Goal: Transaction & Acquisition: Purchase product/service

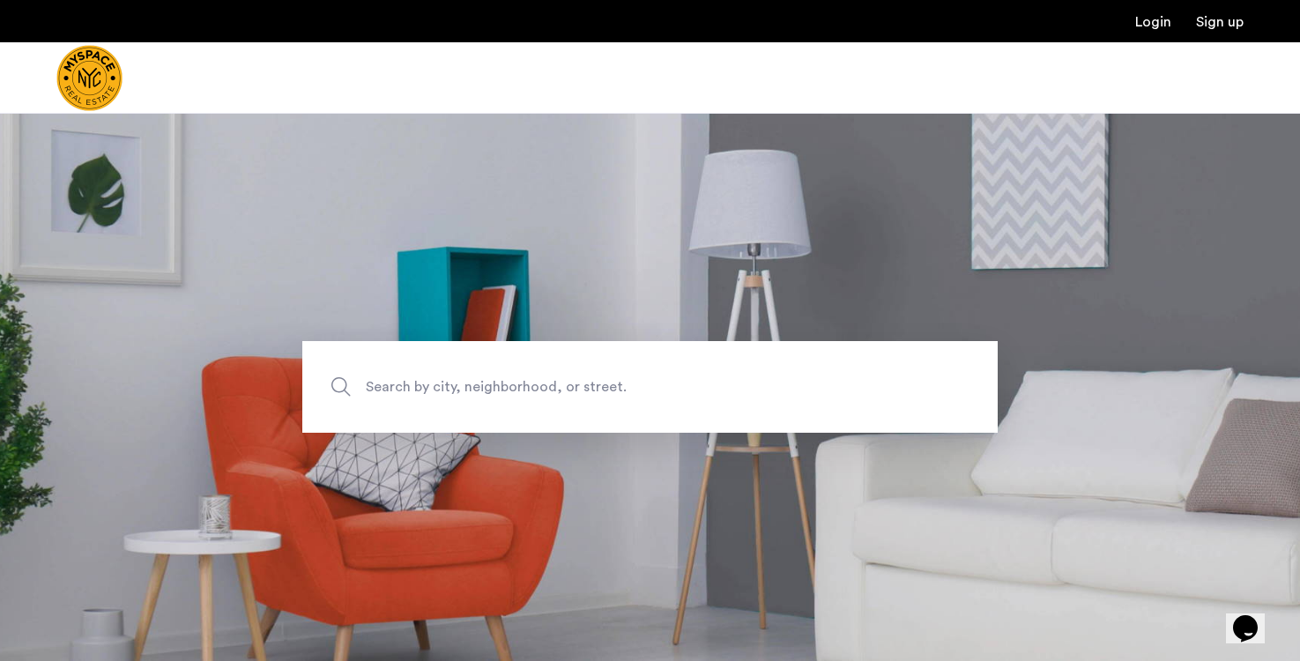
click at [392, 382] on span "Search by city, neighborhood, or street." at bounding box center [609, 387] width 486 height 24
click at [392, 382] on input "Search by city, neighborhood, or street." at bounding box center [649, 387] width 695 height 92
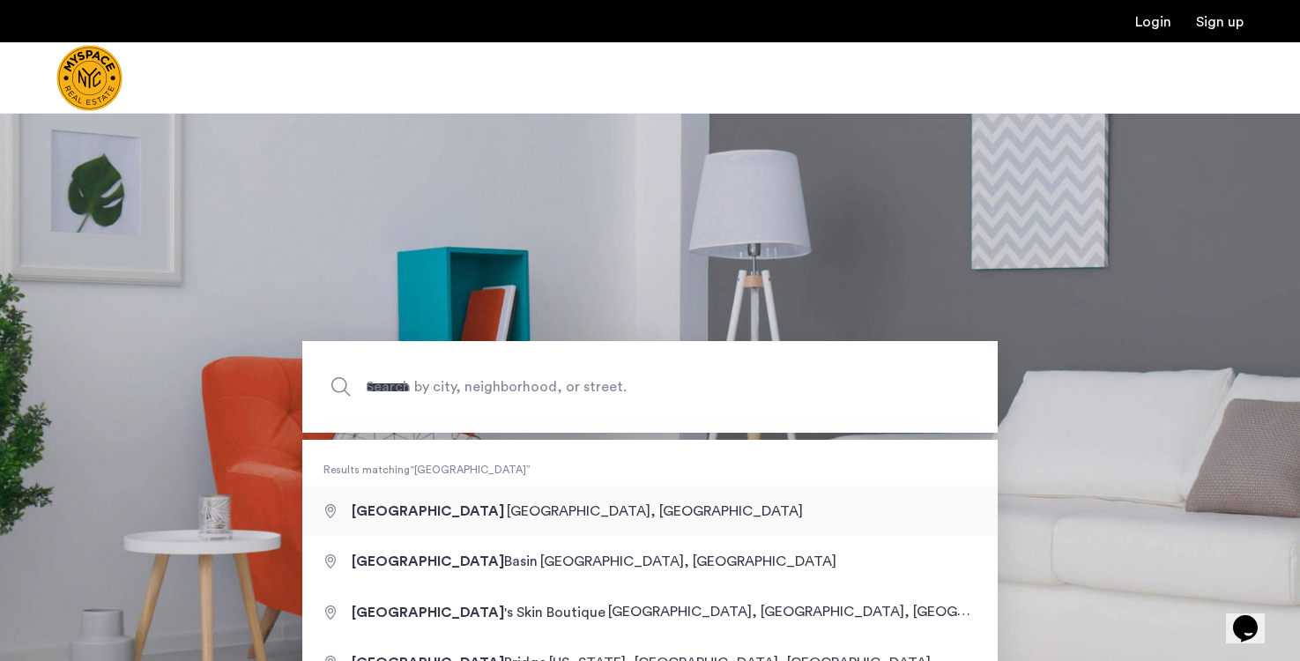
type input "**********"
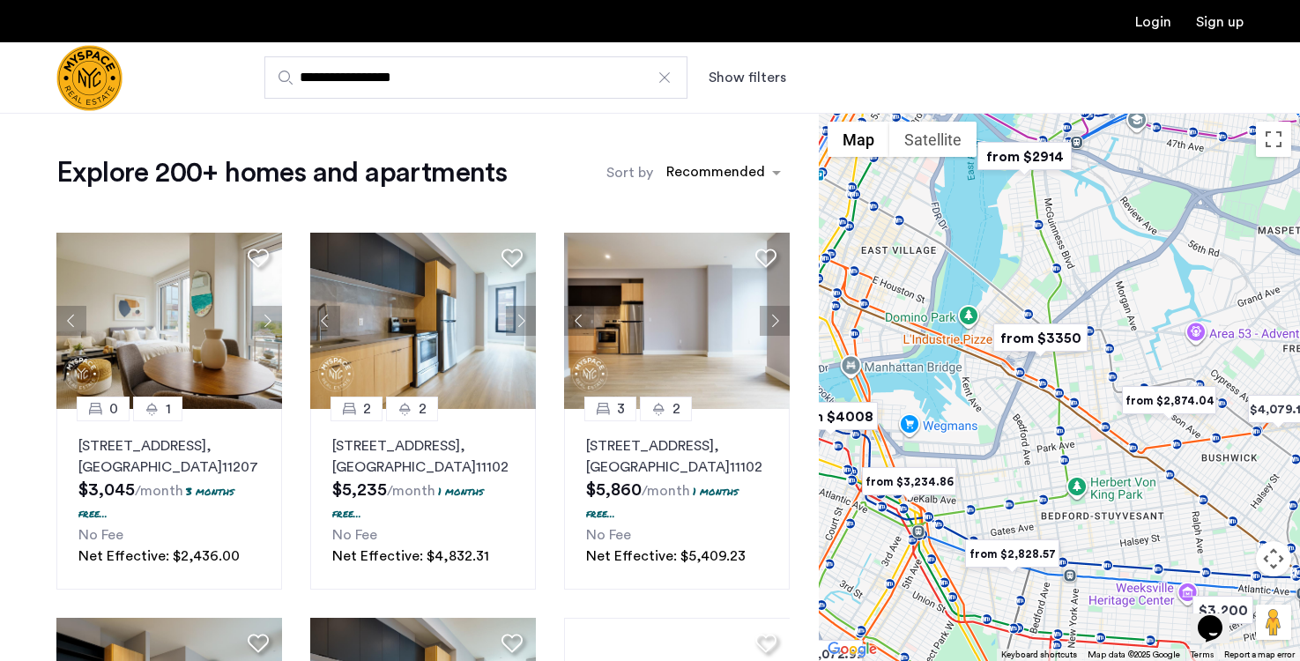
drag, startPoint x: 1045, startPoint y: 440, endPoint x: 1131, endPoint y: 217, distance: 239.1
click at [1131, 217] on div at bounding box center [1059, 387] width 481 height 548
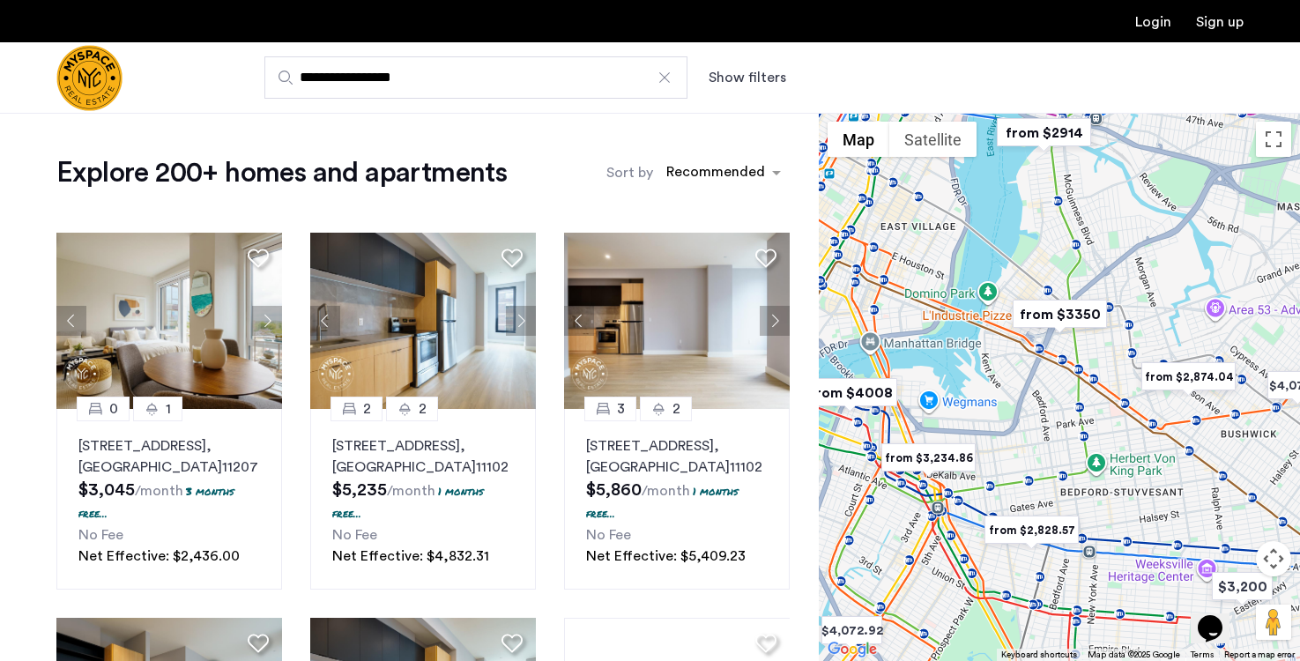
drag, startPoint x: 1029, startPoint y: 463, endPoint x: 1048, endPoint y: 437, distance: 31.6
click at [1048, 437] on div at bounding box center [1059, 387] width 481 height 548
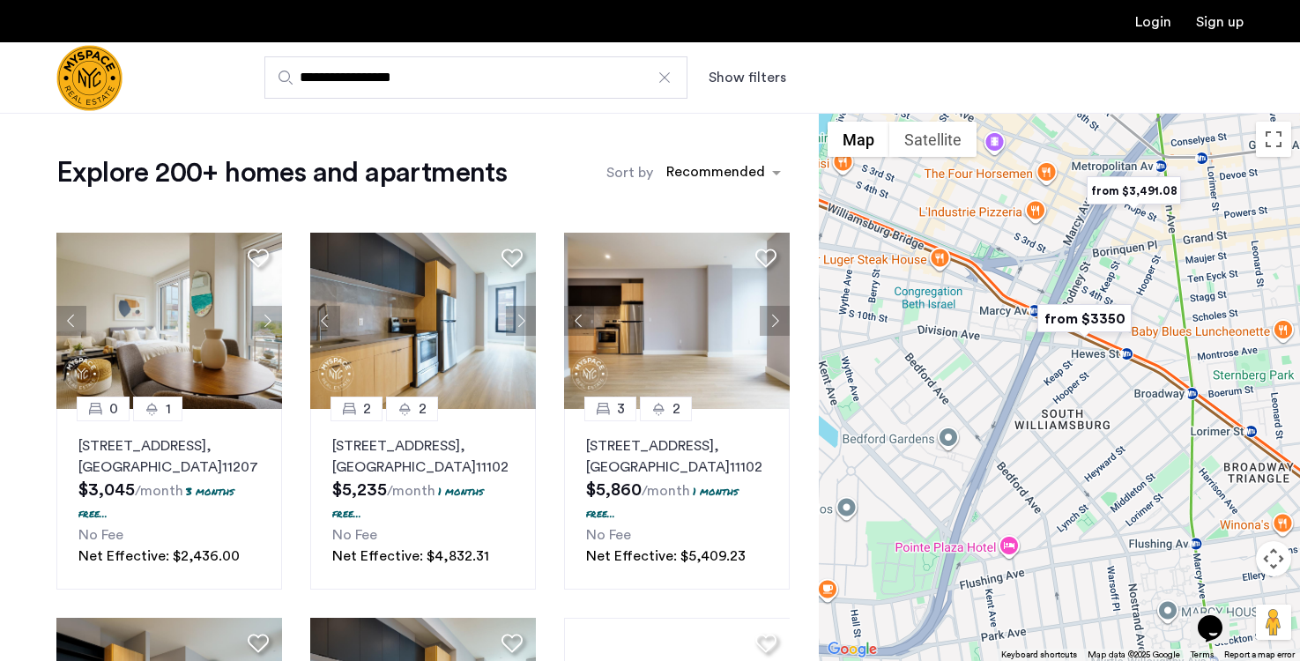
click at [1119, 315] on img "from $3350" at bounding box center [1084, 319] width 108 height 40
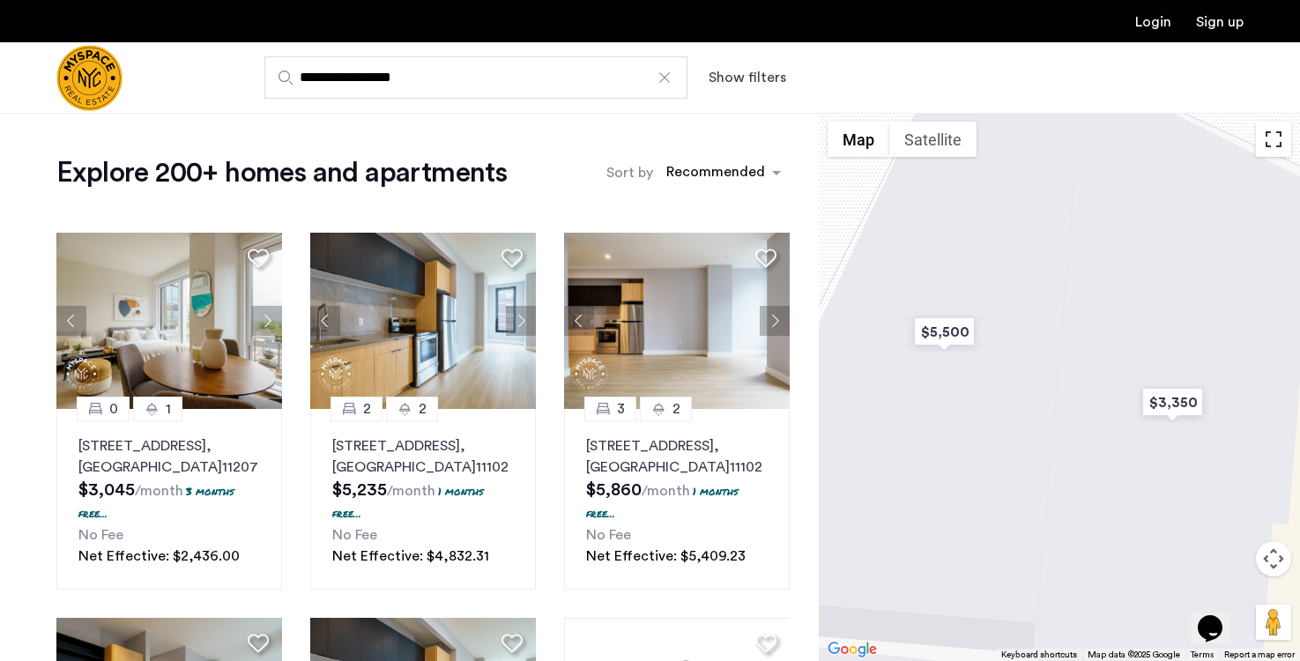
click at [1289, 146] on button "Toggle fullscreen view" at bounding box center [1273, 139] width 35 height 35
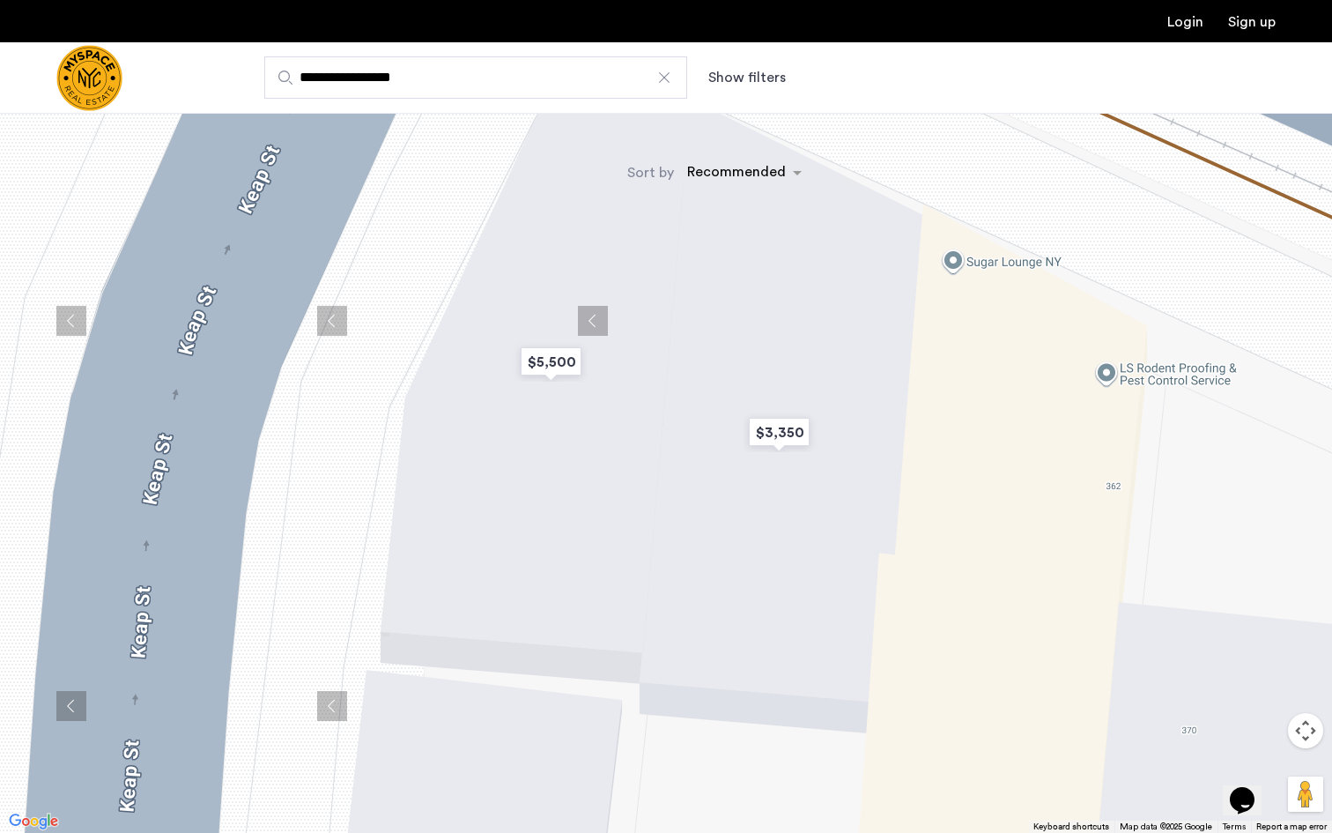
click at [1299, 17] on button "Toggle fullscreen view" at bounding box center [1305, 26] width 35 height 35
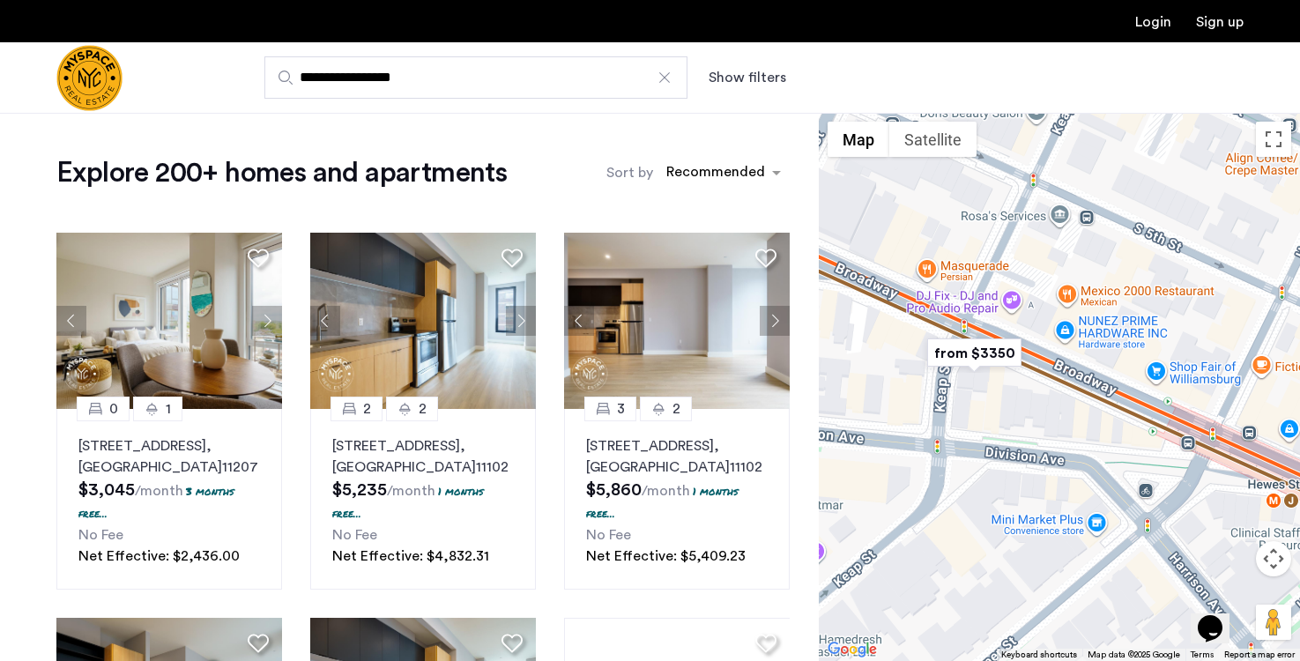
drag, startPoint x: 896, startPoint y: 404, endPoint x: 974, endPoint y: 405, distance: 77.6
click at [974, 405] on div "To navigate, press the arrow keys." at bounding box center [1059, 387] width 481 height 548
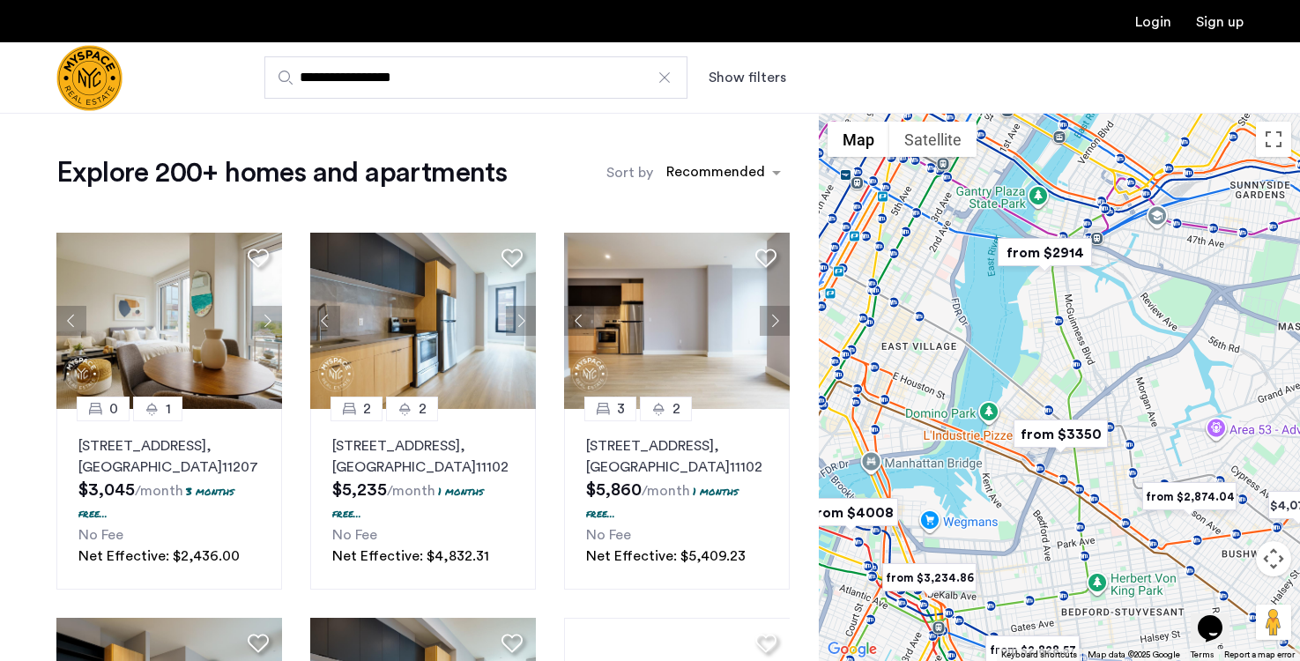
drag, startPoint x: 935, startPoint y: 439, endPoint x: 982, endPoint y: 527, distance: 99.7
click at [982, 527] on div "To navigate, press the arrow keys." at bounding box center [1059, 387] width 481 height 548
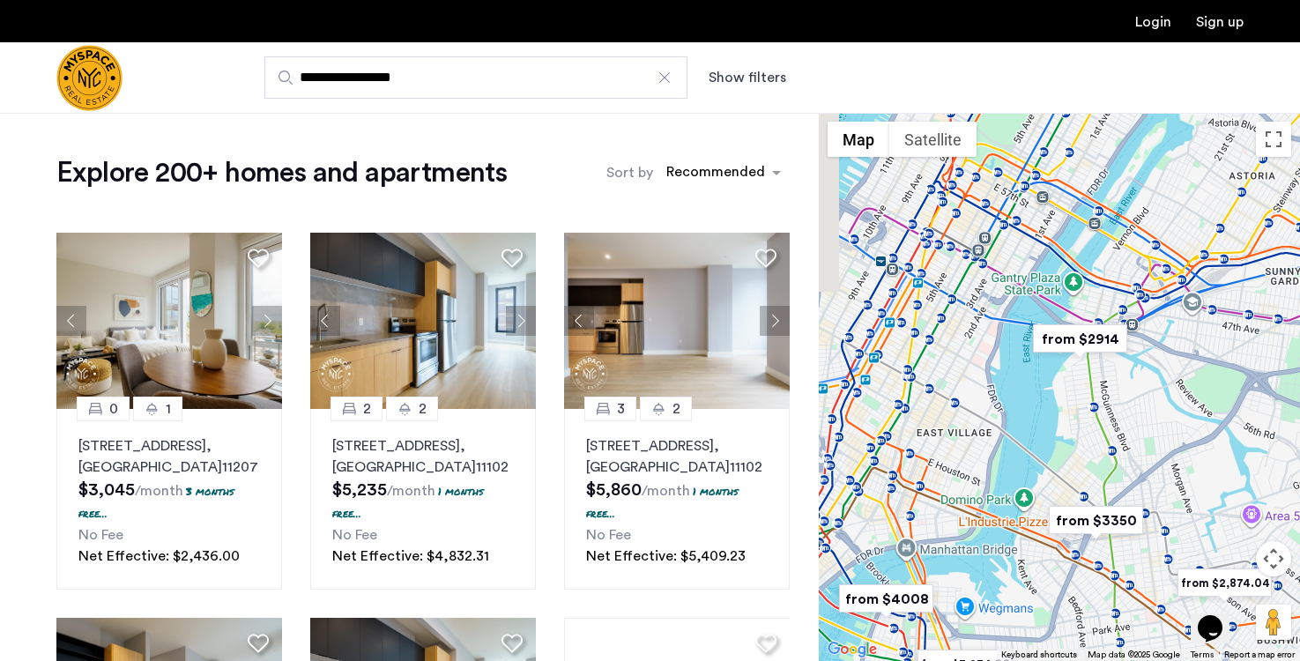
drag, startPoint x: 917, startPoint y: 375, endPoint x: 952, endPoint y: 461, distance: 92.1
click at [953, 461] on div "To navigate, press the arrow keys." at bounding box center [1059, 387] width 481 height 548
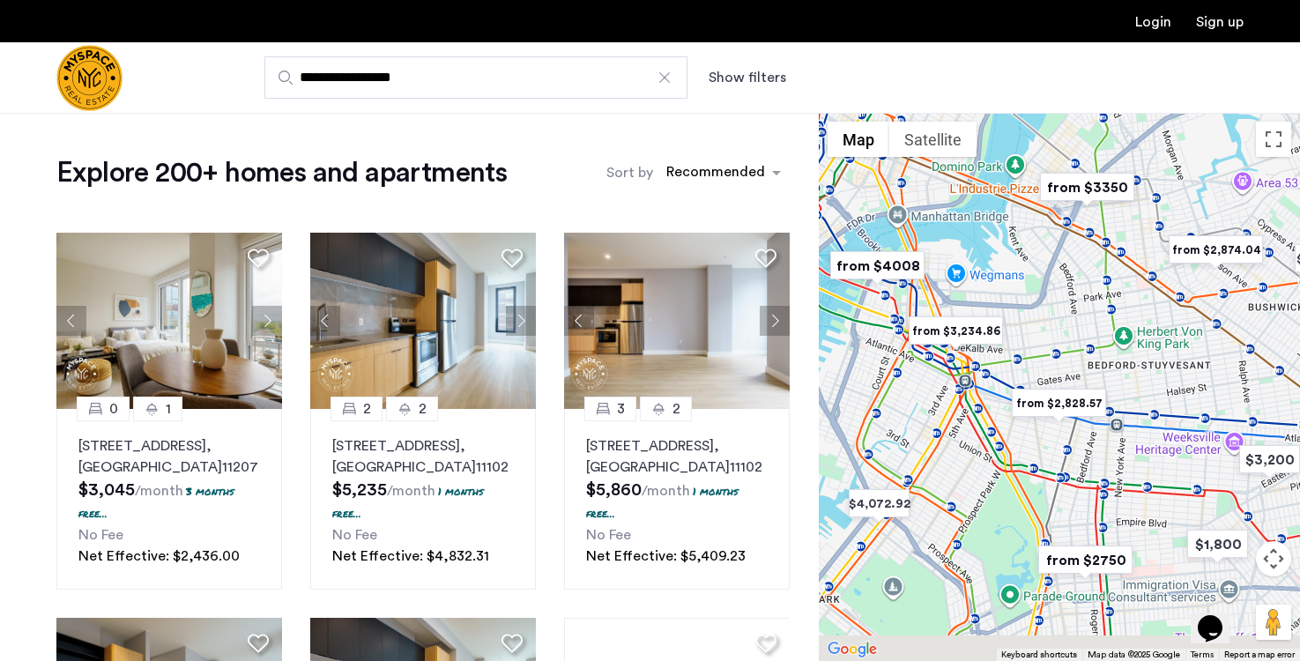
drag, startPoint x: 946, startPoint y: 617, endPoint x: 938, endPoint y: 295, distance: 321.7
click at [938, 295] on div "To navigate, press the arrow keys." at bounding box center [1059, 387] width 481 height 548
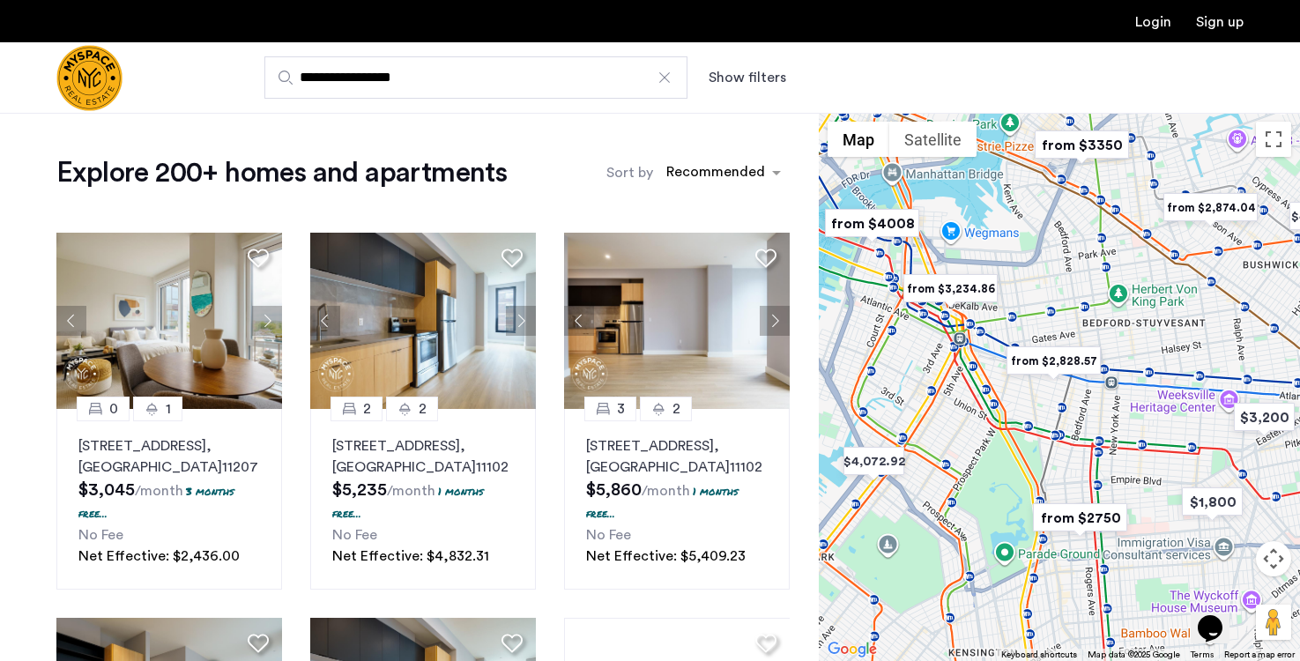
click at [1035, 360] on img "from $2,828.57" at bounding box center [1053, 361] width 108 height 40
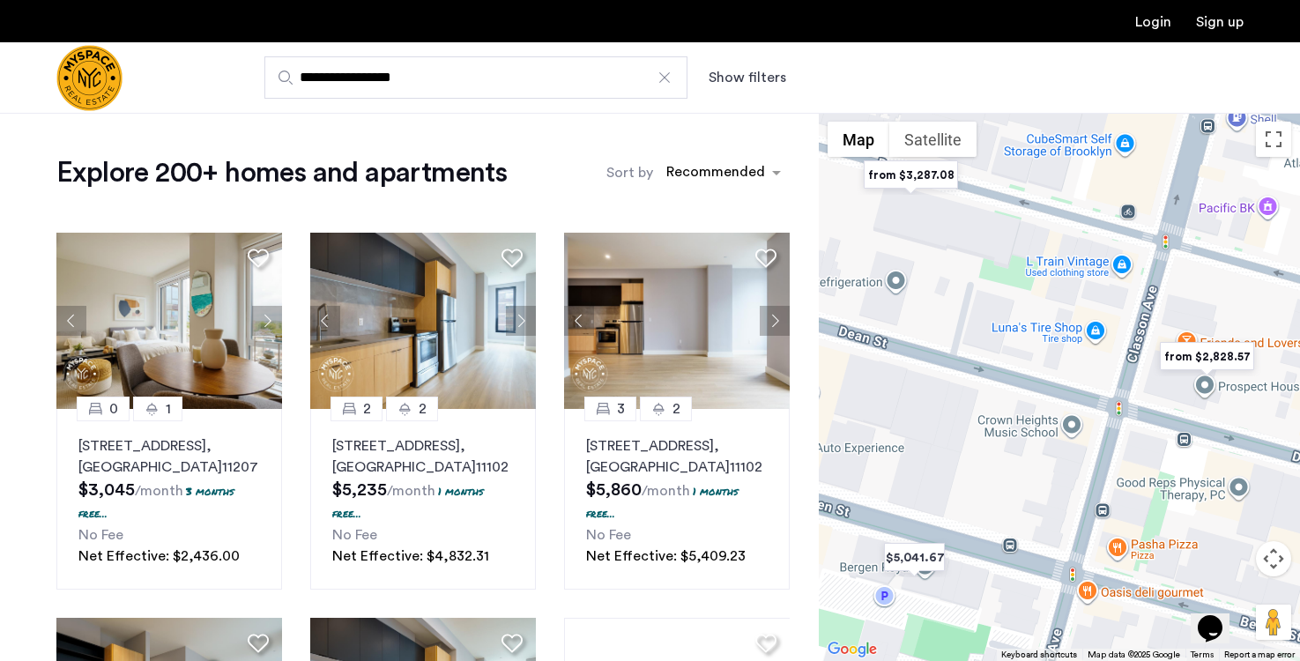
click at [1184, 356] on img "from $2,828.57" at bounding box center [1207, 357] width 108 height 40
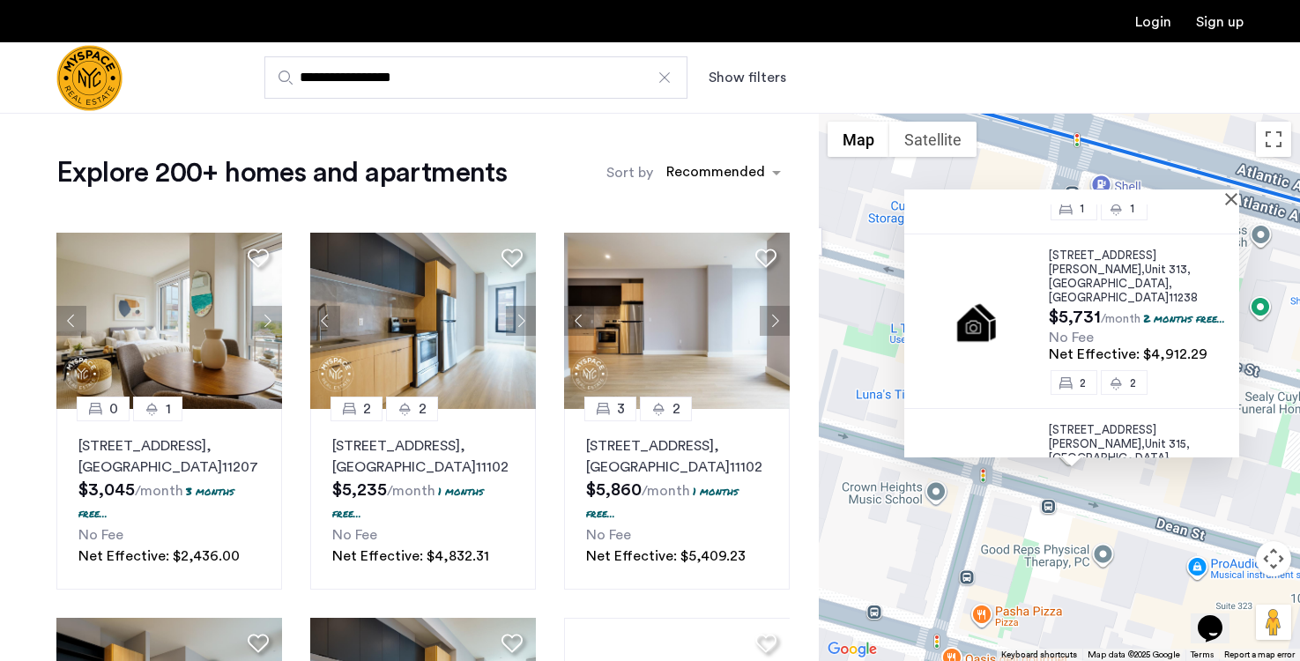
scroll to position [345, 0]
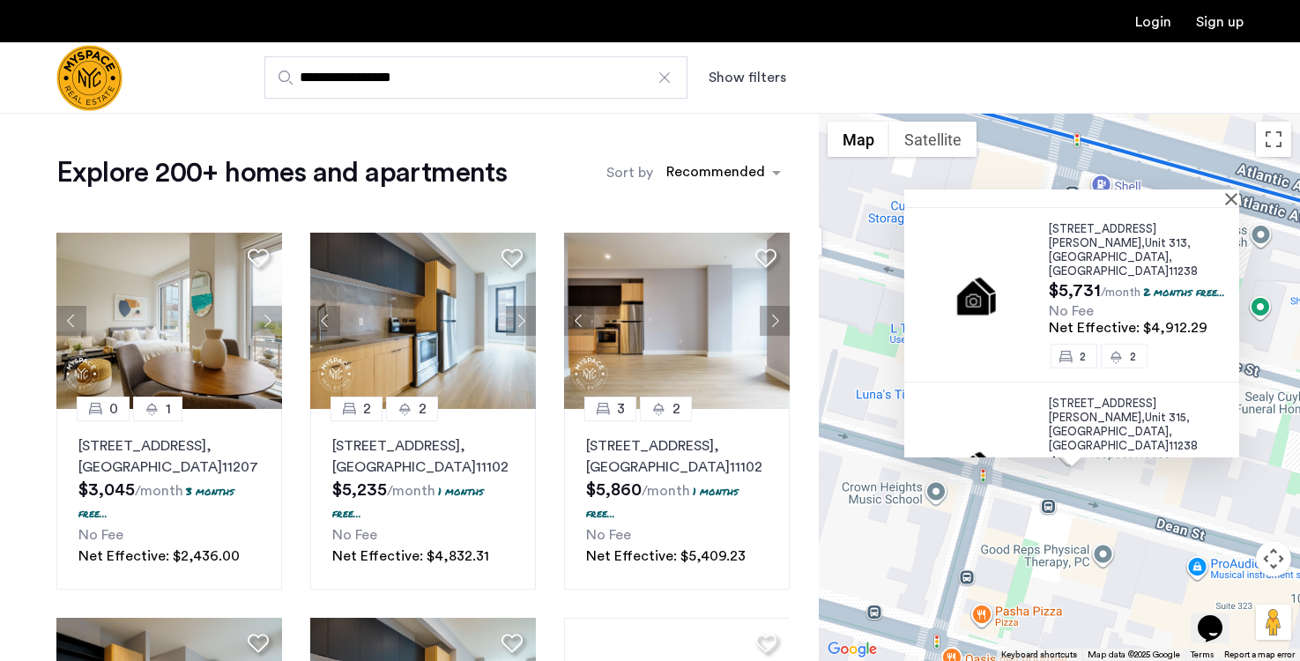
click at [1113, 127] on div "953 Dean Street, Unit 514, Brooklyn , NY 11238 $3,300 /month 2 months free... N…" at bounding box center [1059, 387] width 481 height 548
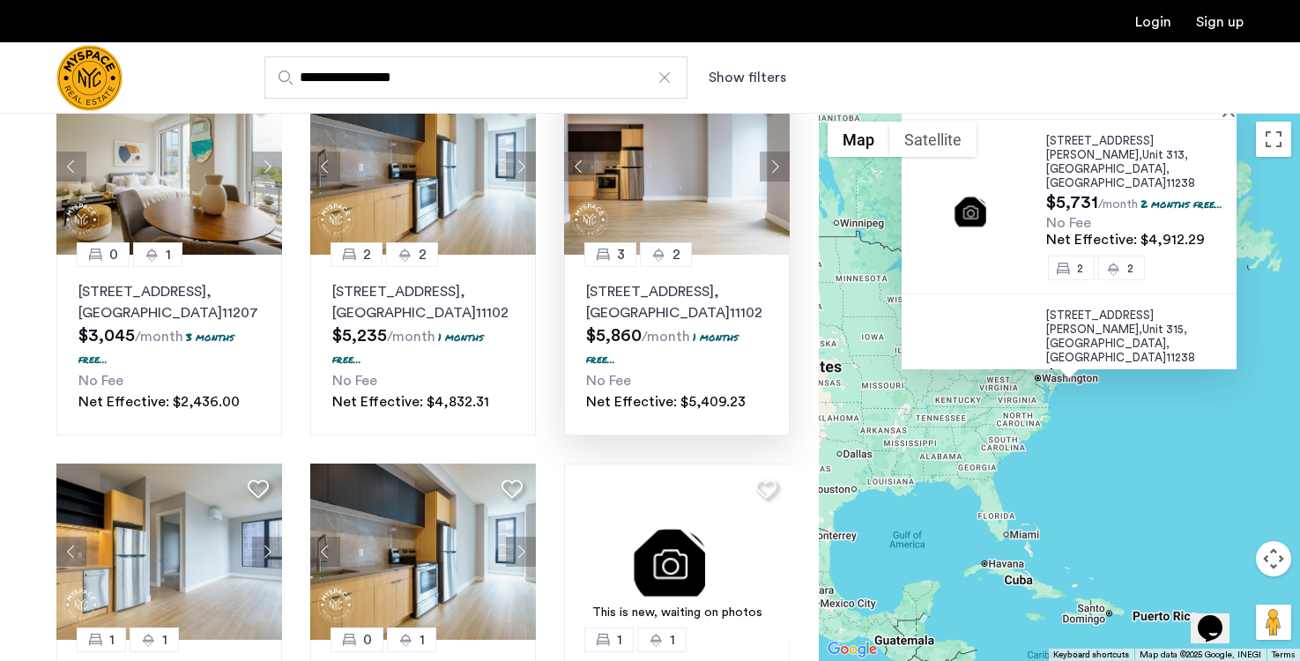
scroll to position [0, 0]
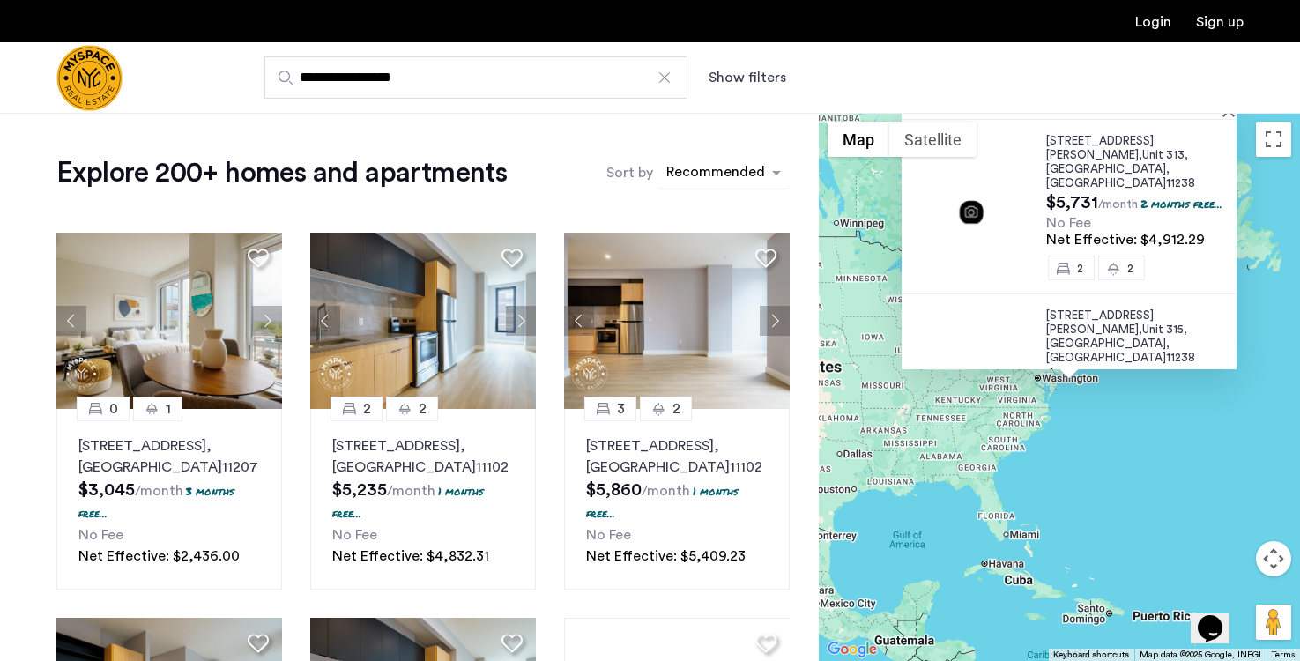
click at [708, 166] on div "sort-apartment" at bounding box center [716, 175] width 104 height 24
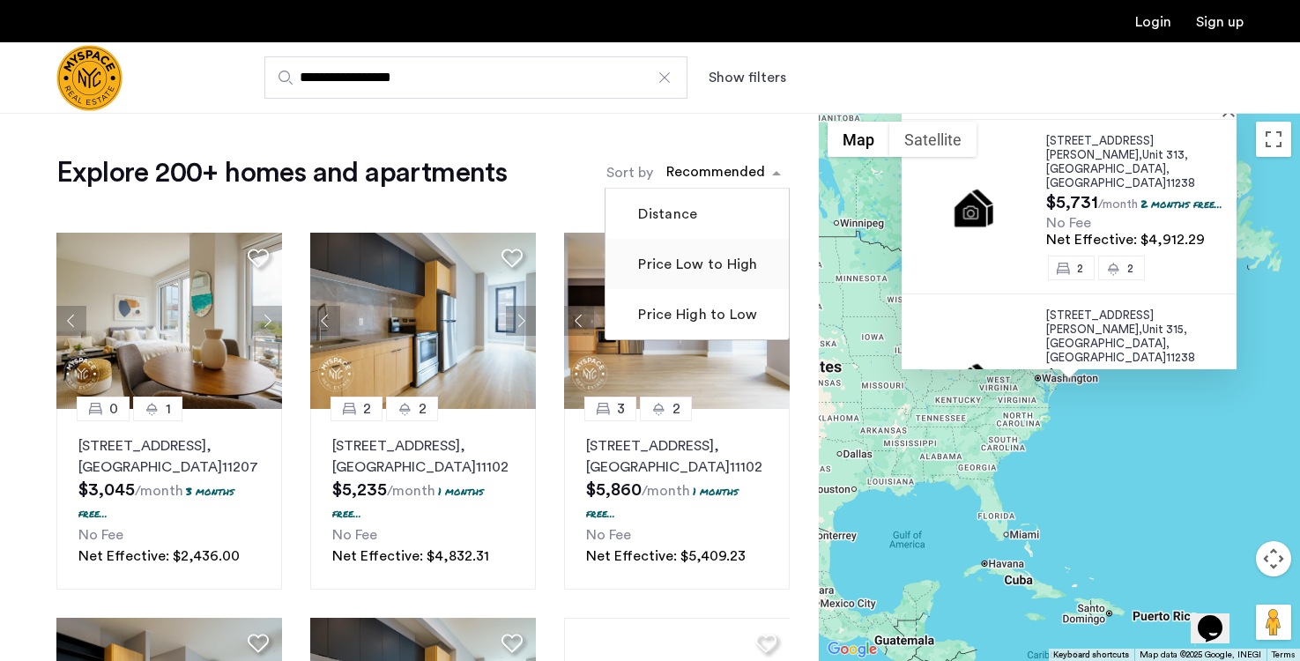
click at [684, 252] on mat-checkbox "Price Low to High" at bounding box center [696, 264] width 183 height 50
click at [525, 185] on div "Explore 200+ homes and apartments Sort by Recommended × Price Low to High Dista…" at bounding box center [422, 172] width 733 height 35
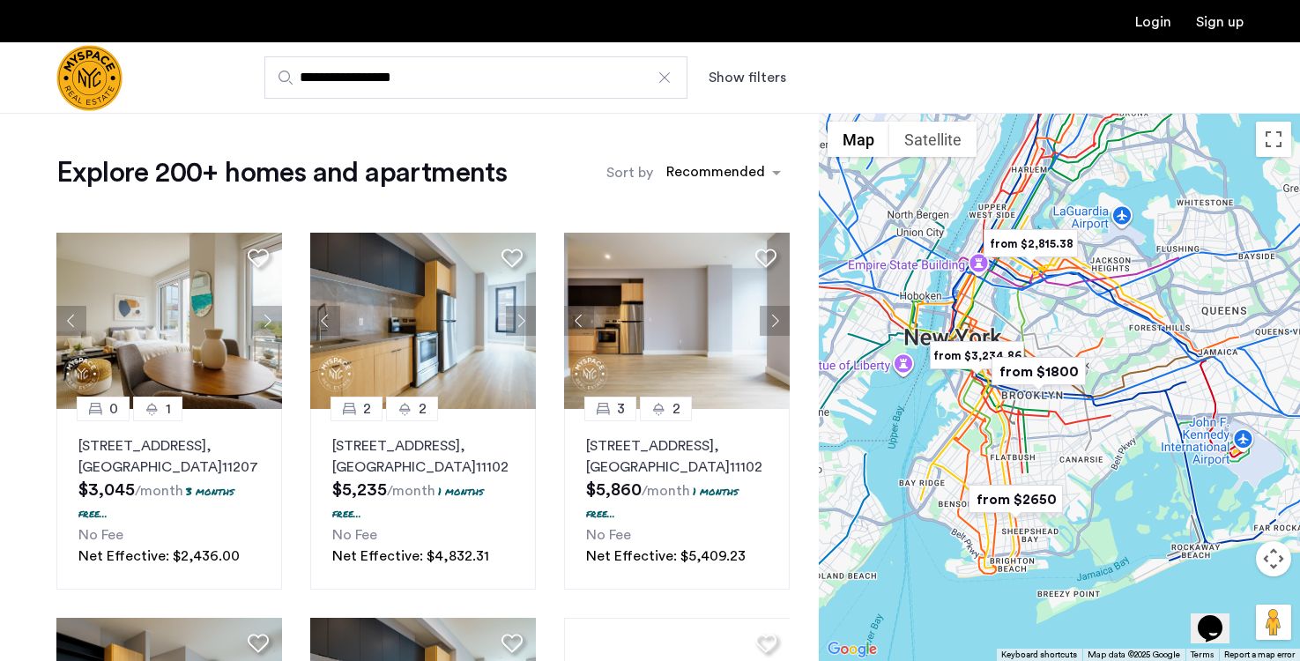
click at [1046, 243] on img "from $2,815.38" at bounding box center [1030, 244] width 108 height 40
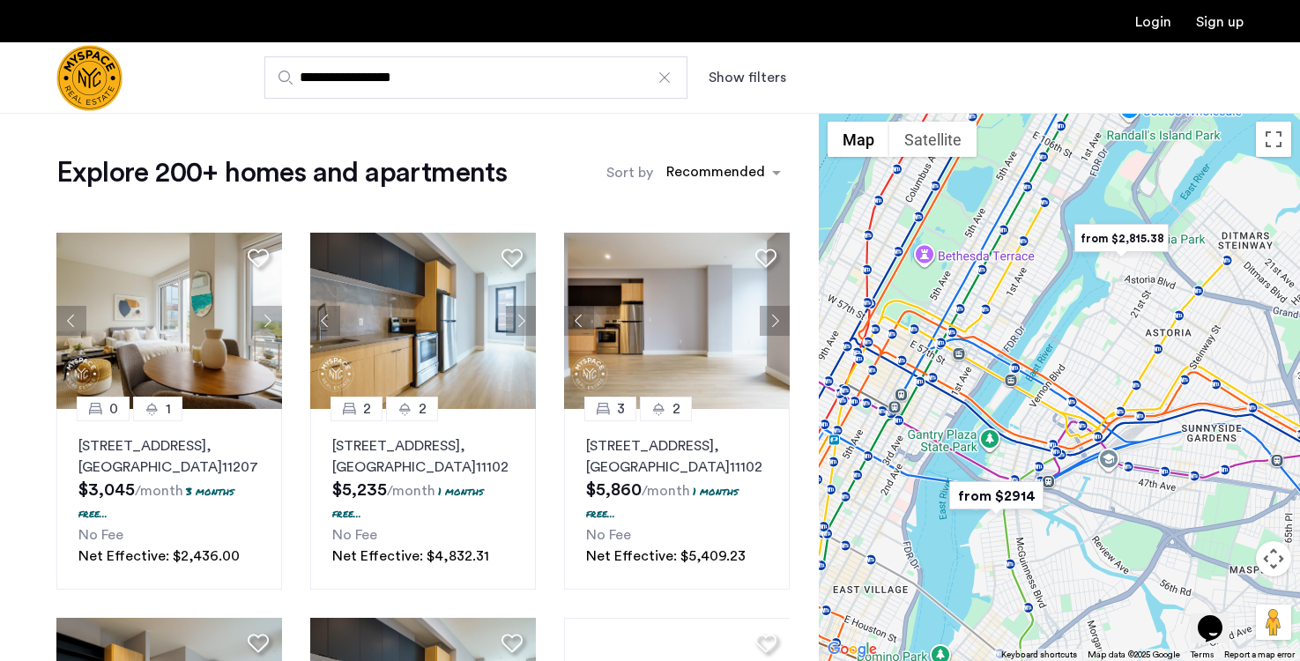
click at [1120, 241] on img "from $2,815.38" at bounding box center [1121, 239] width 108 height 40
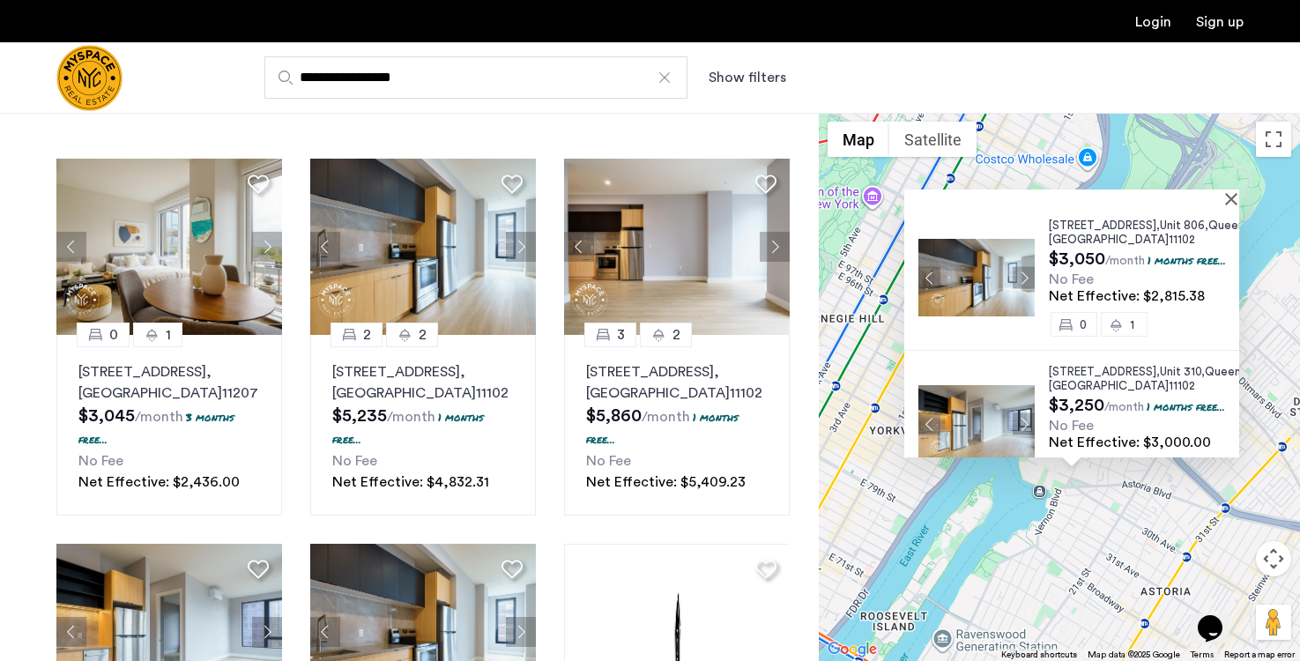
click at [1000, 281] on img at bounding box center [976, 278] width 116 height 78
click at [1240, 195] on button "Close" at bounding box center [1234, 198] width 12 height 12
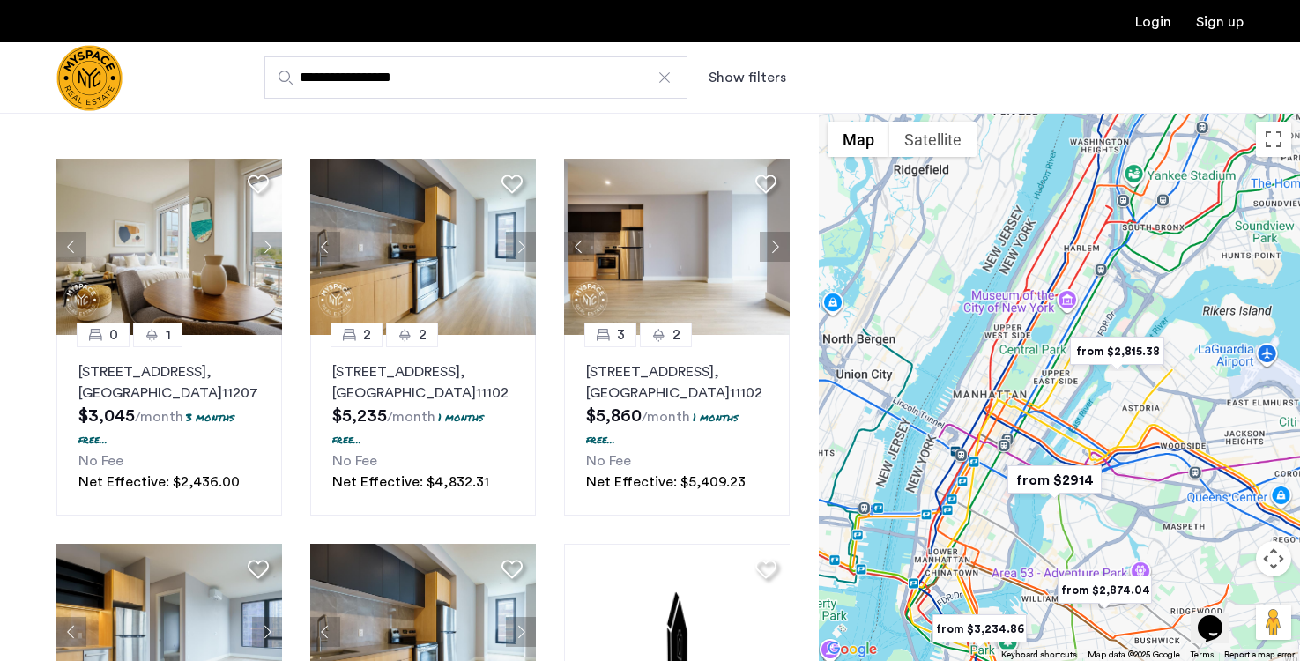
drag, startPoint x: 1132, startPoint y: 582, endPoint x: 1126, endPoint y: 359, distance: 223.9
click at [1126, 359] on div at bounding box center [1059, 387] width 481 height 548
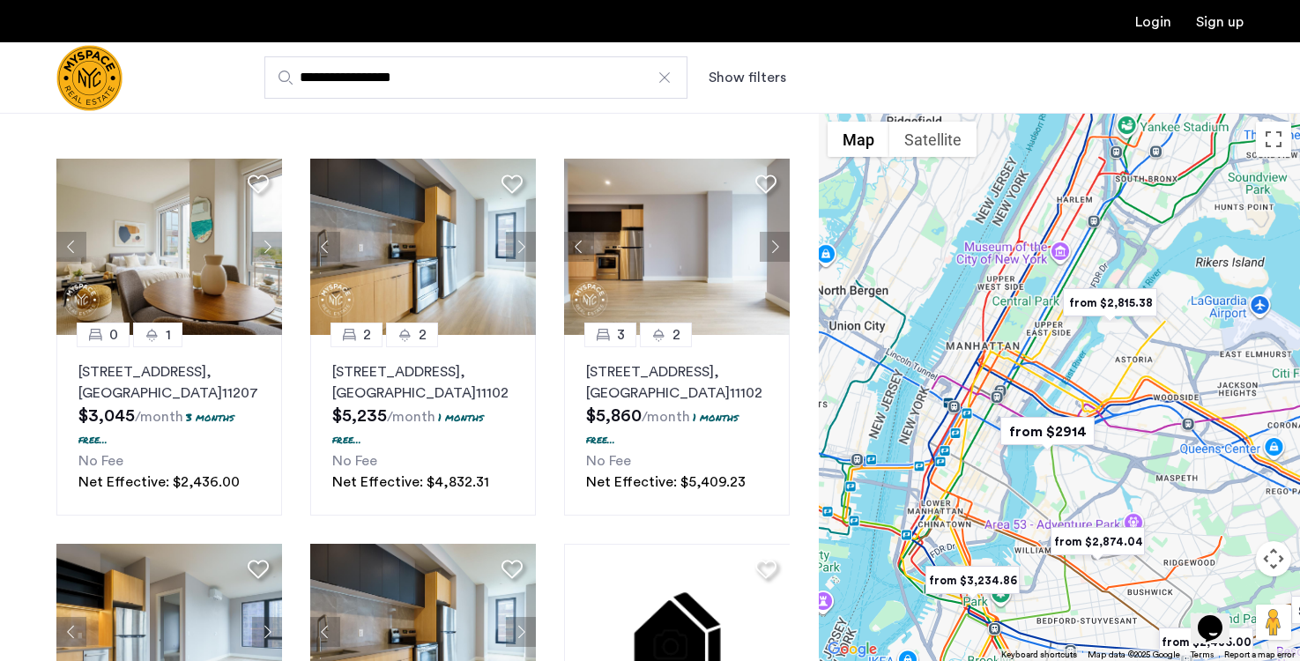
click at [1071, 429] on img "from $2914" at bounding box center [1047, 432] width 108 height 40
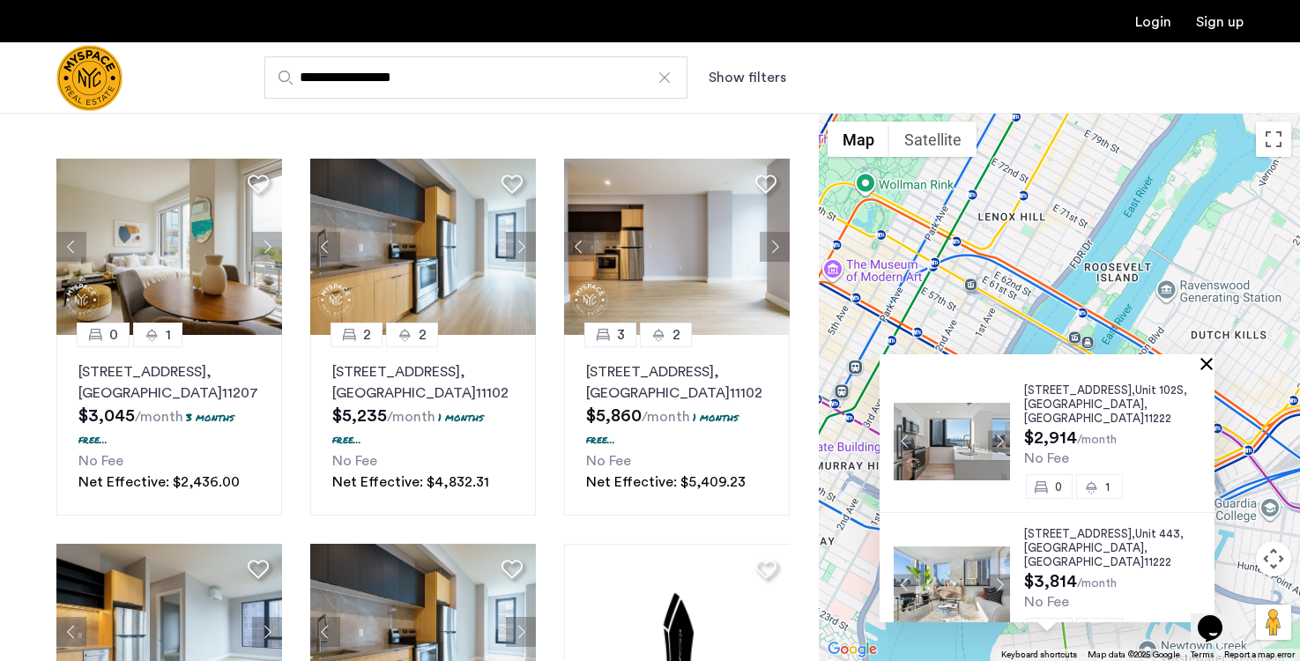
click at [1216, 363] on button "Close" at bounding box center [1210, 363] width 12 height 12
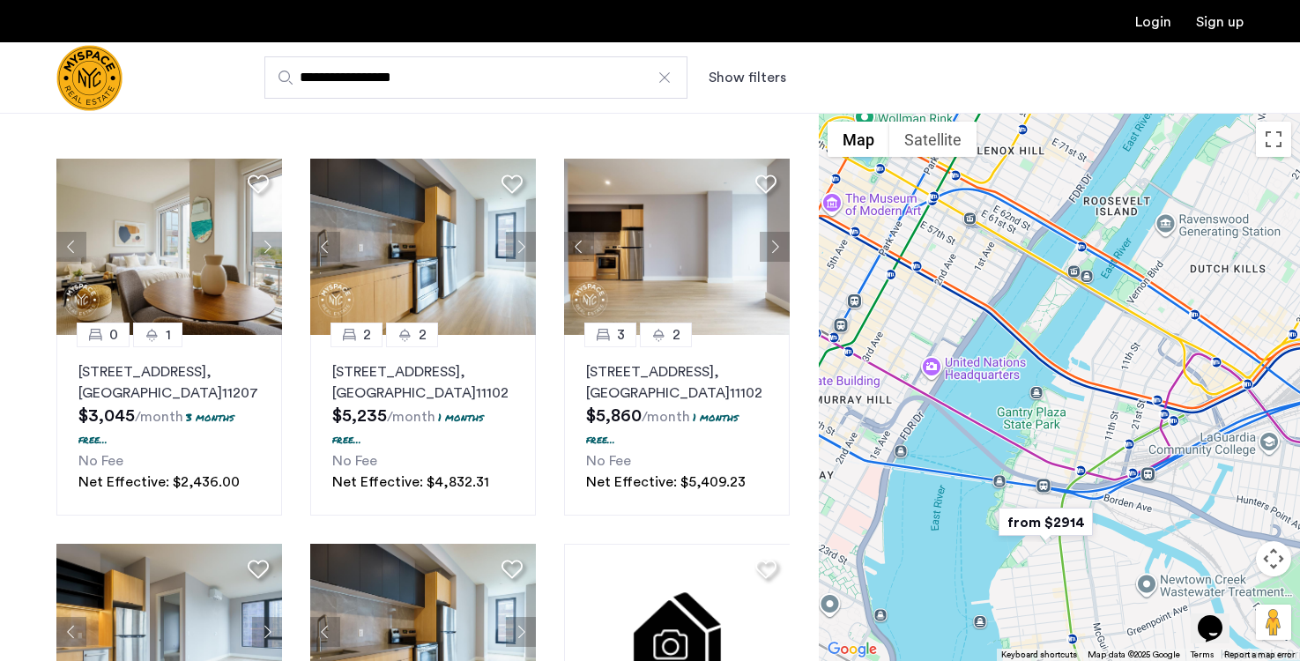
drag, startPoint x: 1087, startPoint y: 594, endPoint x: 1073, endPoint y: 465, distance: 129.3
click at [1073, 502] on img "from $2914" at bounding box center [1045, 522] width 108 height 40
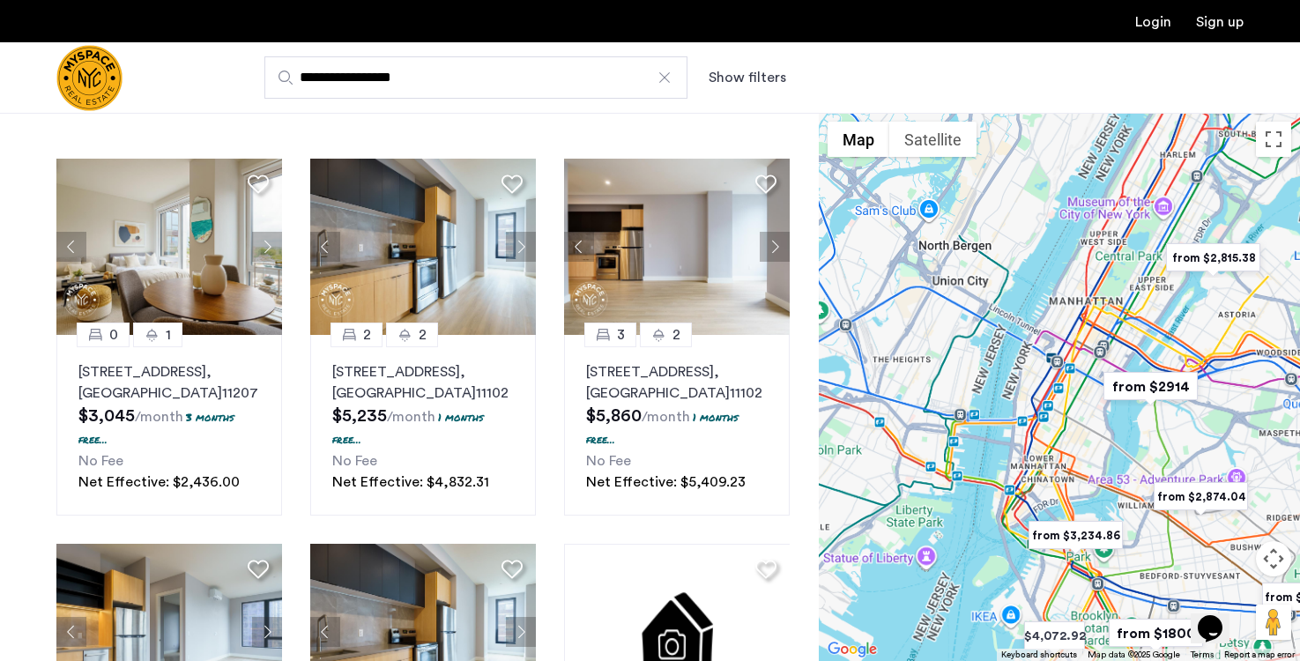
drag, startPoint x: 1164, startPoint y: 539, endPoint x: 1160, endPoint y: 473, distance: 66.2
click at [1160, 477] on img "from $2,874.04" at bounding box center [1200, 497] width 108 height 40
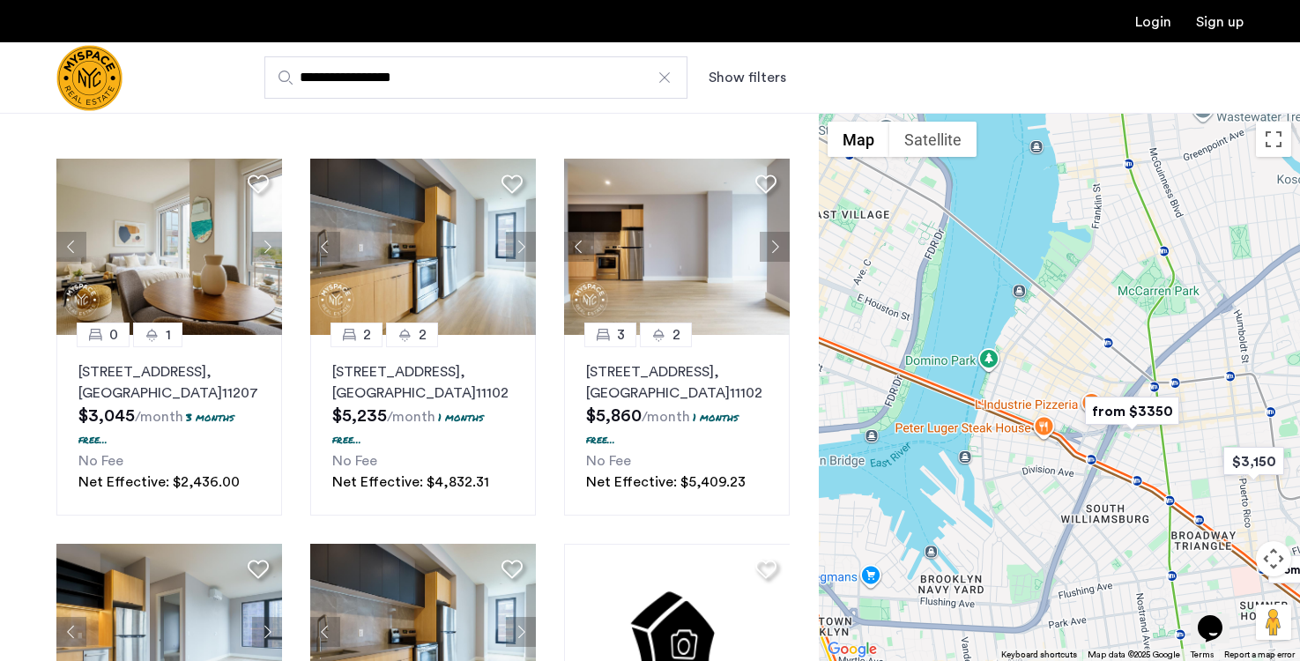
click at [1123, 419] on img "from $3350" at bounding box center [1132, 411] width 108 height 40
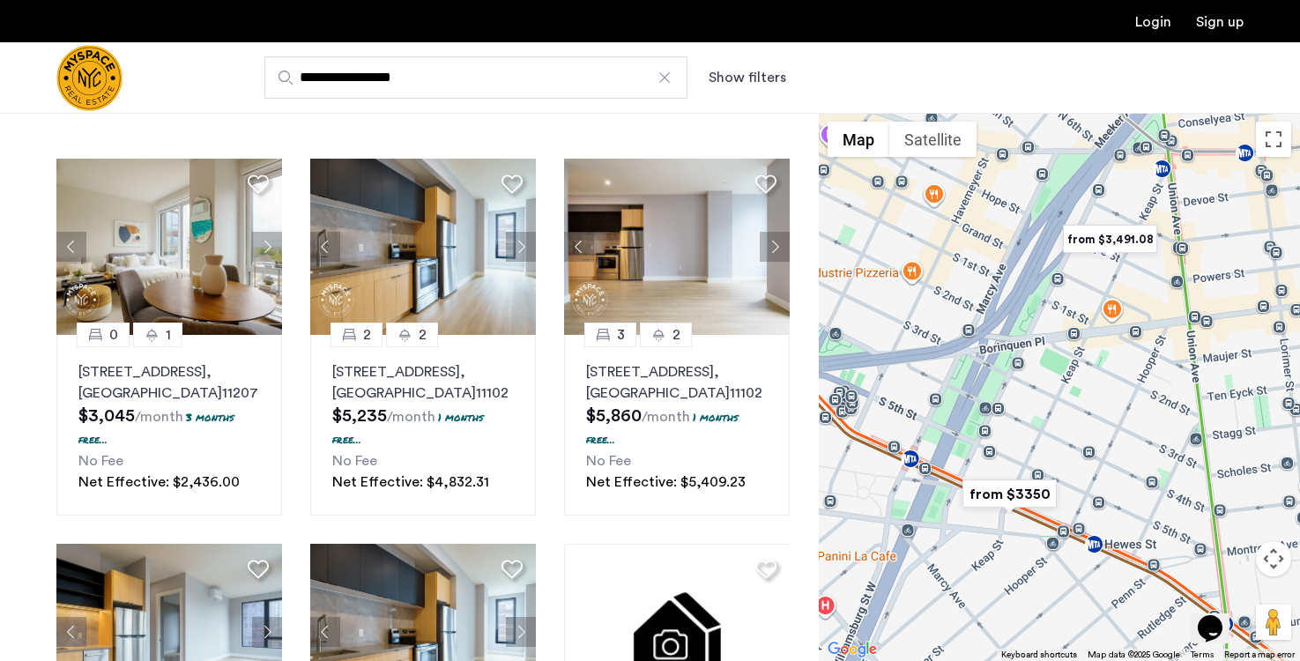
click at [1014, 489] on img "from $3350" at bounding box center [1009, 494] width 108 height 40
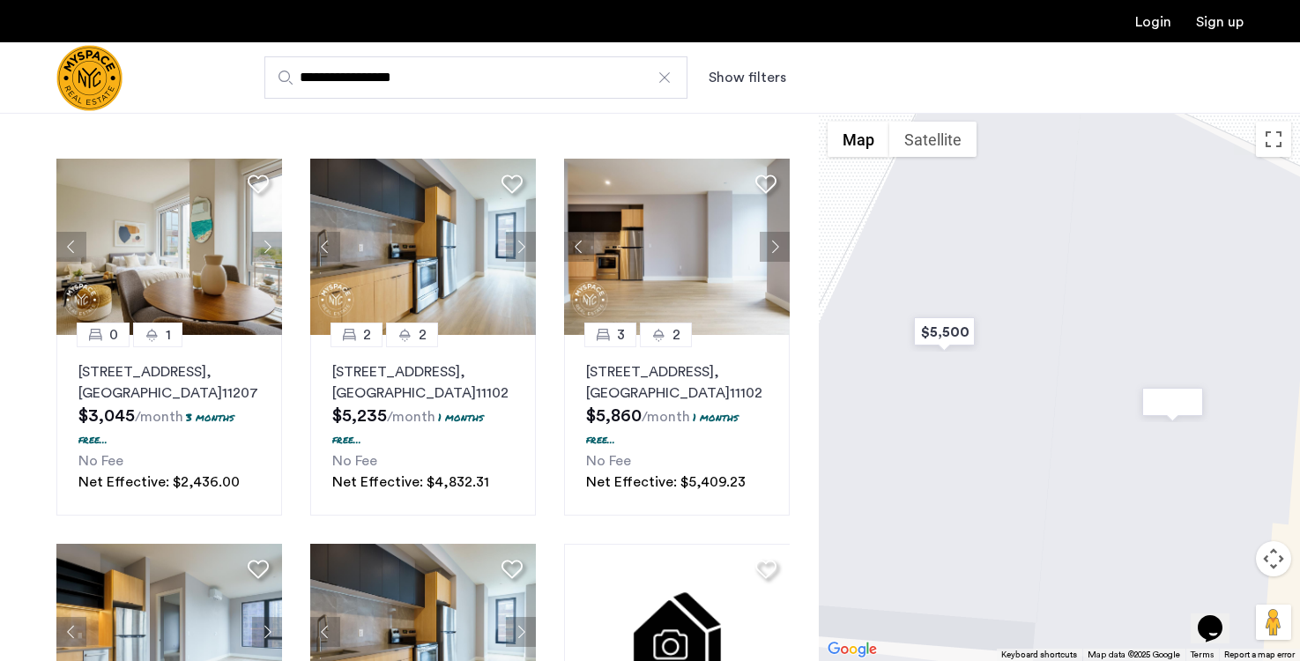
click at [1174, 406] on img "$3,350" at bounding box center [1172, 402] width 75 height 40
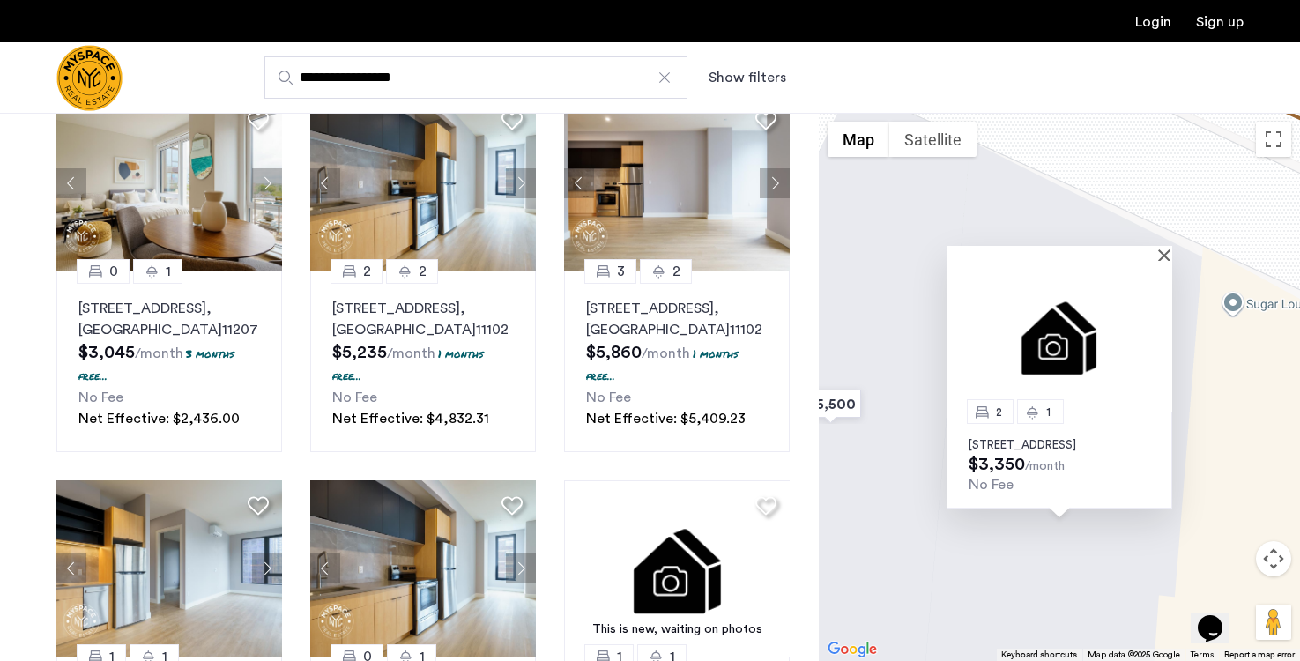
scroll to position [138, 0]
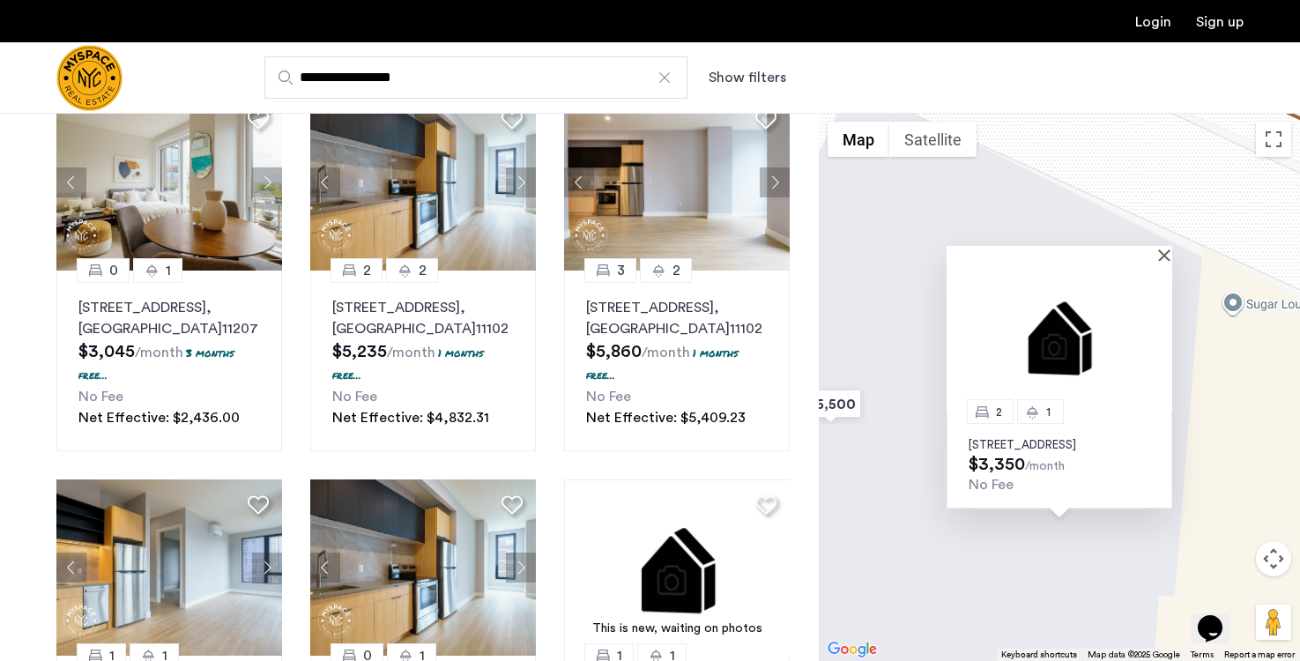
click at [1020, 438] on p "360 Broadway, Unit 2R, Brooklyn, NY 11211" at bounding box center [1059, 445] width 182 height 14
click at [1166, 249] on button "Close" at bounding box center [1167, 255] width 12 height 12
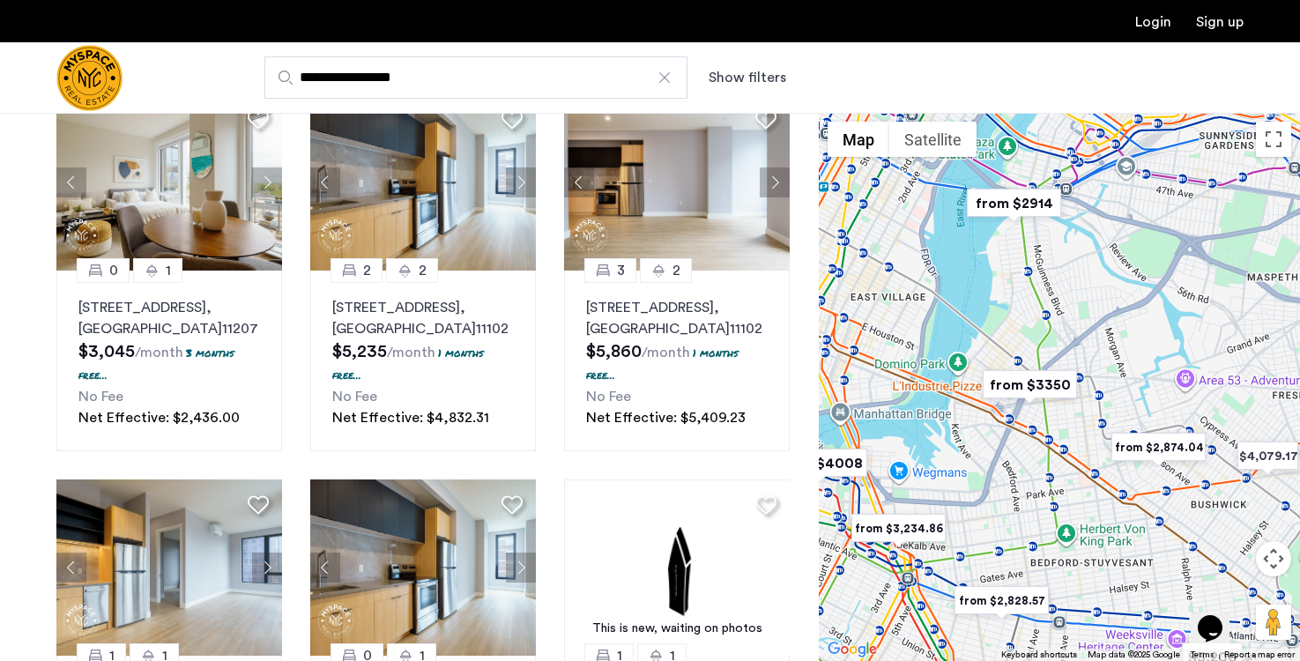
click at [757, 65] on div "**********" at bounding box center [736, 77] width 1014 height 42
click at [754, 75] on button "Show filters" at bounding box center [748, 77] width 78 height 21
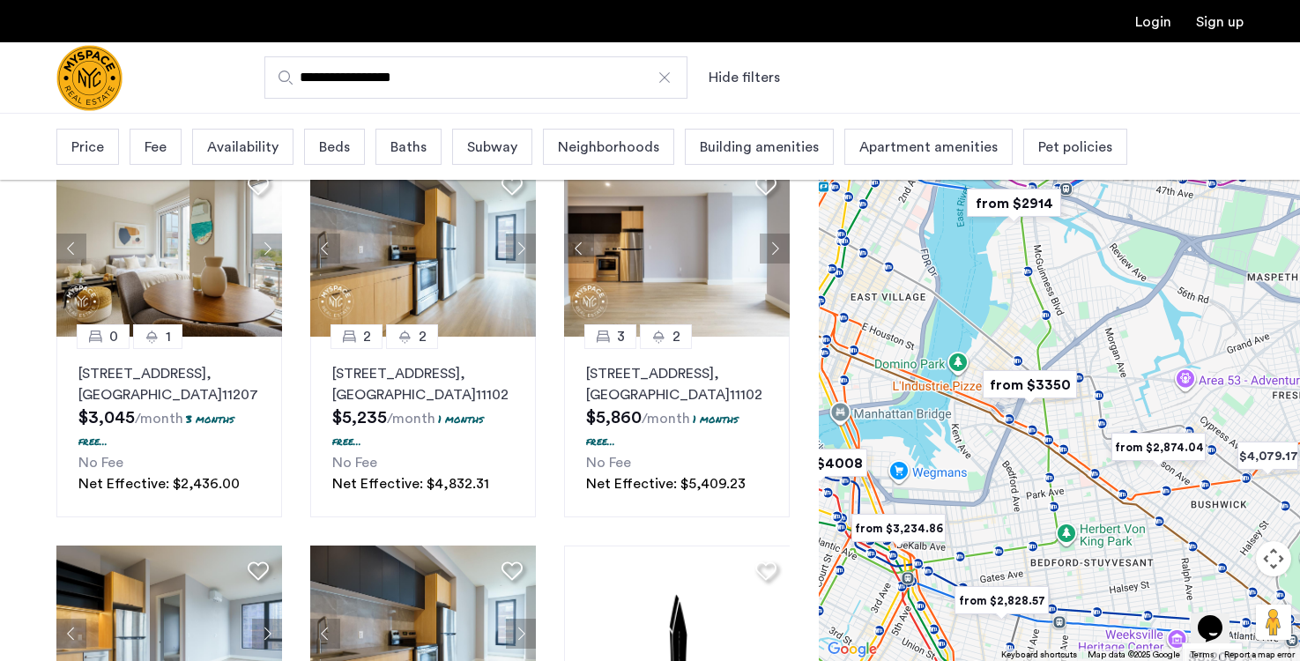
click at [344, 150] on span "Beds" at bounding box center [334, 147] width 31 height 21
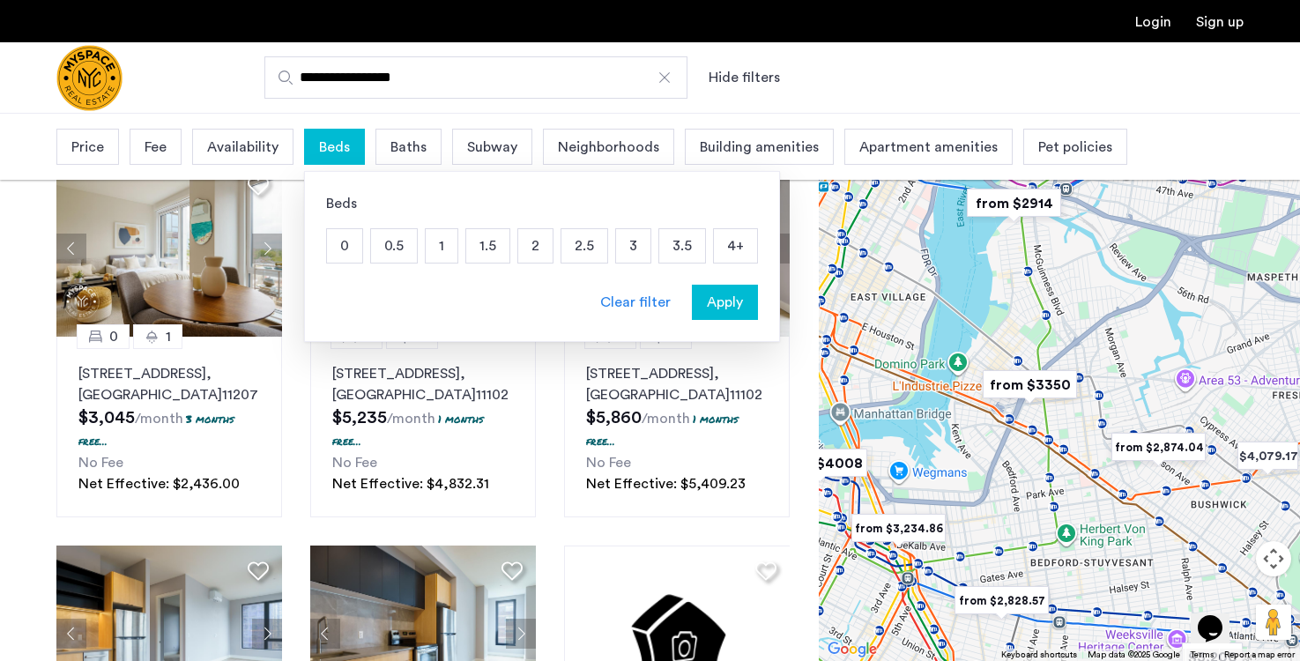
click at [434, 245] on p "1" at bounding box center [442, 245] width 32 height 33
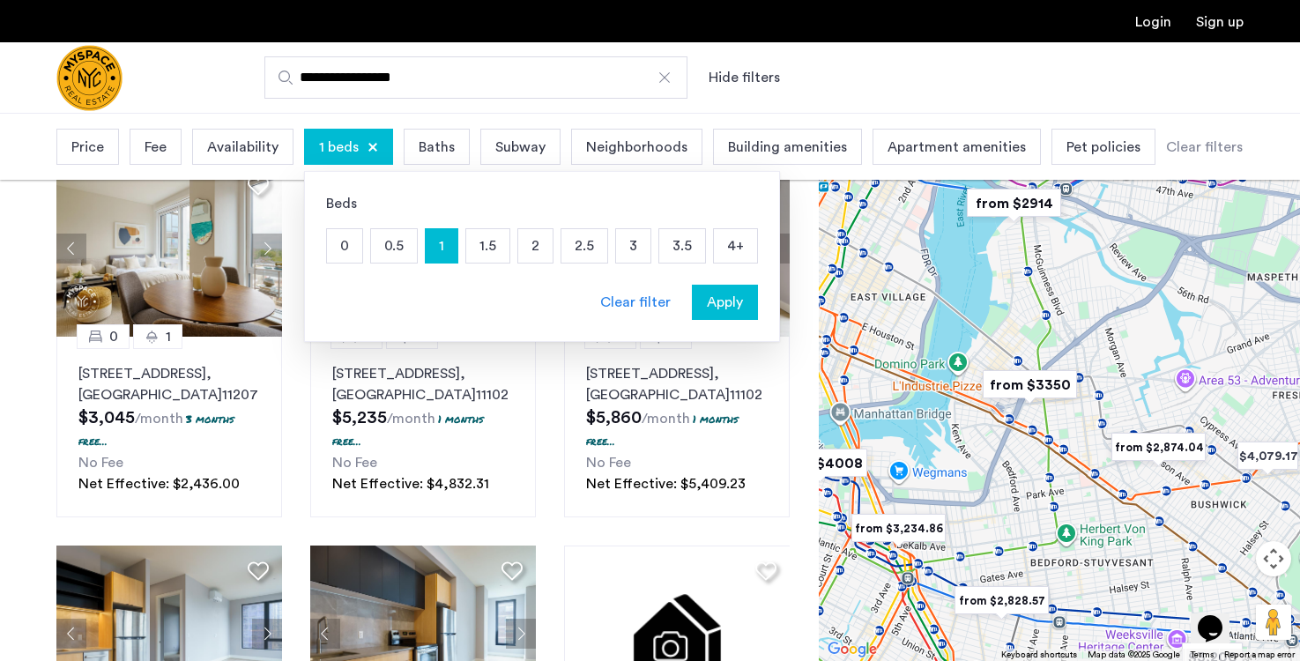
click at [430, 154] on span "Baths" at bounding box center [437, 147] width 36 height 21
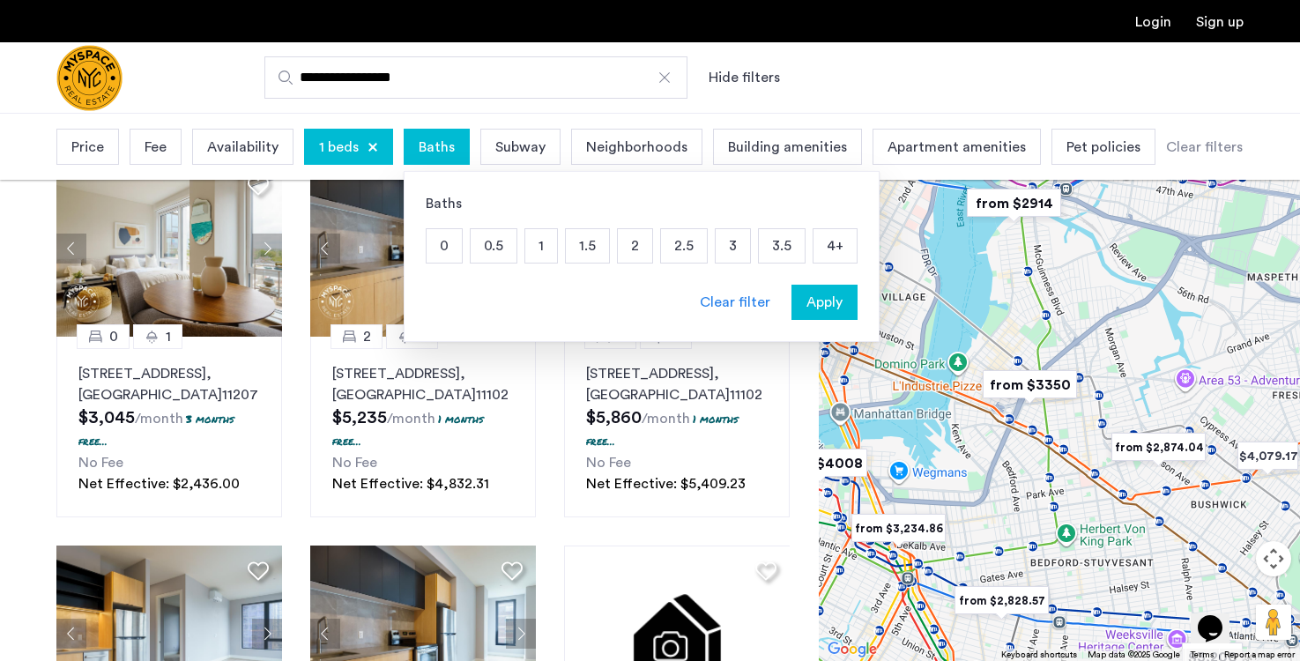
click at [545, 244] on p "1" at bounding box center [541, 245] width 32 height 33
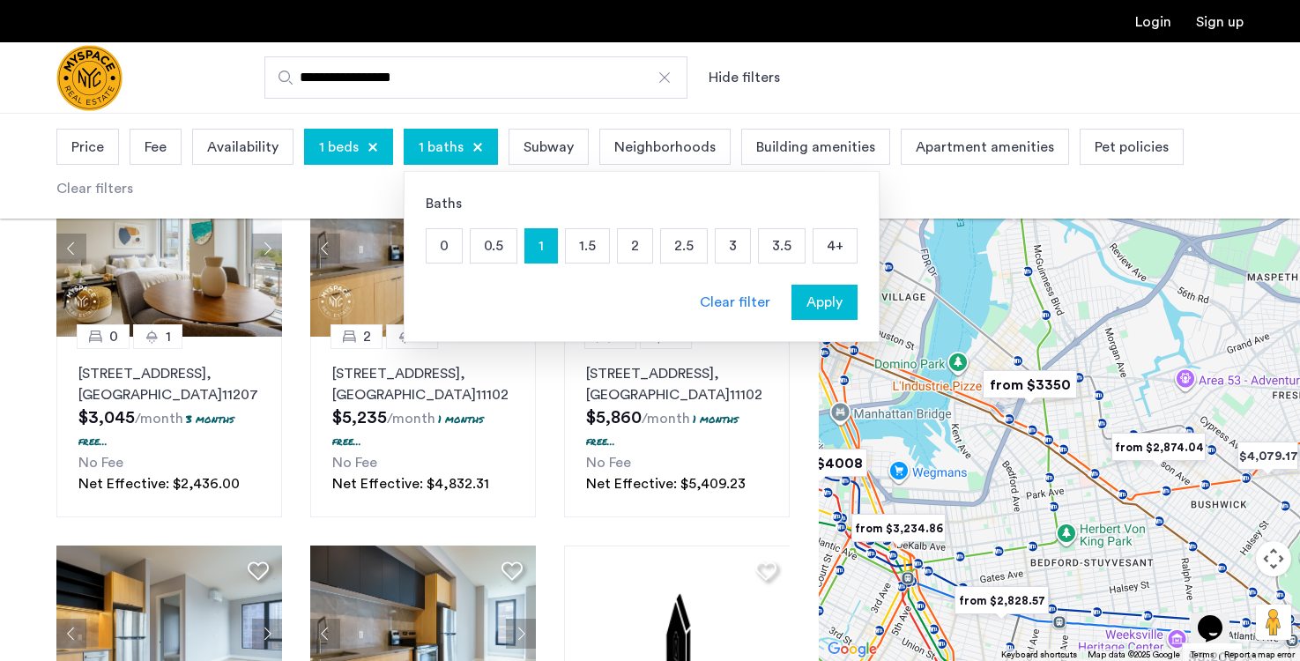
click at [835, 296] on span "Apply" at bounding box center [824, 302] width 36 height 21
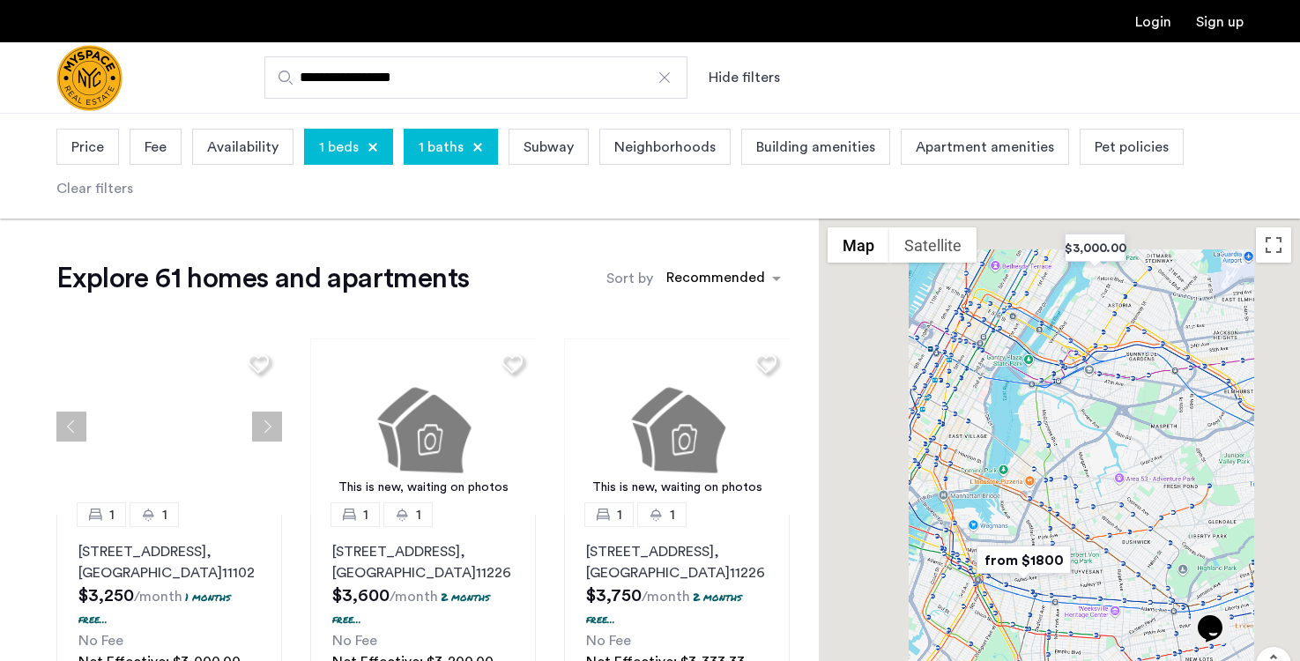
click at [701, 124] on div "Price Fee Availability 1 beds 1 baths Subway Neighborhoods Building amenities A…" at bounding box center [649, 166] width 1187 height 84
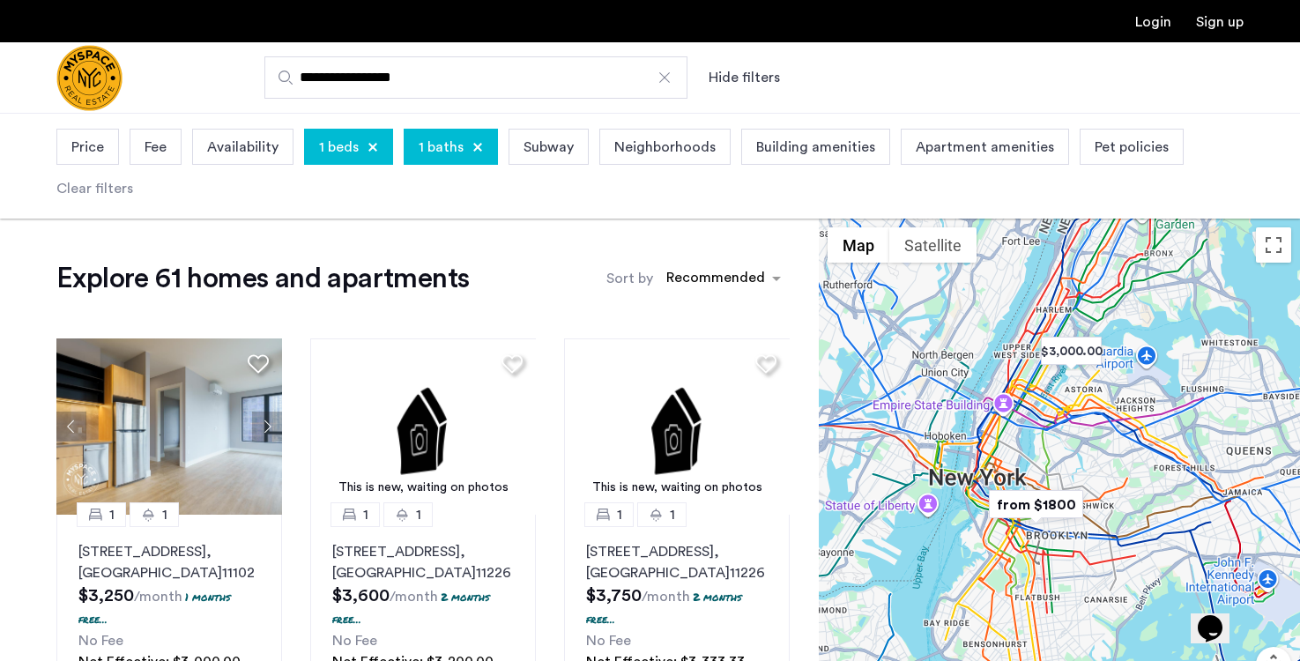
click at [690, 146] on span "Neighborhoods" at bounding box center [664, 147] width 101 height 21
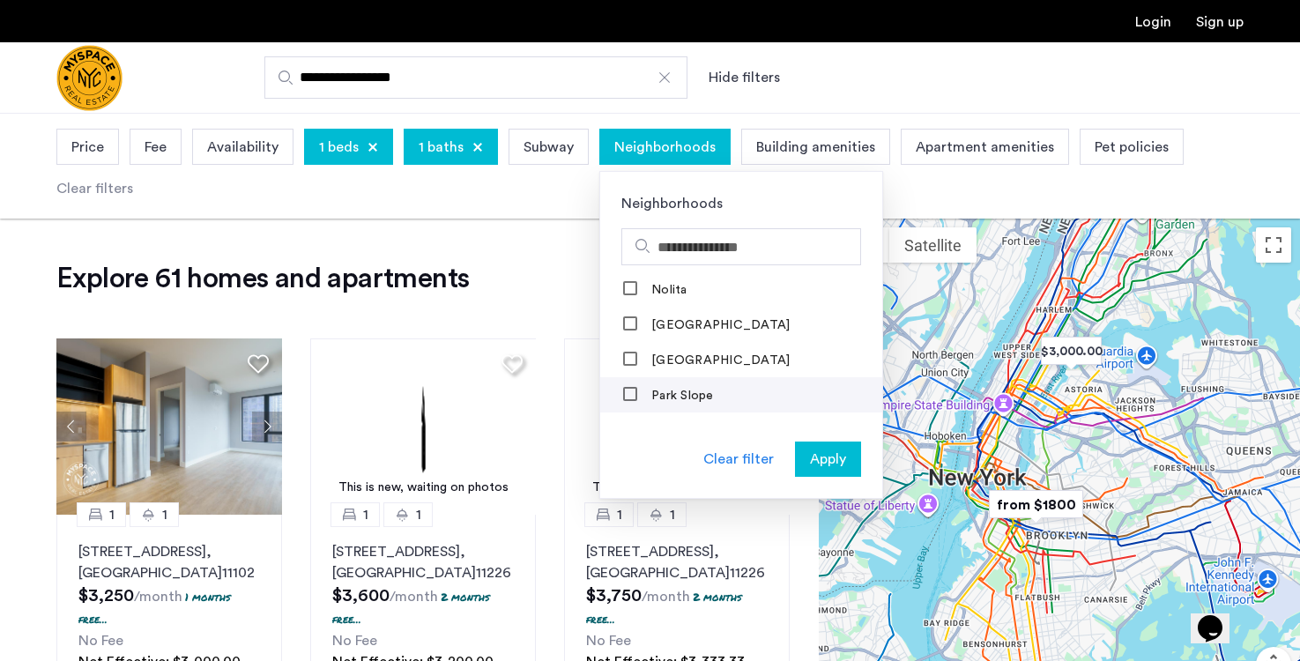
scroll to position [2185, 0]
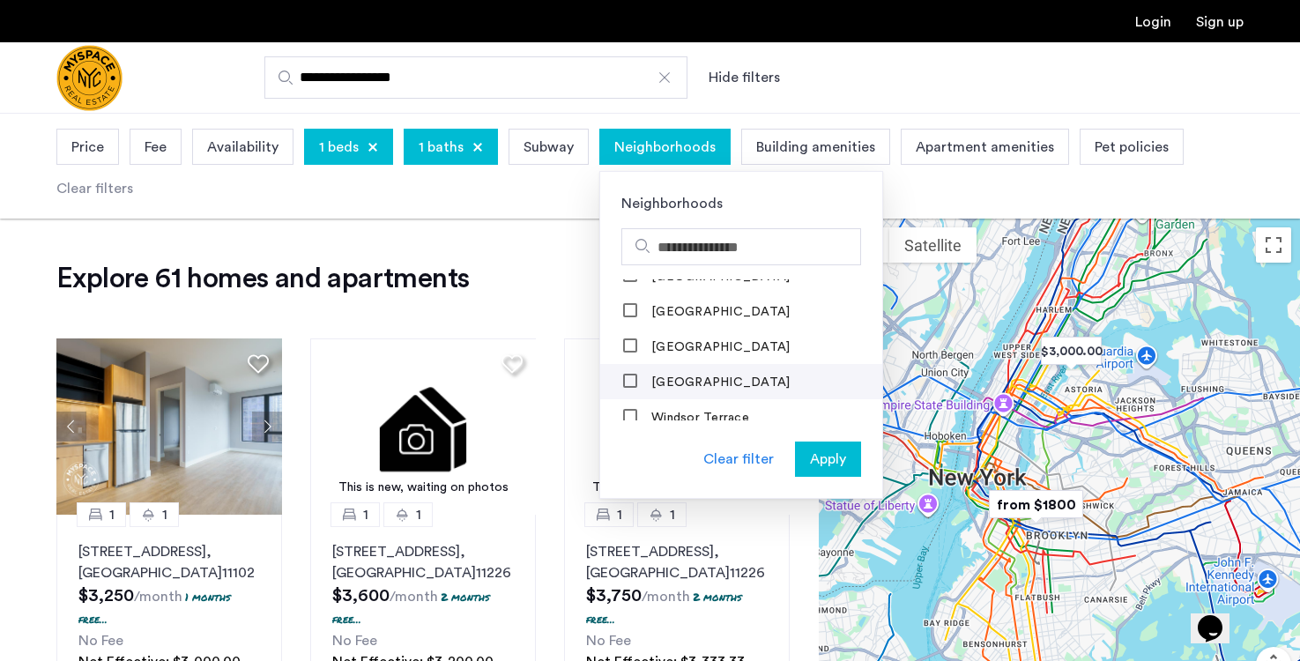
click at [701, 375] on label "Williamsburg" at bounding box center [719, 382] width 142 height 14
click at [706, 340] on label "Upper East Side" at bounding box center [719, 347] width 142 height 14
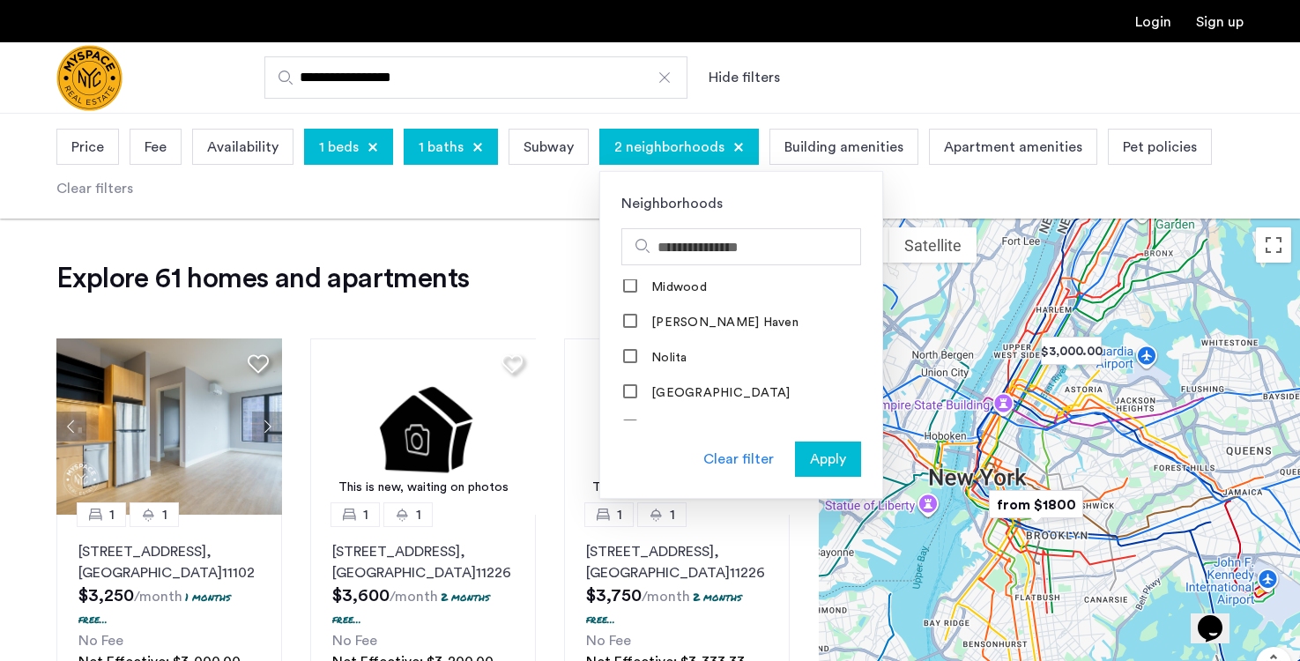
scroll to position [1617, 0]
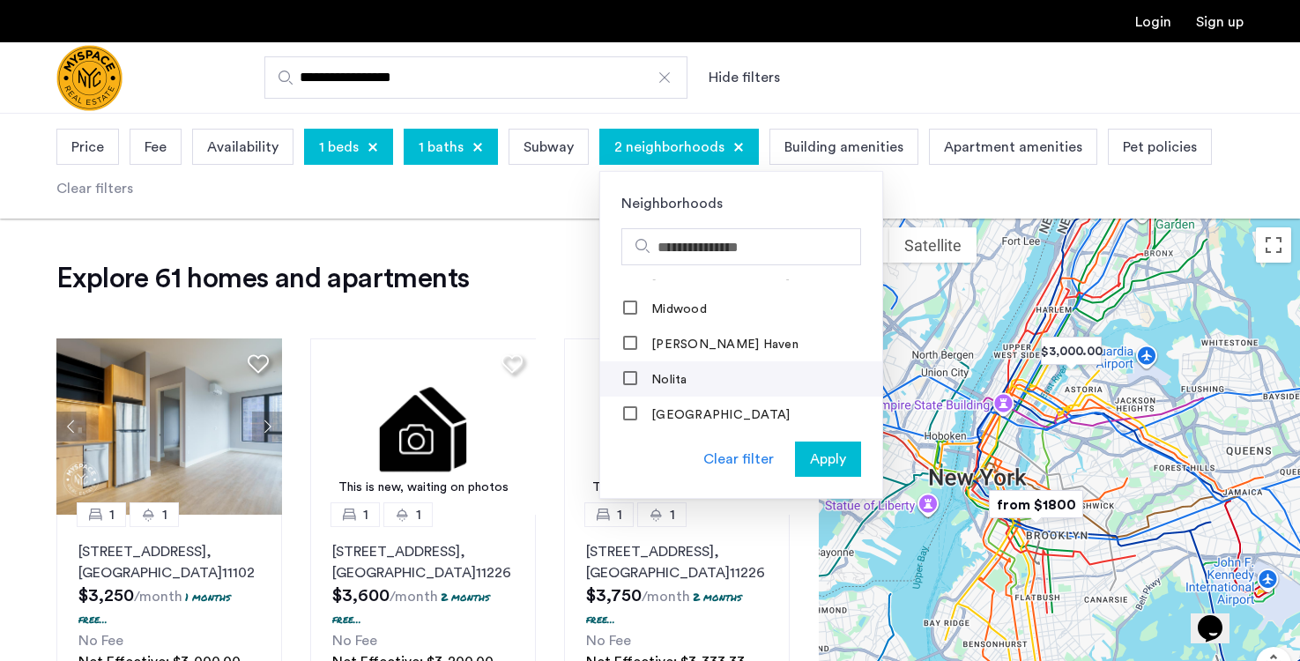
click at [678, 373] on label "Nolita" at bounding box center [668, 380] width 40 height 14
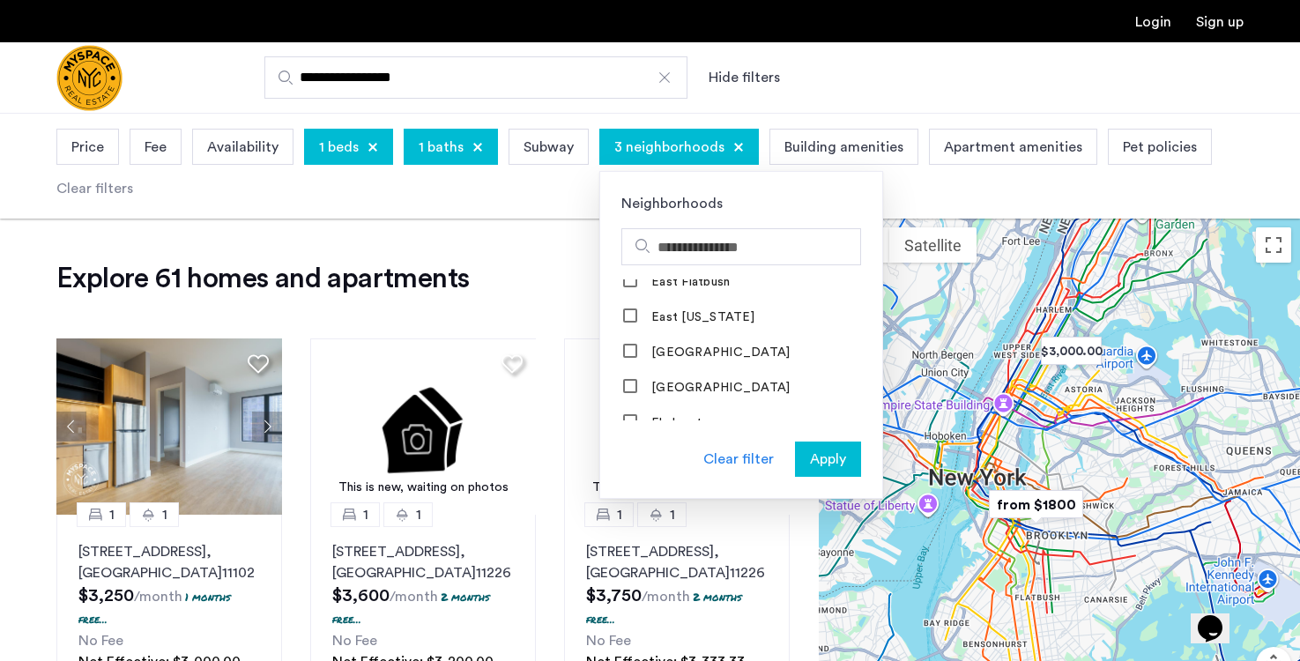
scroll to position [833, 0]
click at [677, 382] on label "East Williamsburg" at bounding box center [719, 389] width 142 height 14
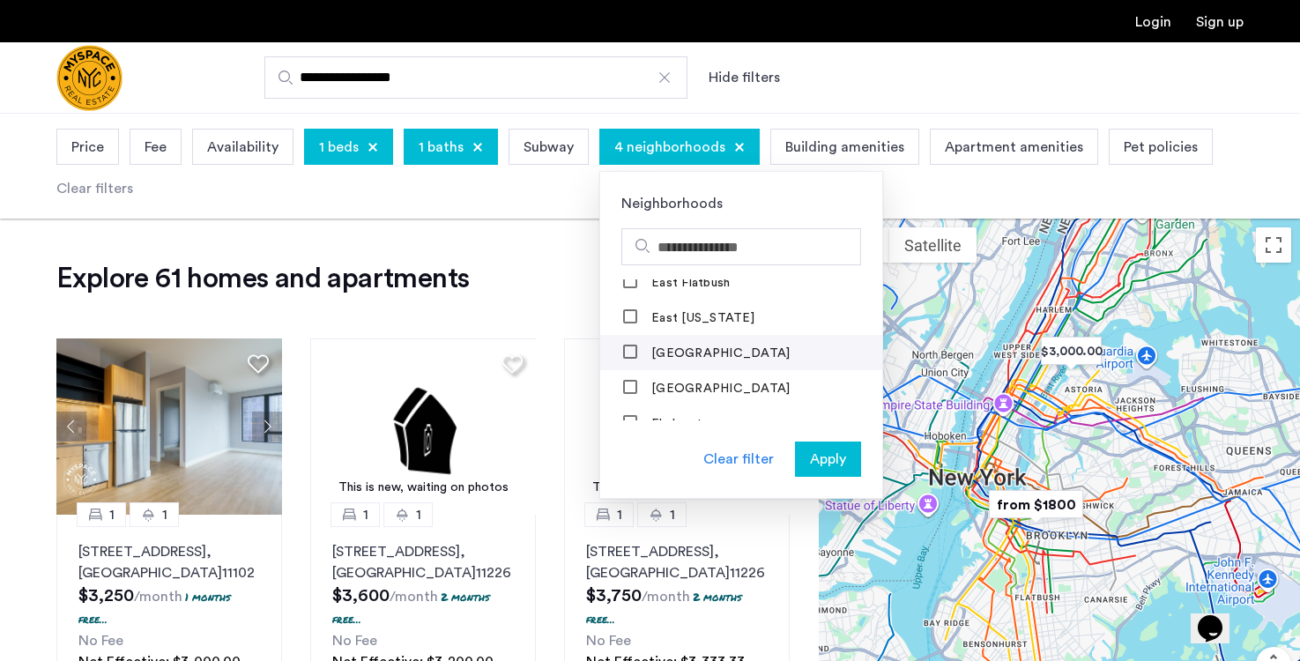
click at [683, 349] on label "East Village" at bounding box center [719, 353] width 142 height 14
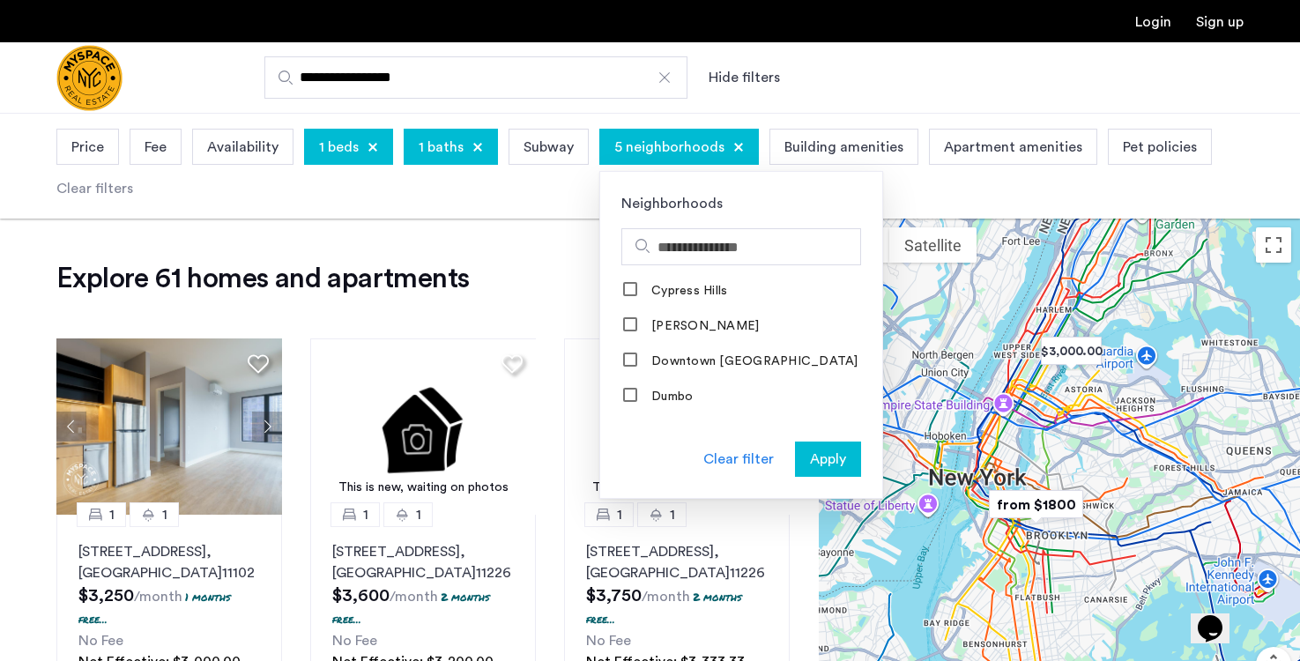
scroll to position [666, 0]
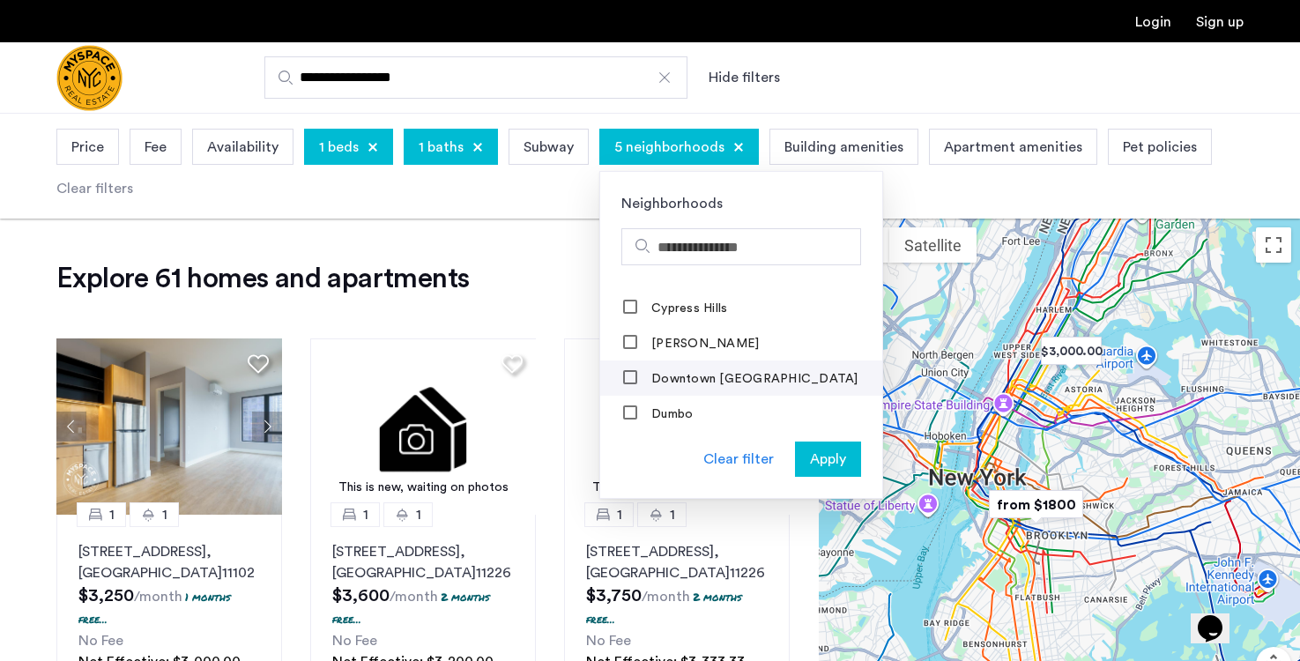
click at [675, 383] on mat-checkbox "Downtown Brooklyn" at bounding box center [741, 377] width 282 height 35
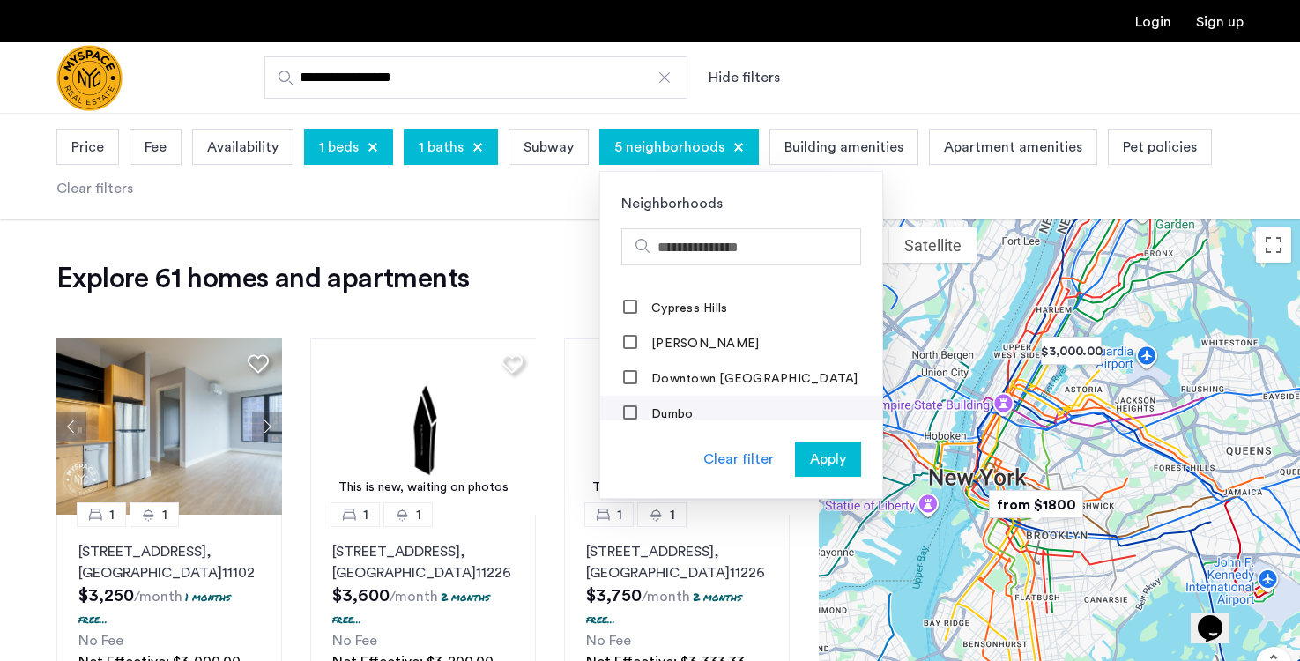
click at [669, 407] on label "Dumbo" at bounding box center [670, 414] width 45 height 14
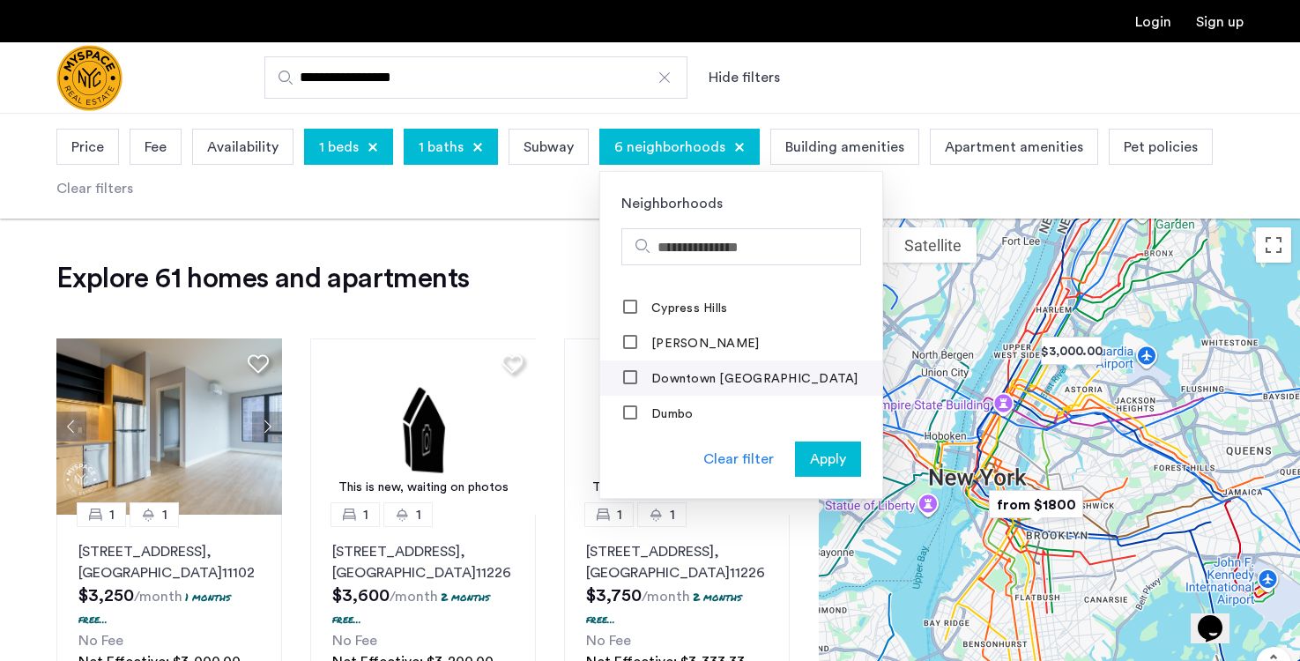
click at [673, 376] on label "Downtown Brooklyn" at bounding box center [753, 379] width 211 height 14
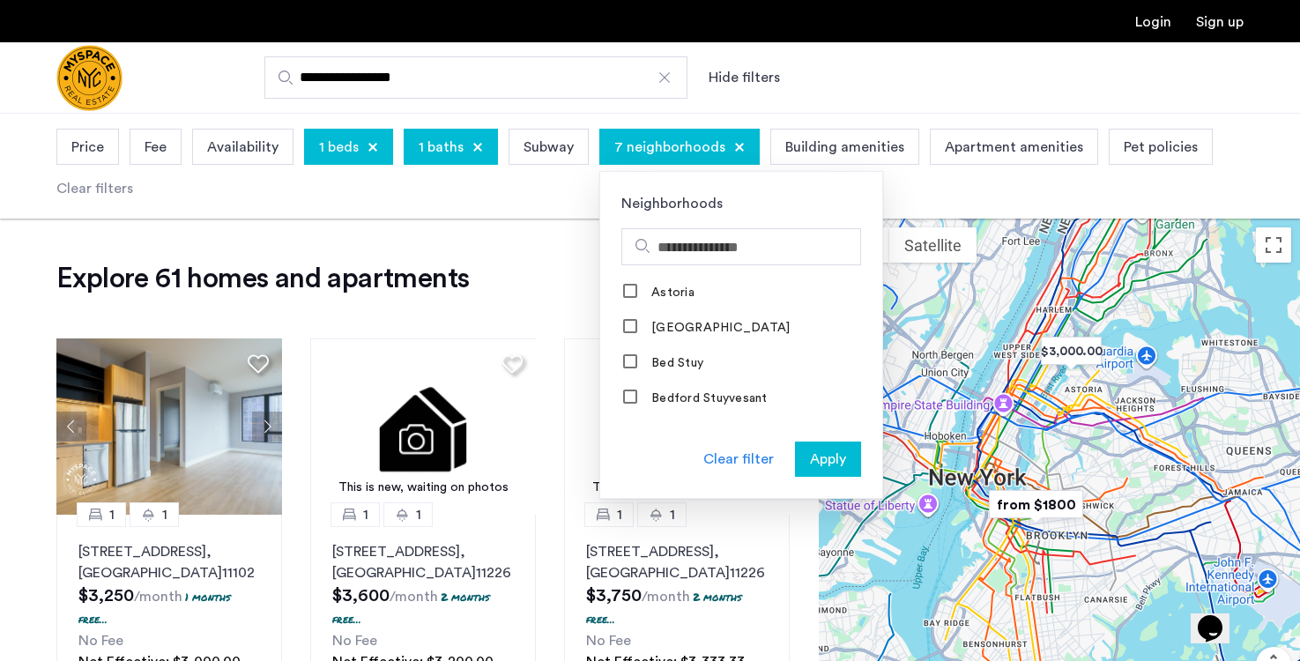
scroll to position [0, 0]
click at [840, 461] on span "Apply" at bounding box center [828, 459] width 36 height 21
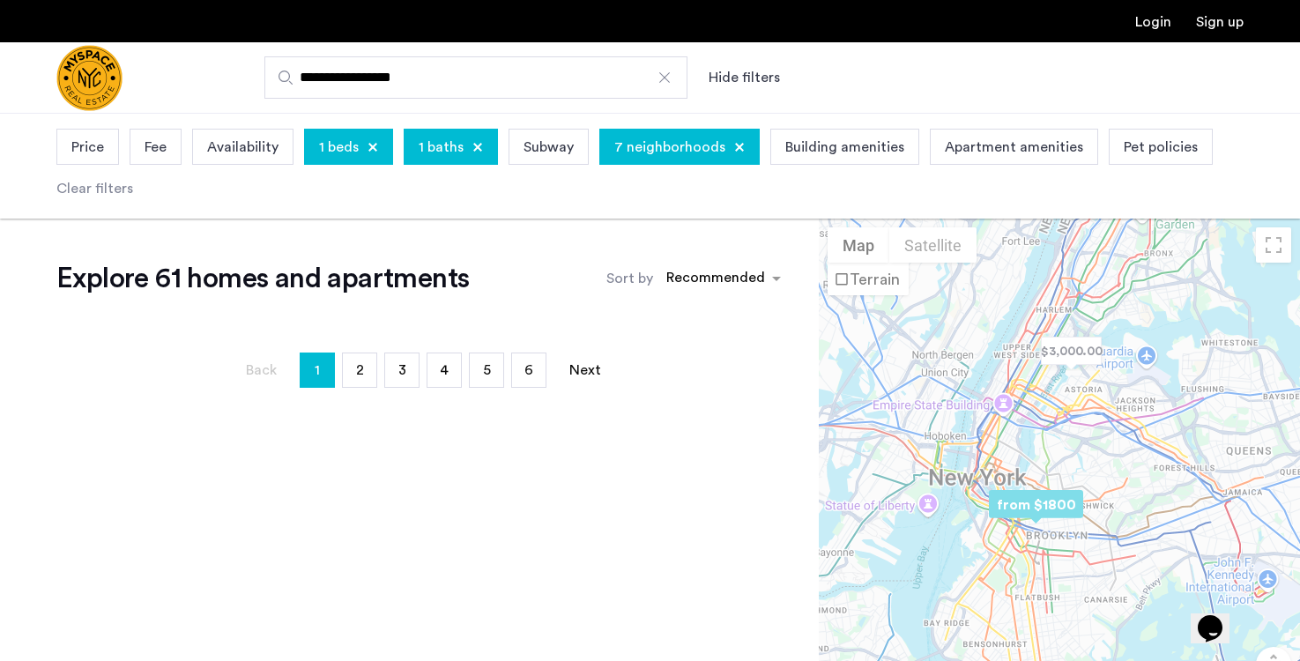
click at [734, 147] on div at bounding box center [739, 147] width 11 height 11
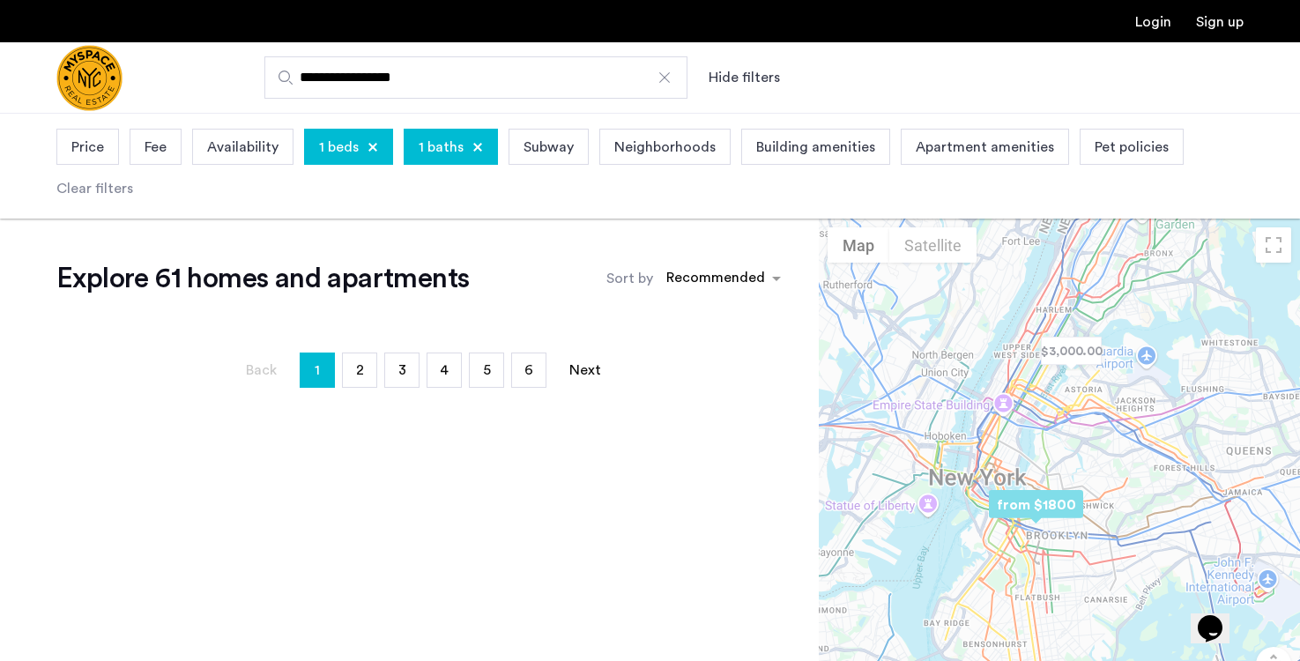
click at [108, 76] on img "Cazamio Logo" at bounding box center [89, 78] width 66 height 66
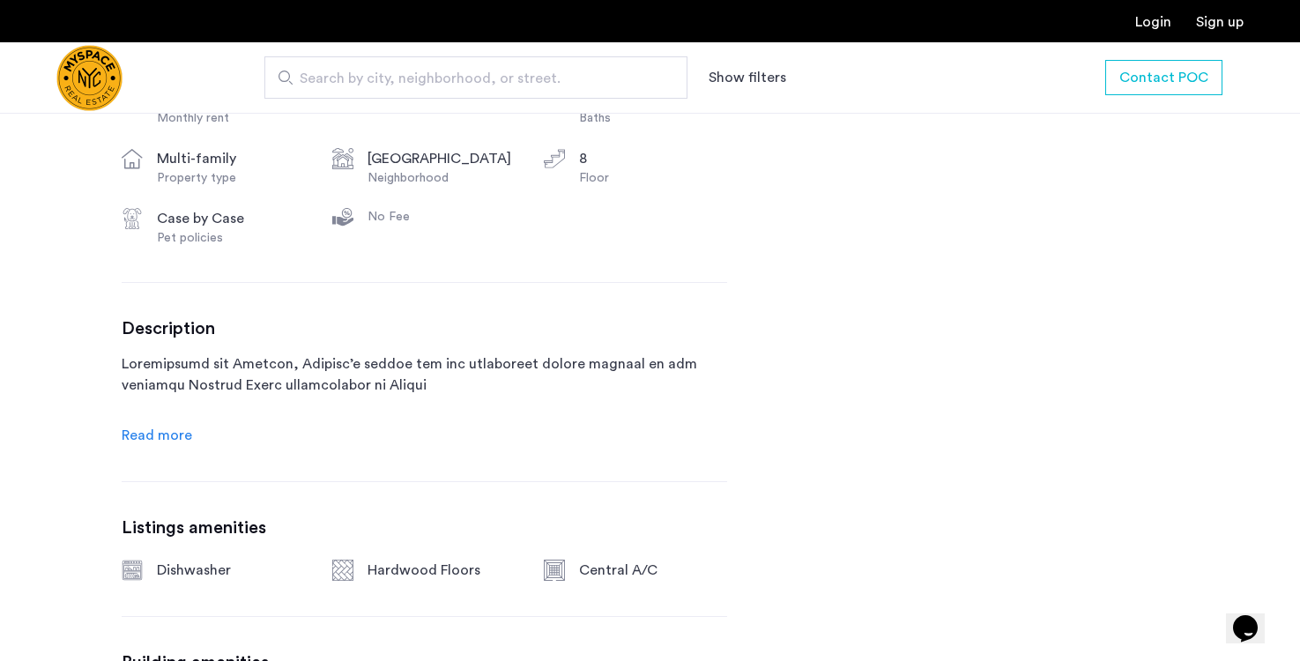
scroll to position [714, 0]
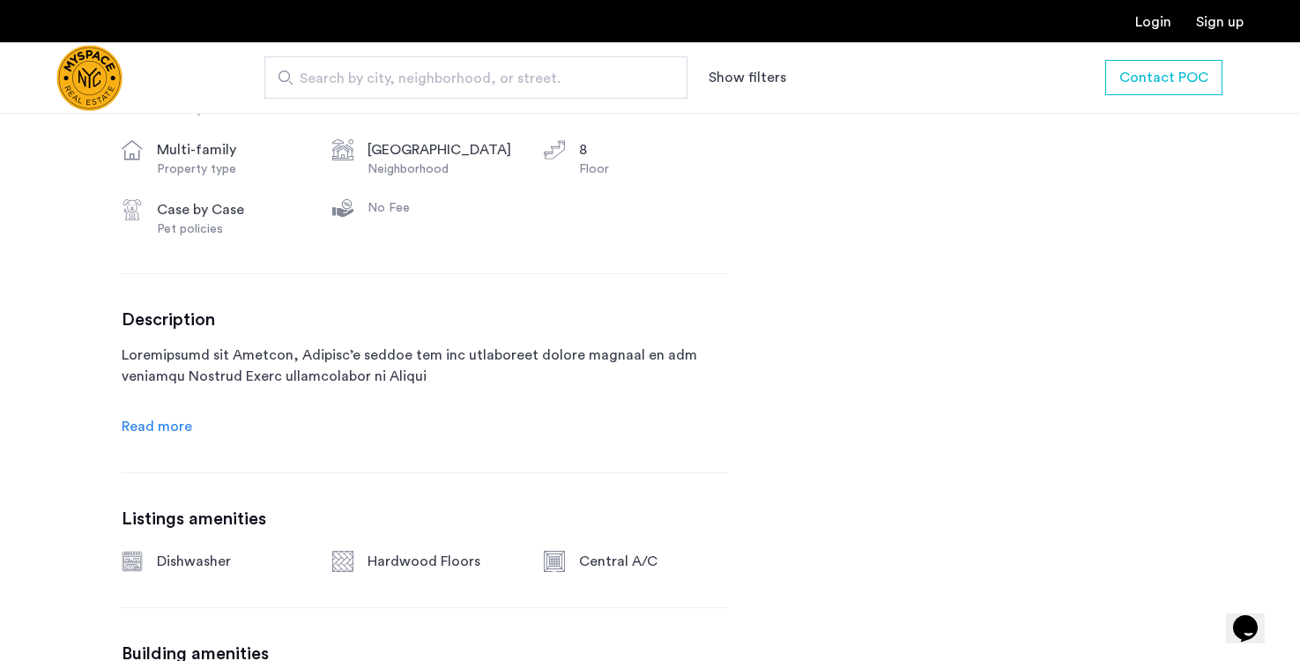
click at [160, 427] on span "Read more" at bounding box center [157, 426] width 70 height 14
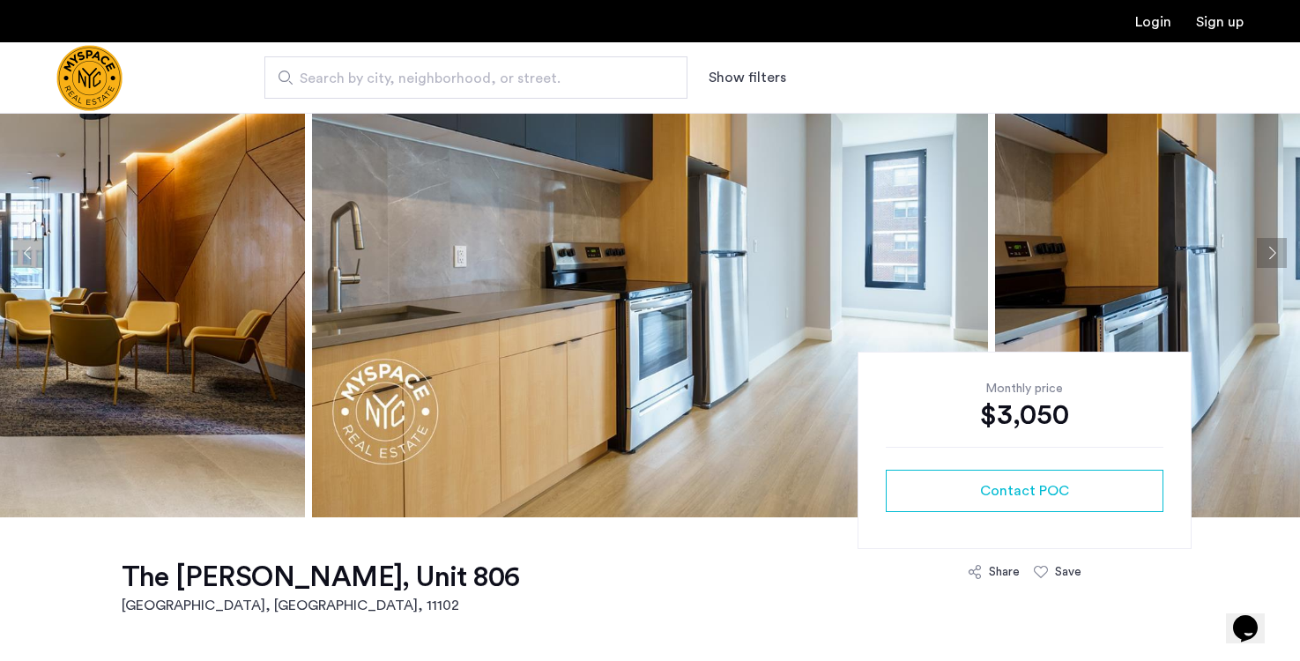
scroll to position [122, 0]
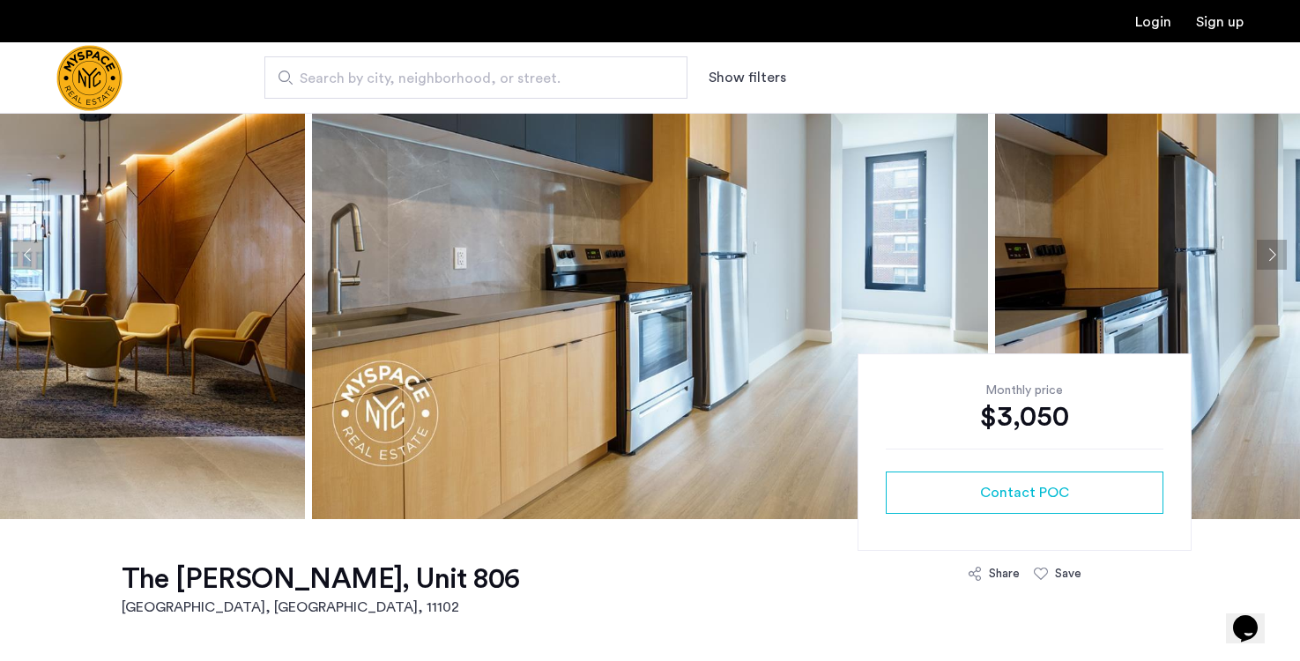
click at [527, 304] on img at bounding box center [650, 254] width 676 height 529
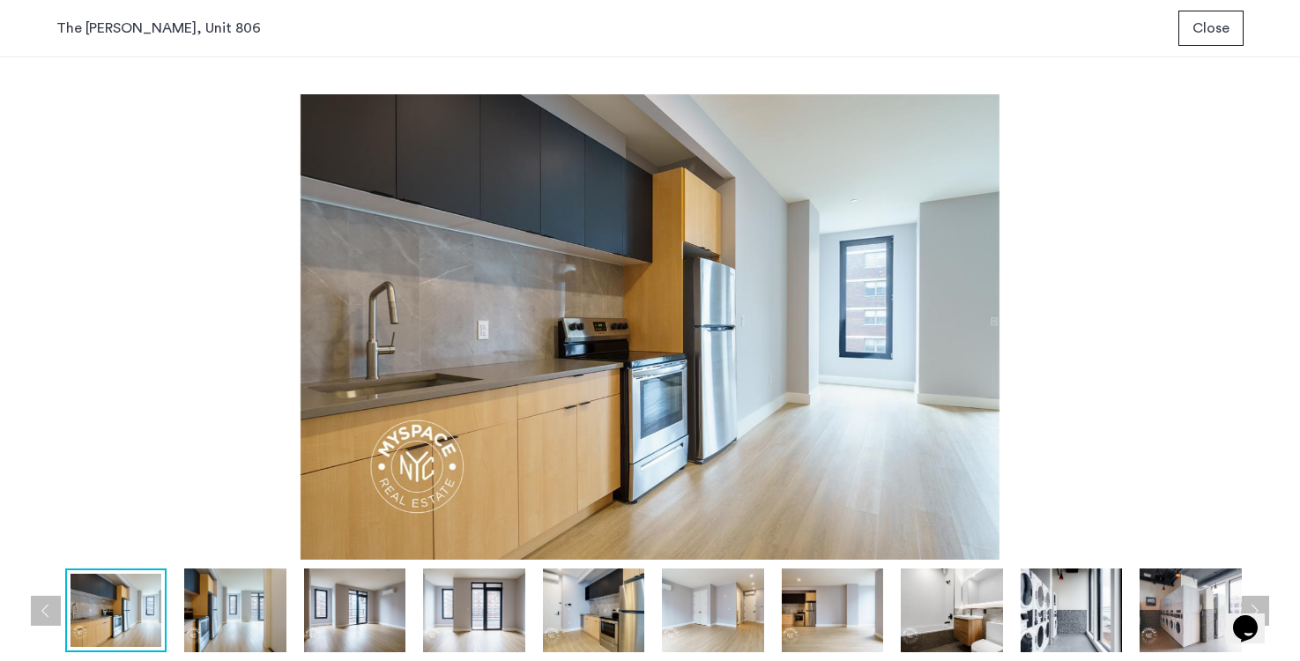
scroll to position [0, 0]
click at [241, 595] on img at bounding box center [234, 610] width 101 height 84
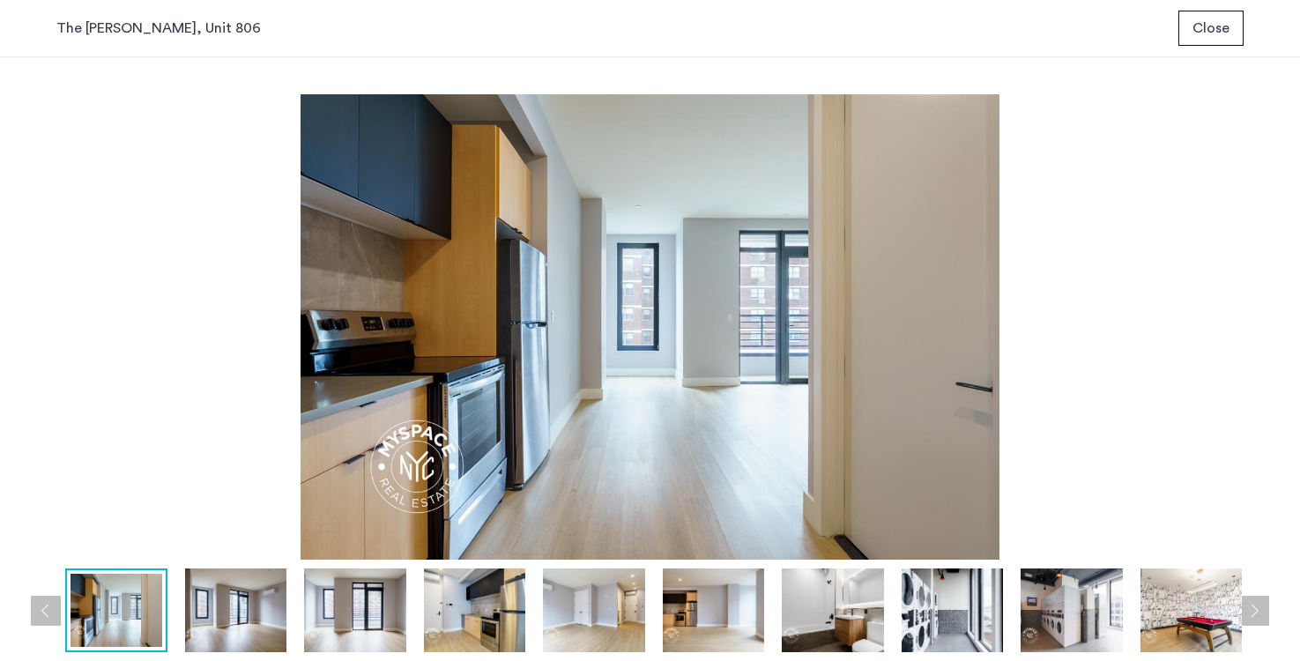
click at [330, 627] on img at bounding box center [354, 610] width 101 height 84
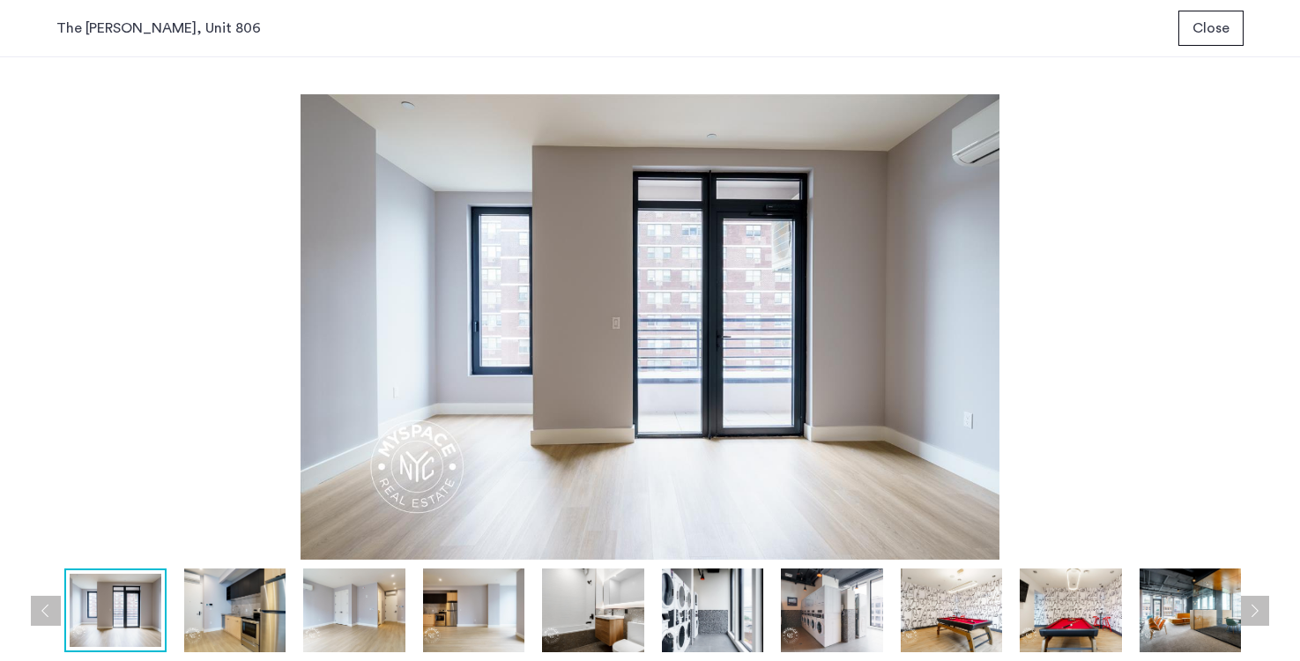
click at [430, 623] on img at bounding box center [473, 610] width 101 height 84
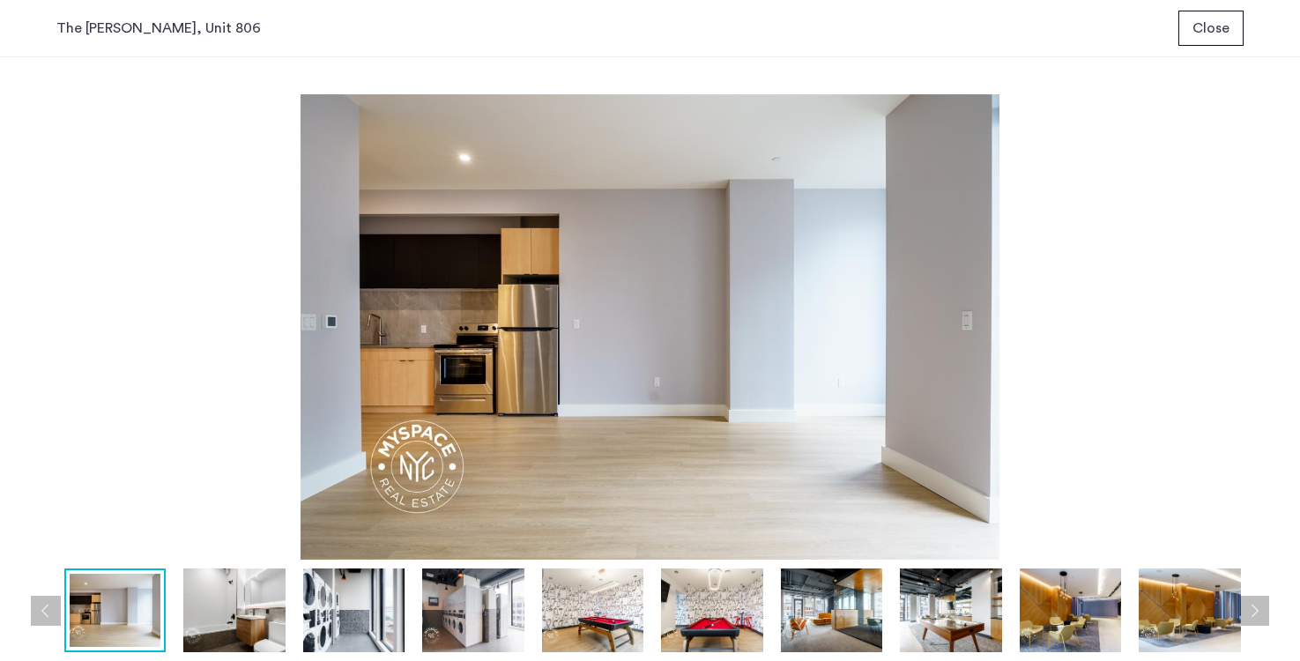
click at [520, 613] on img at bounding box center [472, 610] width 101 height 84
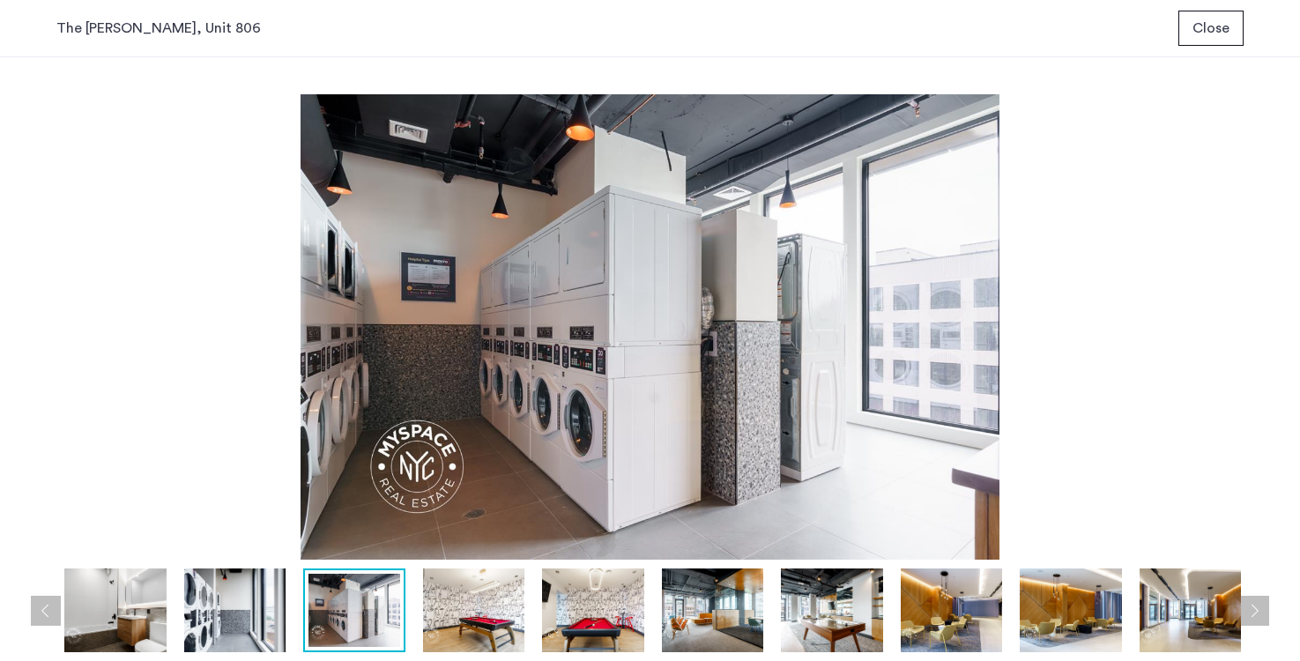
click at [520, 613] on img at bounding box center [473, 610] width 101 height 84
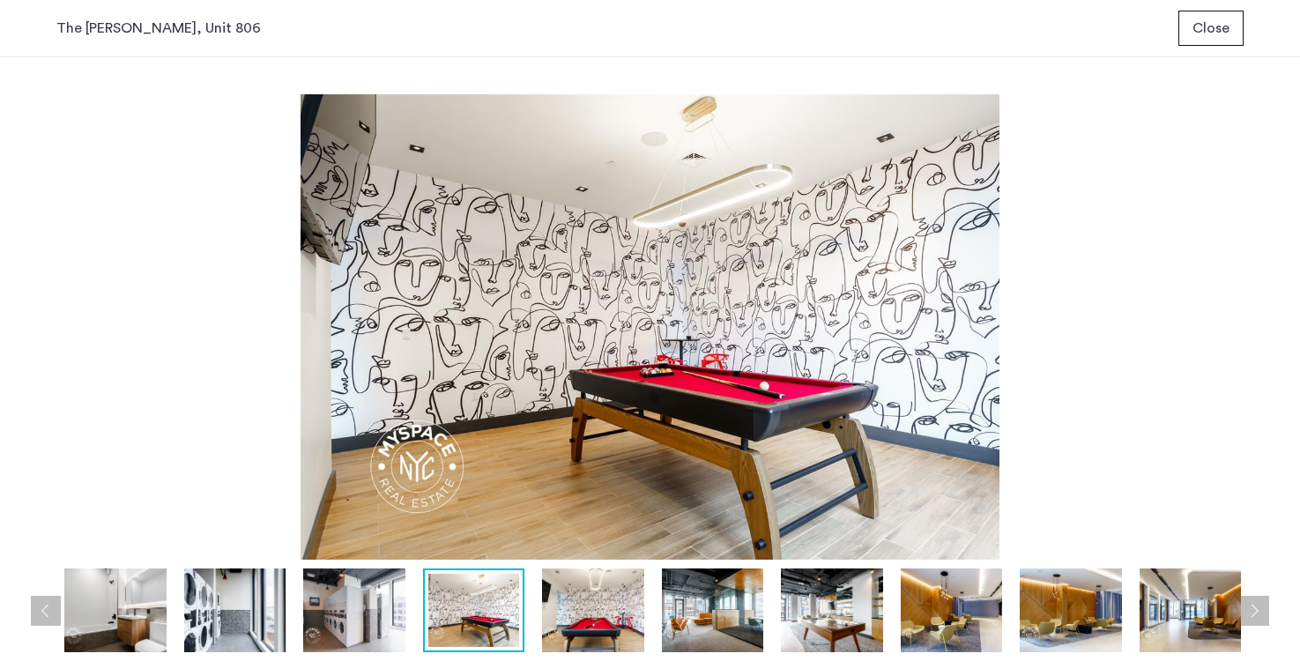
click at [520, 613] on div at bounding box center [473, 610] width 101 height 84
click at [590, 612] on img at bounding box center [592, 610] width 101 height 84
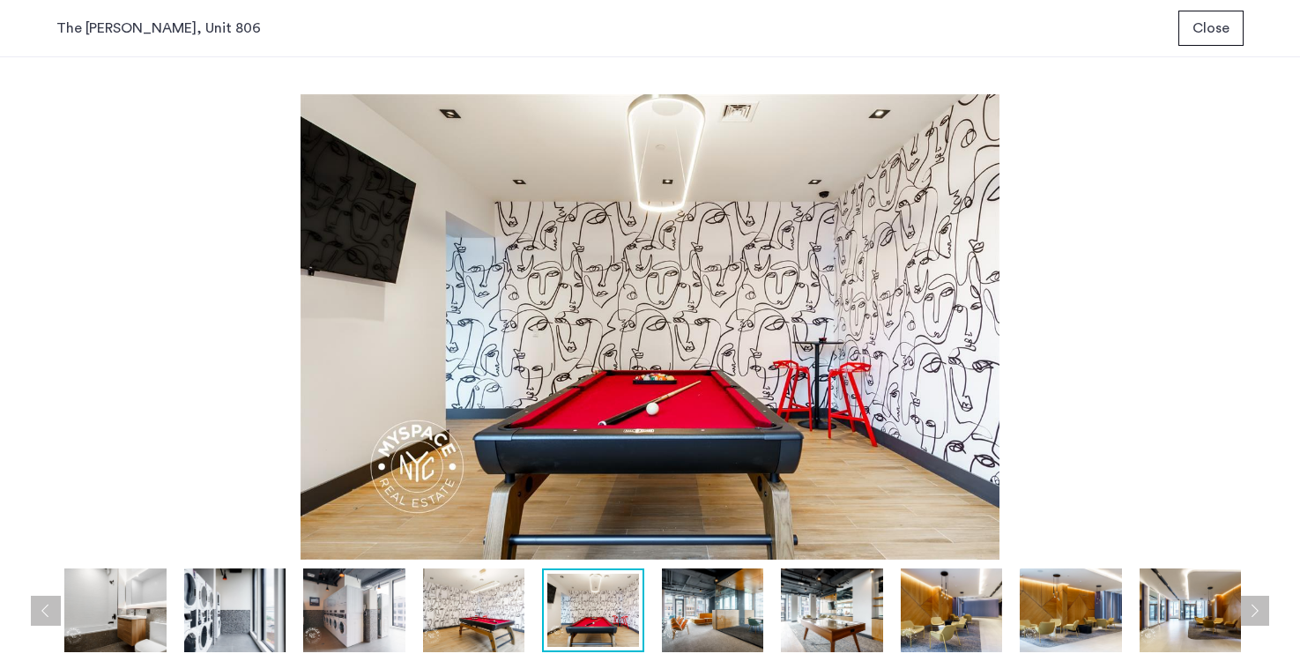
click at [701, 613] on img at bounding box center [712, 610] width 101 height 84
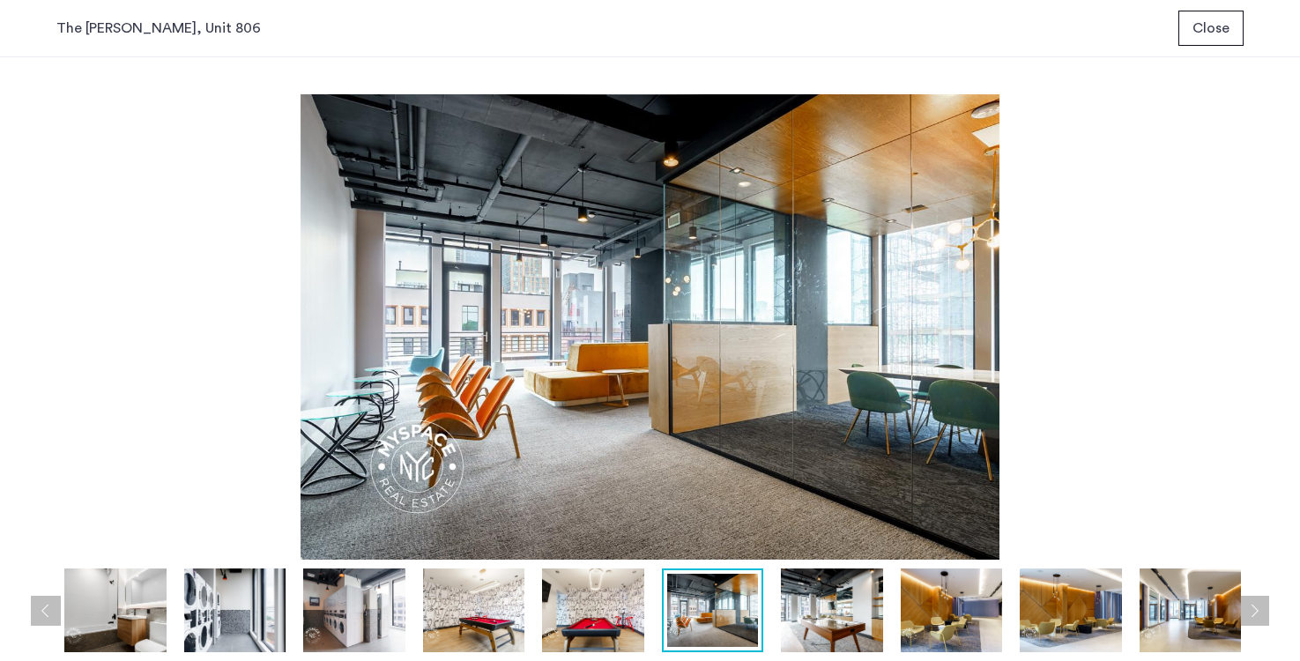
click at [833, 624] on img at bounding box center [831, 610] width 101 height 84
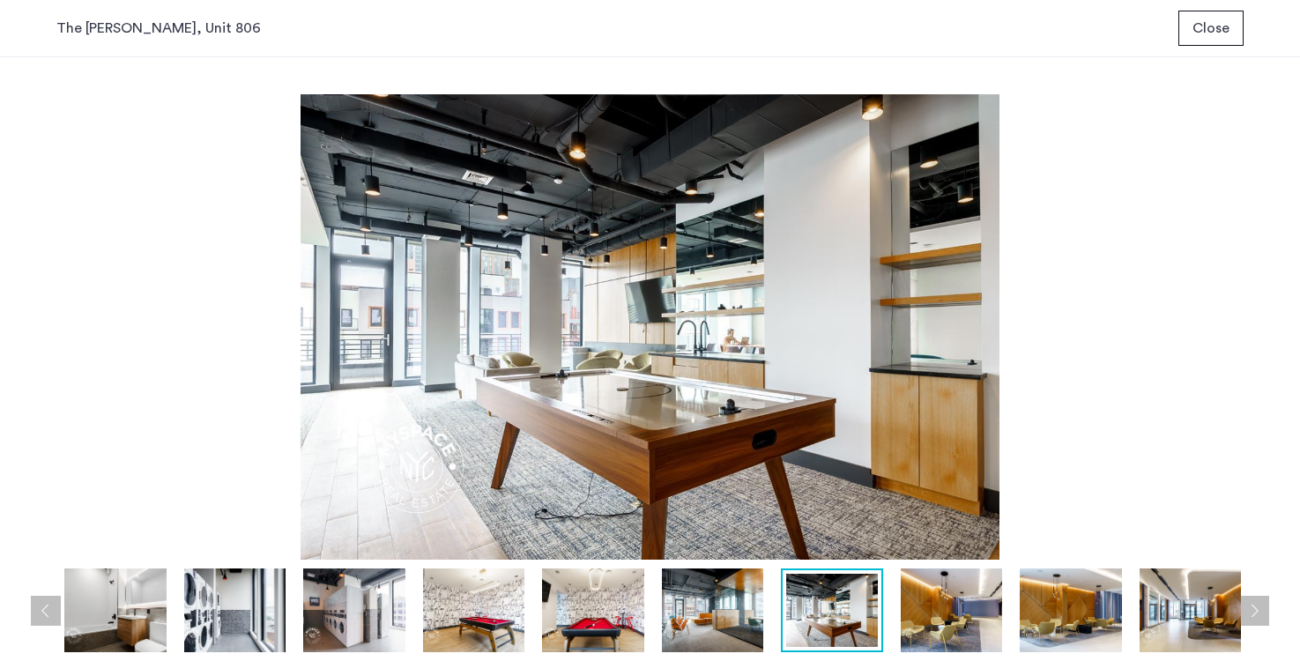
click at [943, 617] on img at bounding box center [951, 610] width 101 height 84
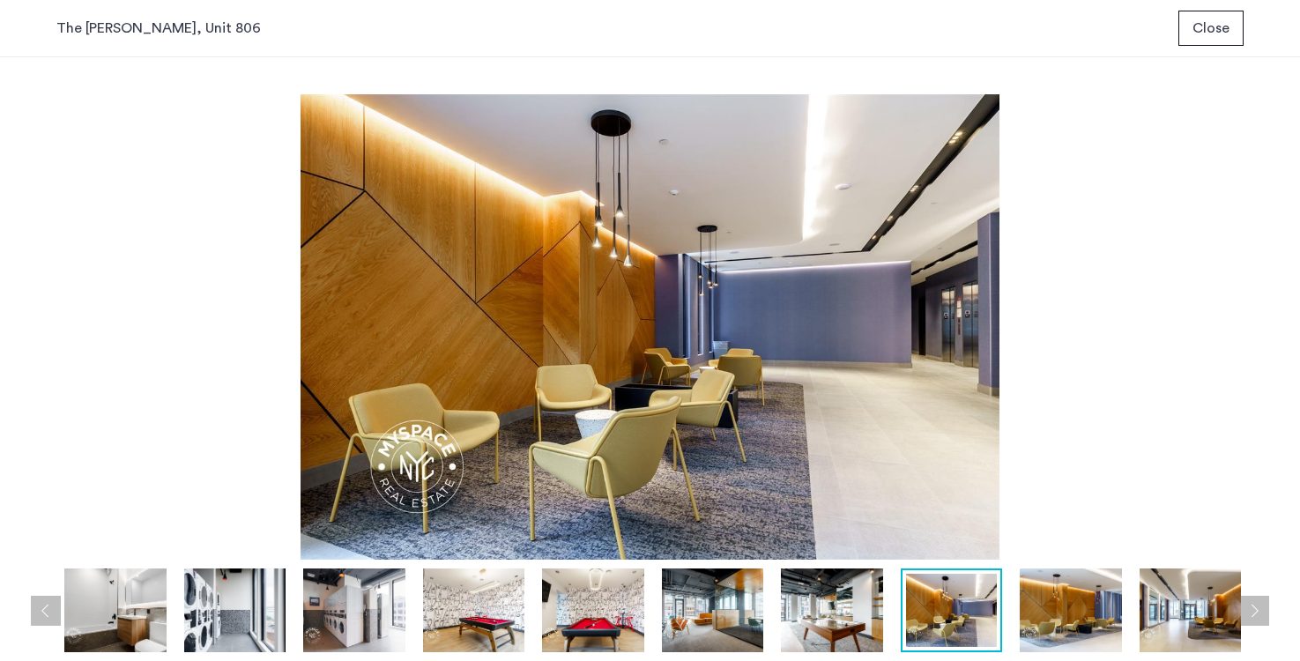
click at [1079, 606] on img at bounding box center [1070, 610] width 101 height 84
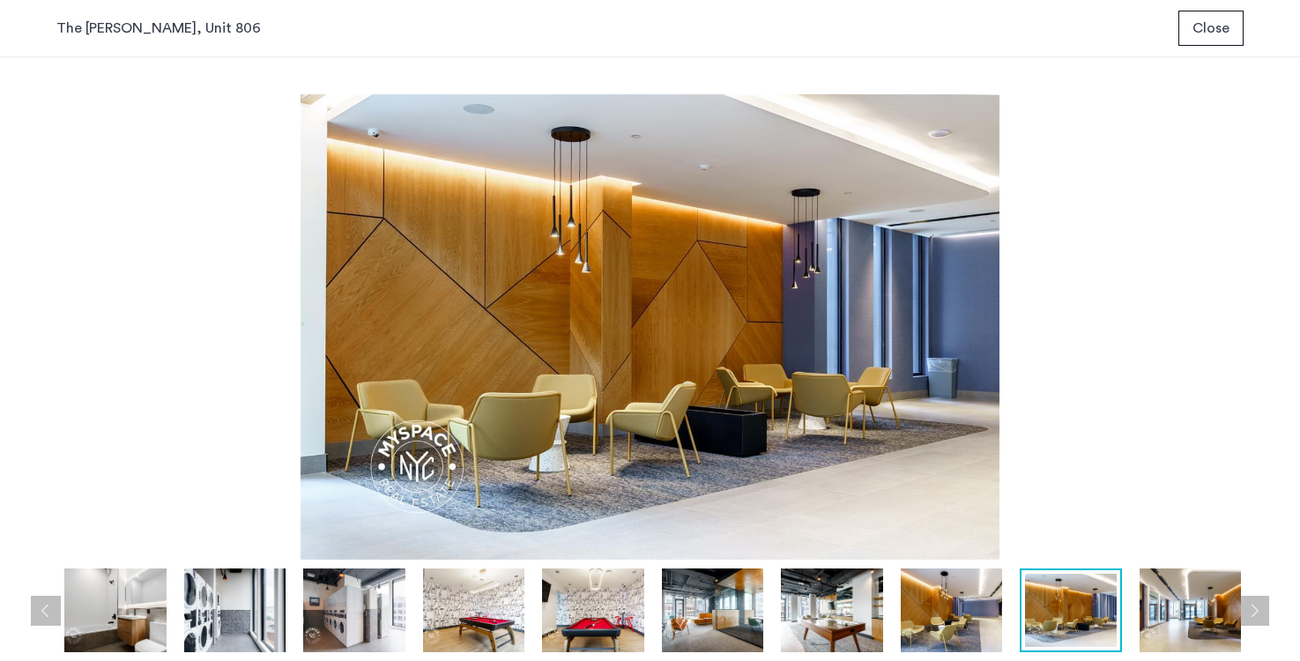
click at [1131, 604] on div at bounding box center [236, 610] width 2033 height 84
click at [1218, 38] on span "Close" at bounding box center [1210, 28] width 37 height 21
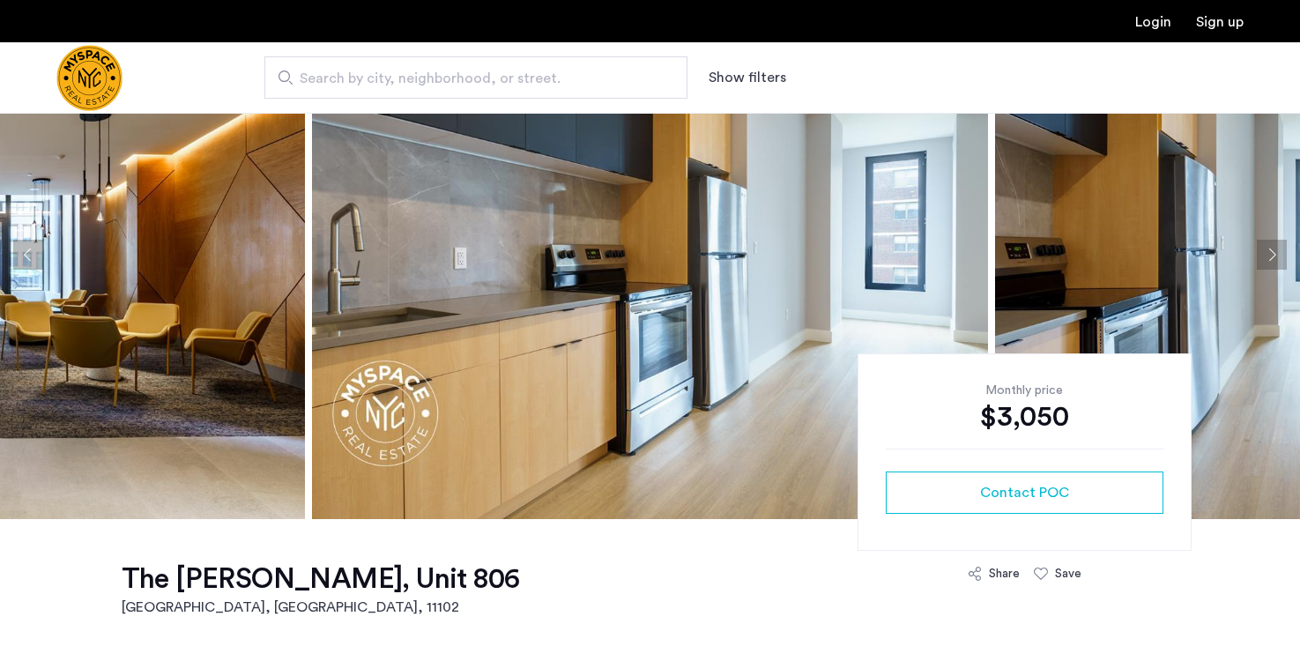
scroll to position [113, 0]
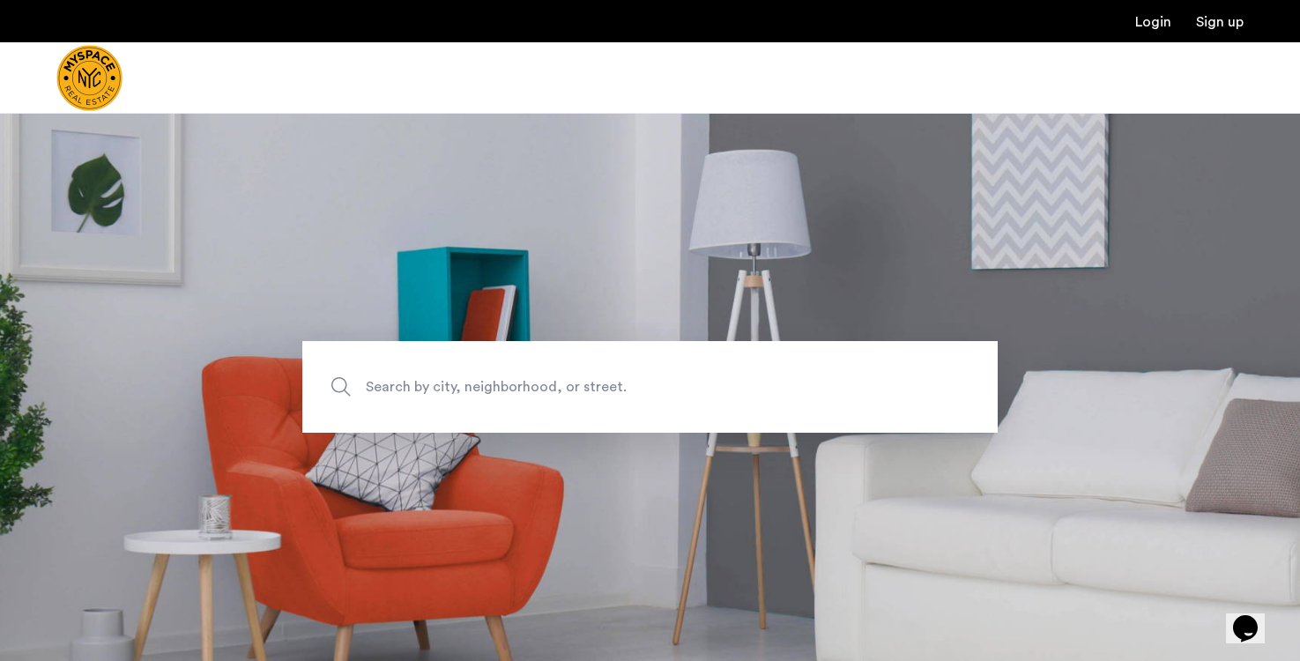
click at [106, 71] on img "Cazamio Logo" at bounding box center [89, 78] width 66 height 66
click at [681, 388] on span "Search by city, neighborhood, or street." at bounding box center [609, 387] width 486 height 24
click at [681, 388] on input "Search by city, neighborhood, or street." at bounding box center [649, 387] width 695 height 92
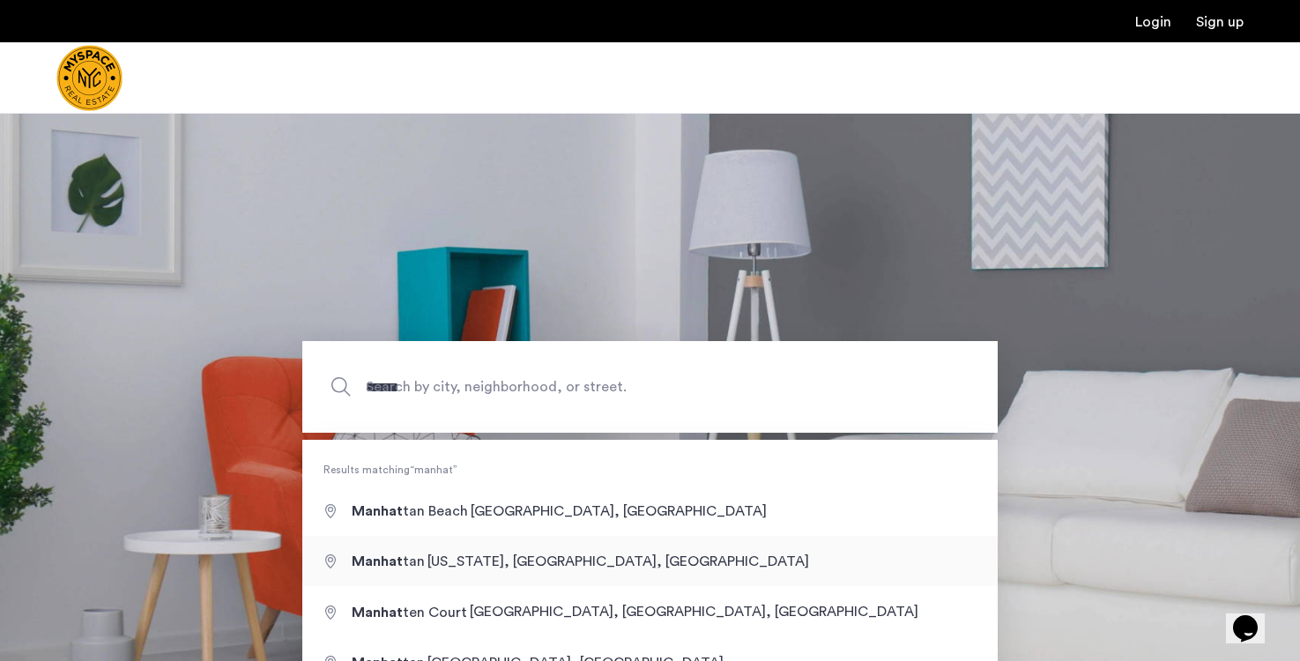
type input "**********"
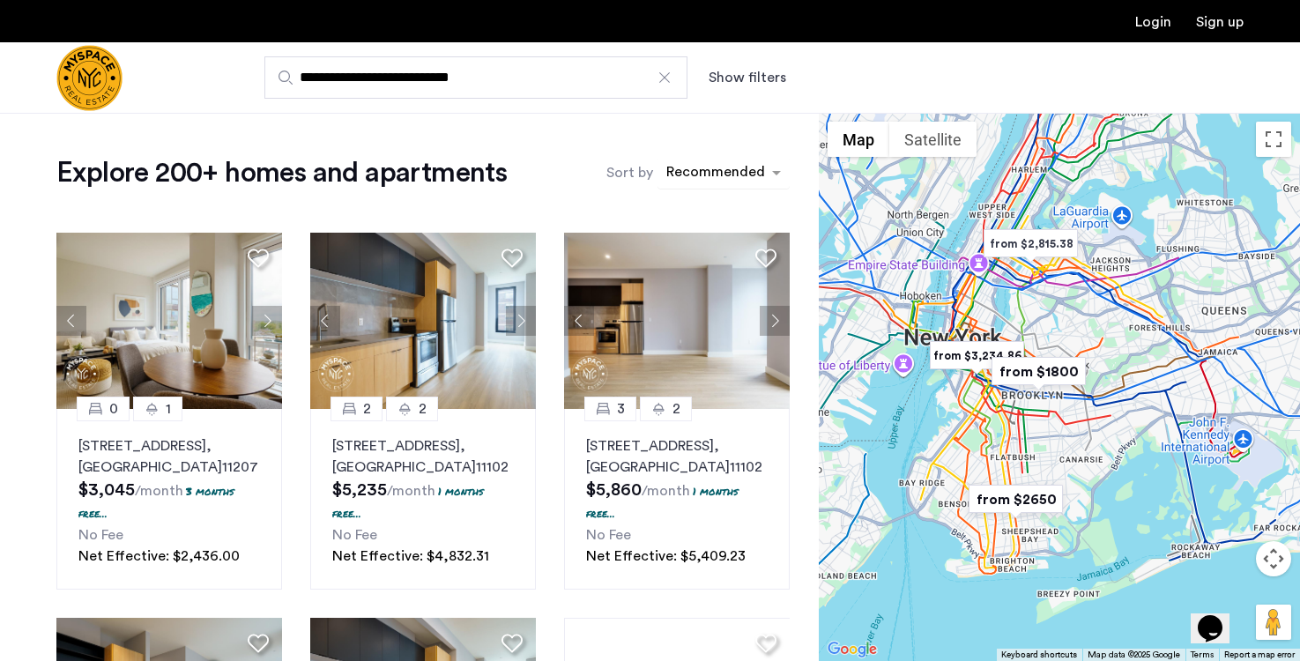
click at [708, 174] on div "sort-apartment" at bounding box center [716, 175] width 104 height 24
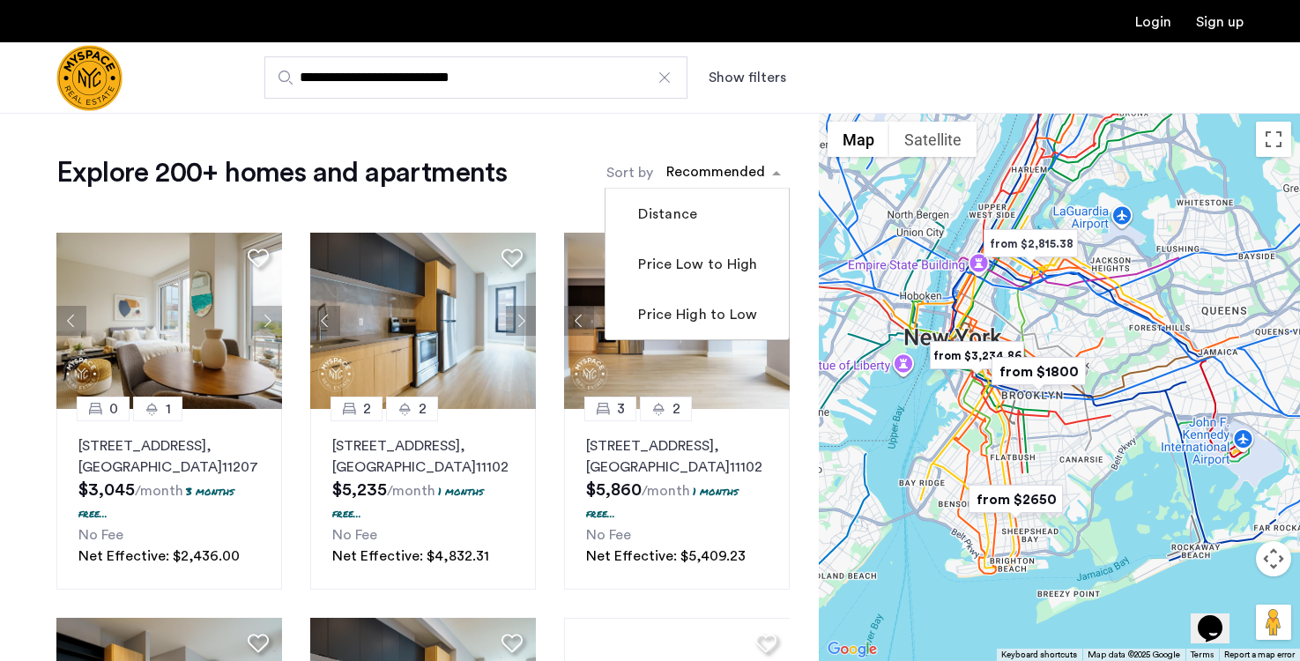
click at [753, 82] on button "Show filters" at bounding box center [748, 77] width 78 height 21
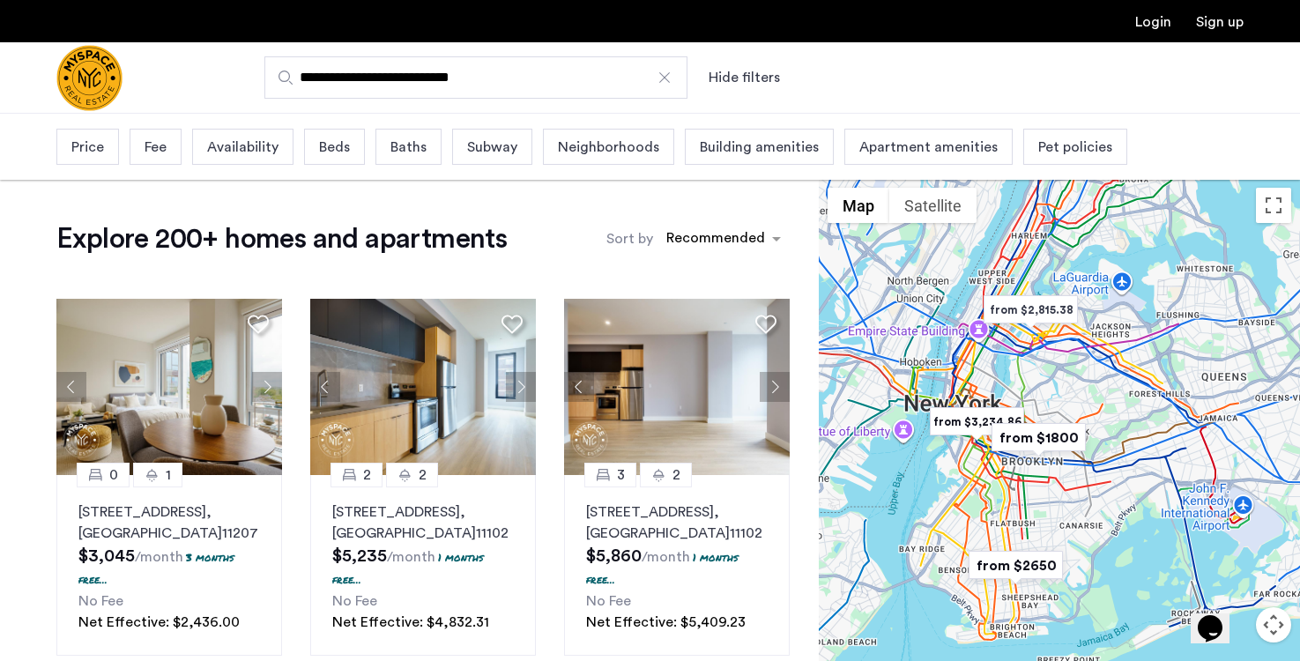
click at [339, 147] on span "Beds" at bounding box center [334, 147] width 31 height 21
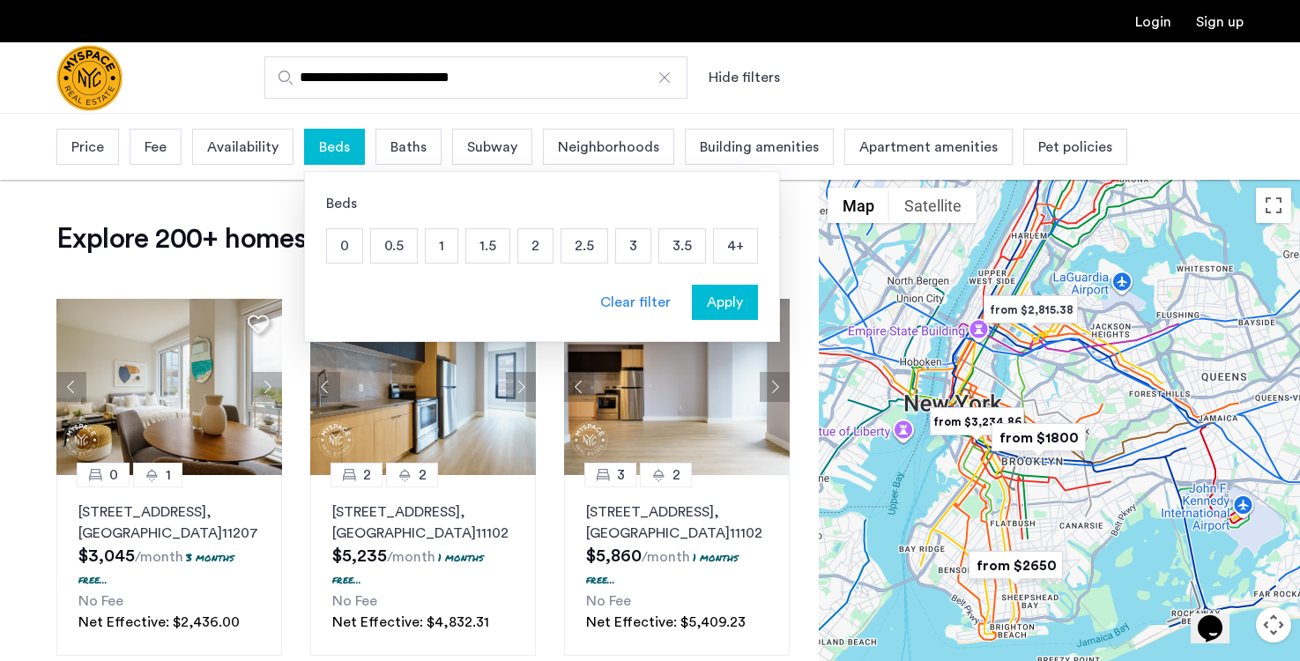
click at [440, 241] on p "1" at bounding box center [442, 245] width 32 height 33
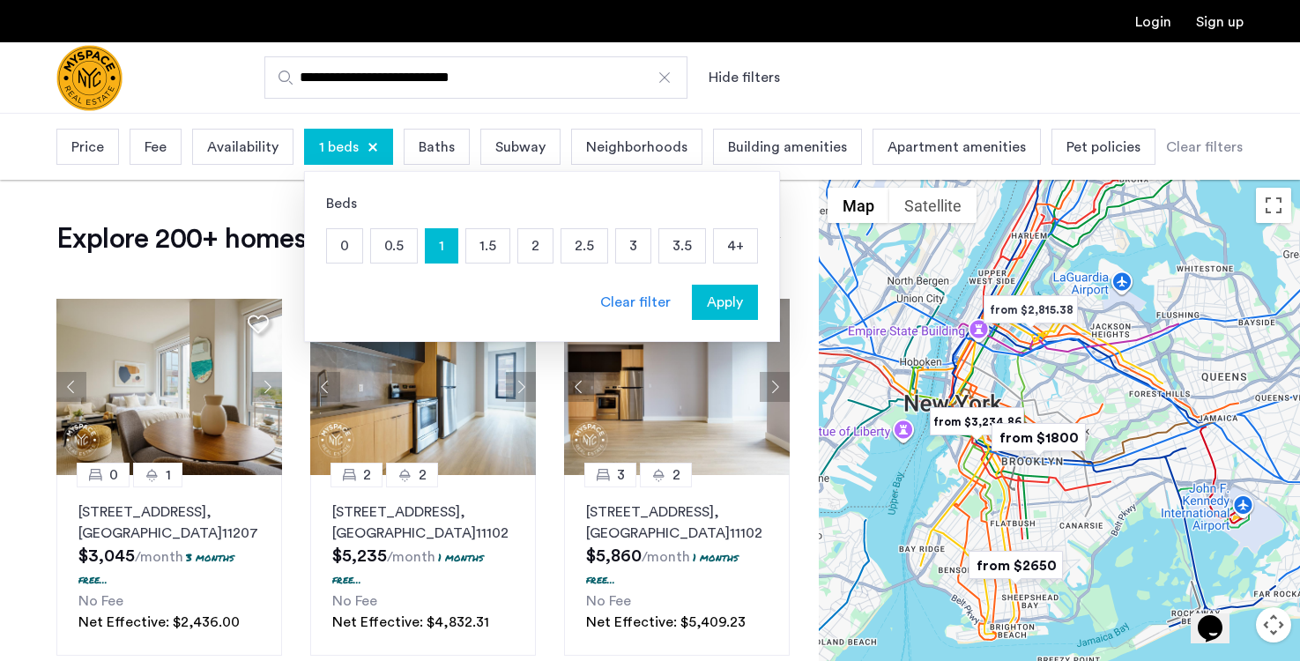
click at [428, 146] on span "Baths" at bounding box center [437, 147] width 36 height 21
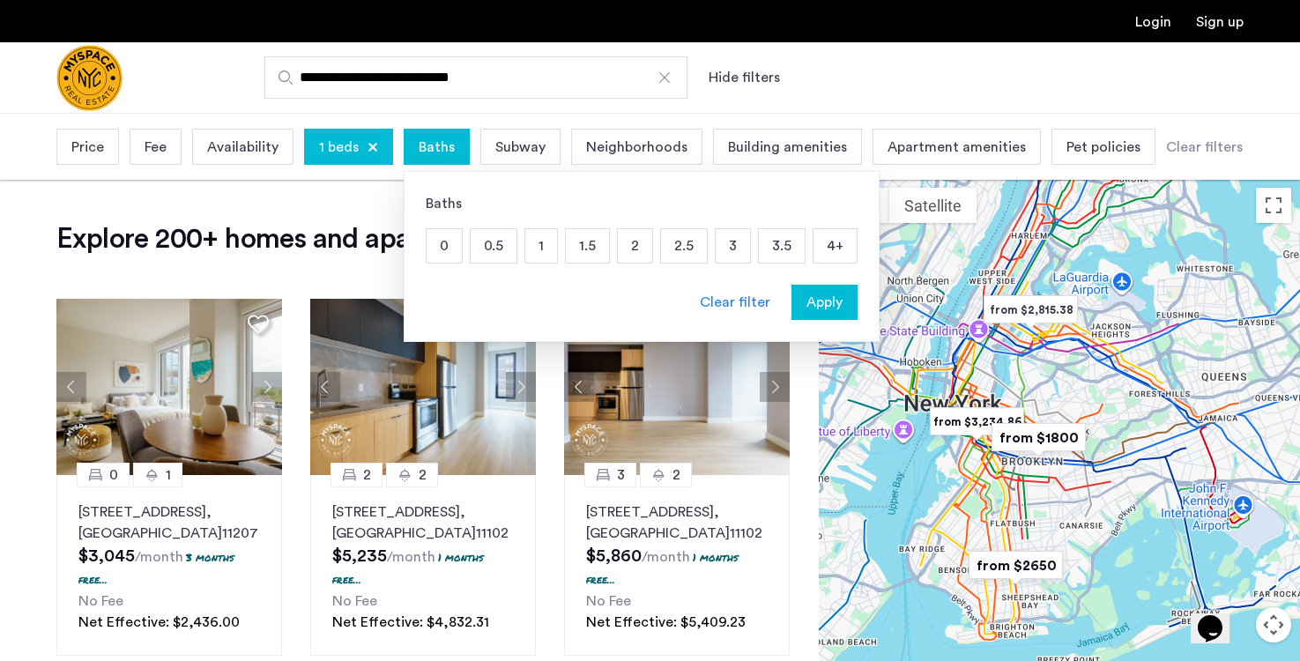
click at [544, 242] on p "1" at bounding box center [541, 245] width 32 height 33
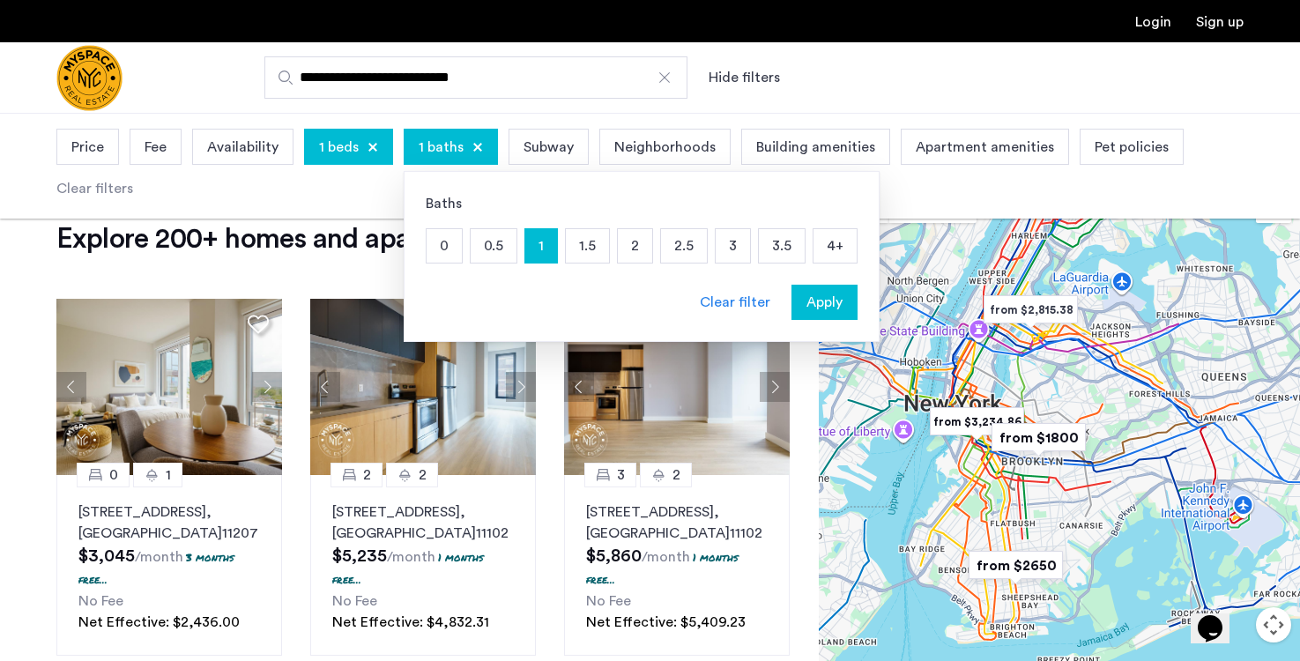
click at [837, 308] on span "Apply" at bounding box center [824, 302] width 36 height 21
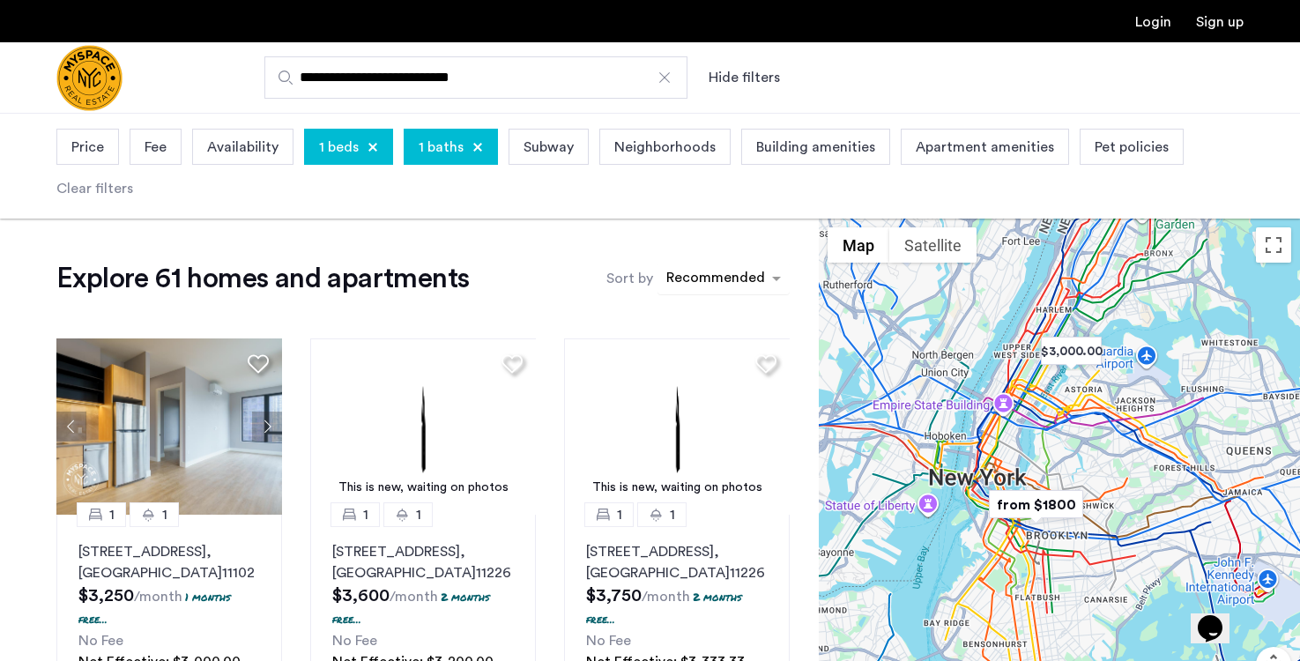
click at [731, 283] on div "sort-apartment" at bounding box center [716, 281] width 104 height 24
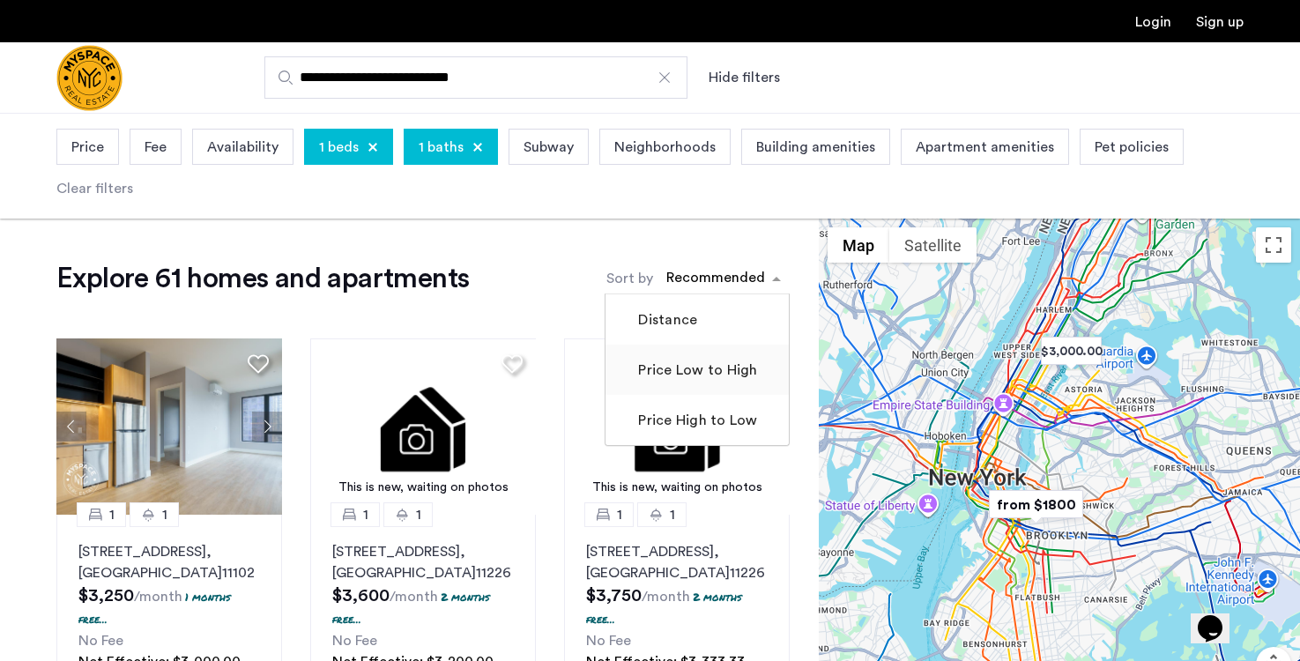
click at [709, 363] on label "Price Low to High" at bounding box center [695, 370] width 122 height 21
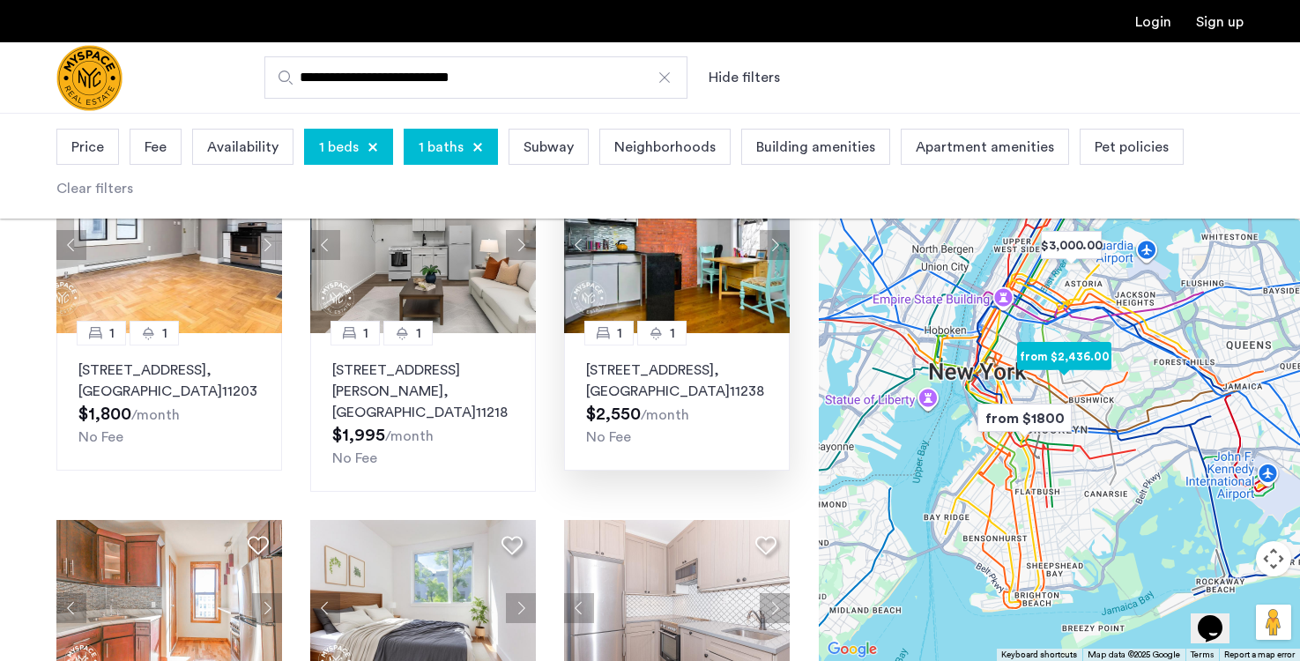
scroll to position [175, 0]
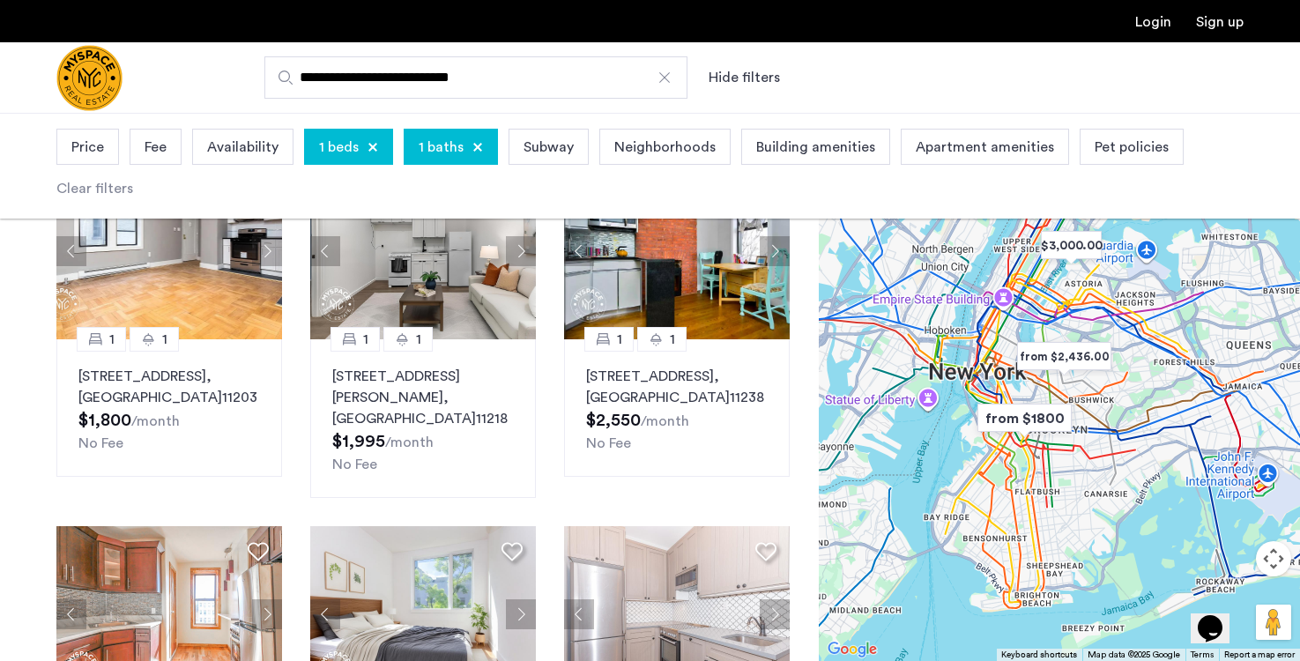
drag, startPoint x: 708, startPoint y: 394, endPoint x: 972, endPoint y: 4, distance: 471.5
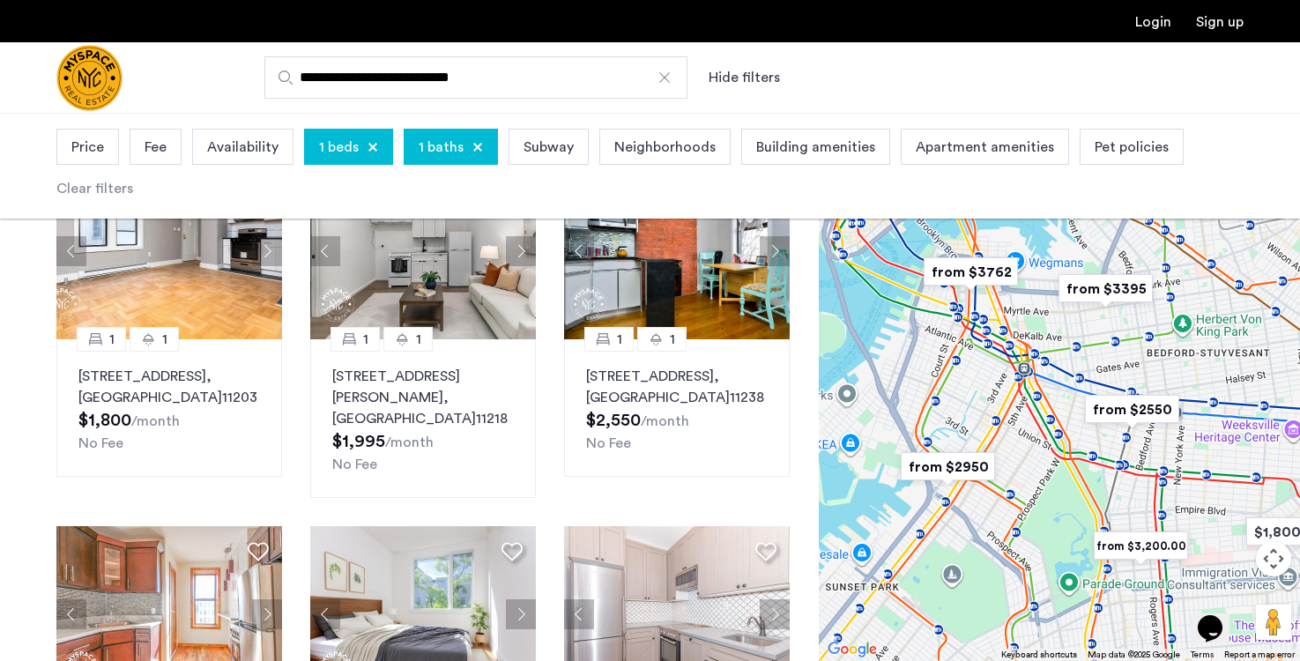
drag, startPoint x: 1148, startPoint y: 324, endPoint x: 1009, endPoint y: 518, distance: 238.7
click at [1009, 518] on div at bounding box center [1059, 387] width 481 height 548
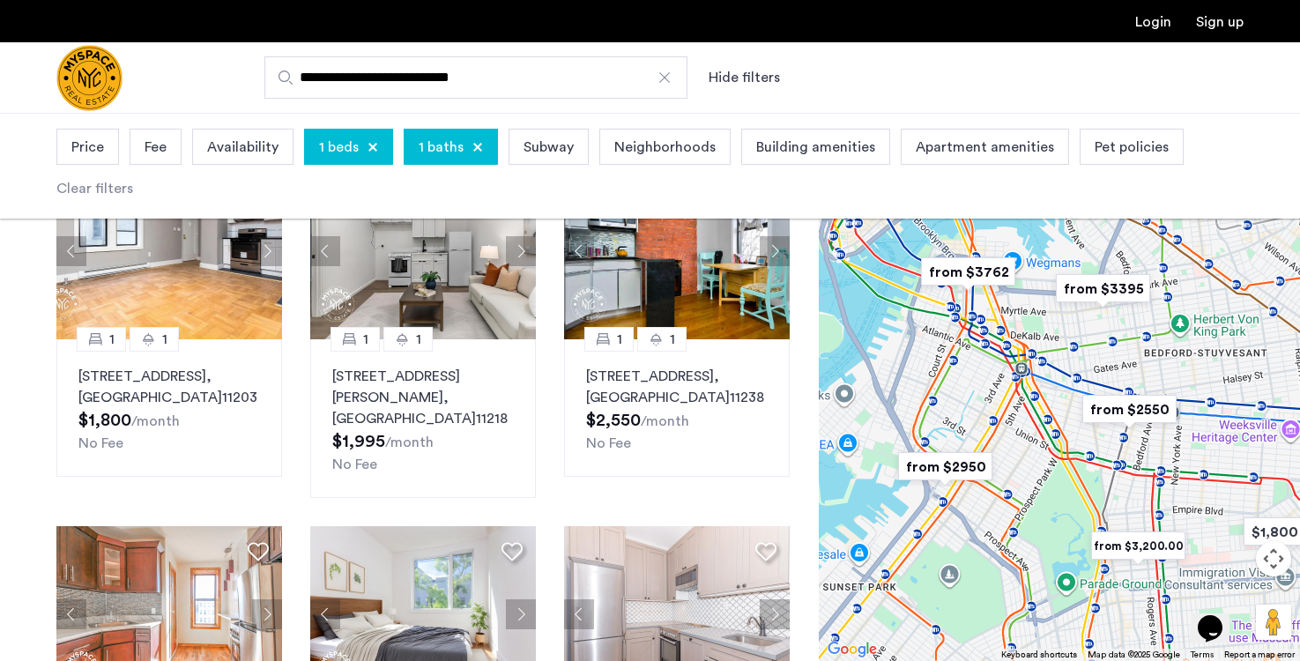
click at [968, 458] on img "from $2950" at bounding box center [945, 467] width 108 height 40
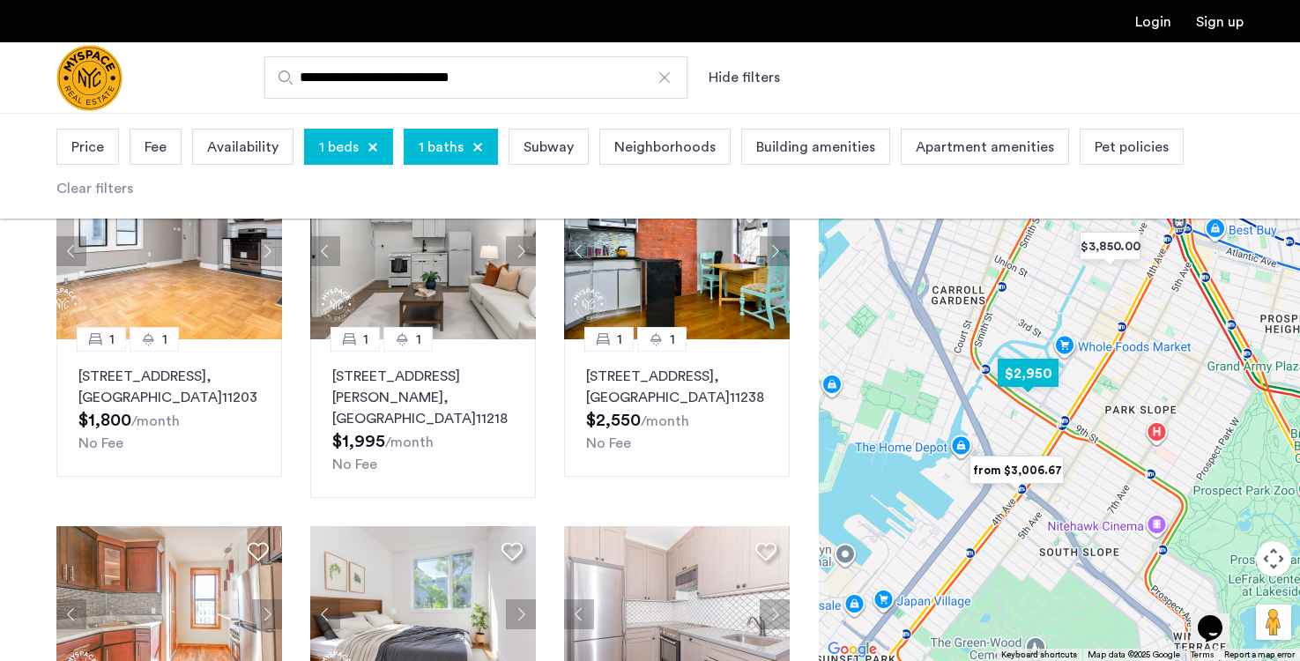
click at [1045, 371] on img "$2,950" at bounding box center [1027, 373] width 75 height 40
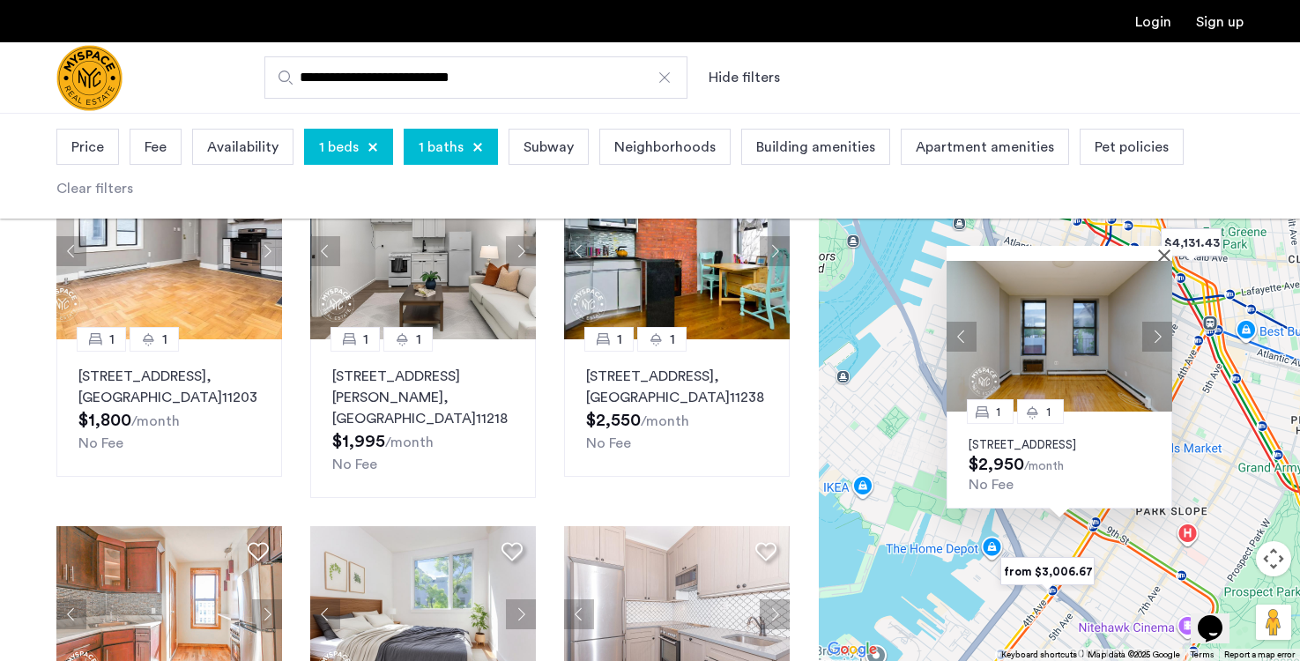
click at [1058, 340] on img at bounding box center [1059, 336] width 226 height 151
click at [1166, 249] on button "Close" at bounding box center [1167, 255] width 12 height 12
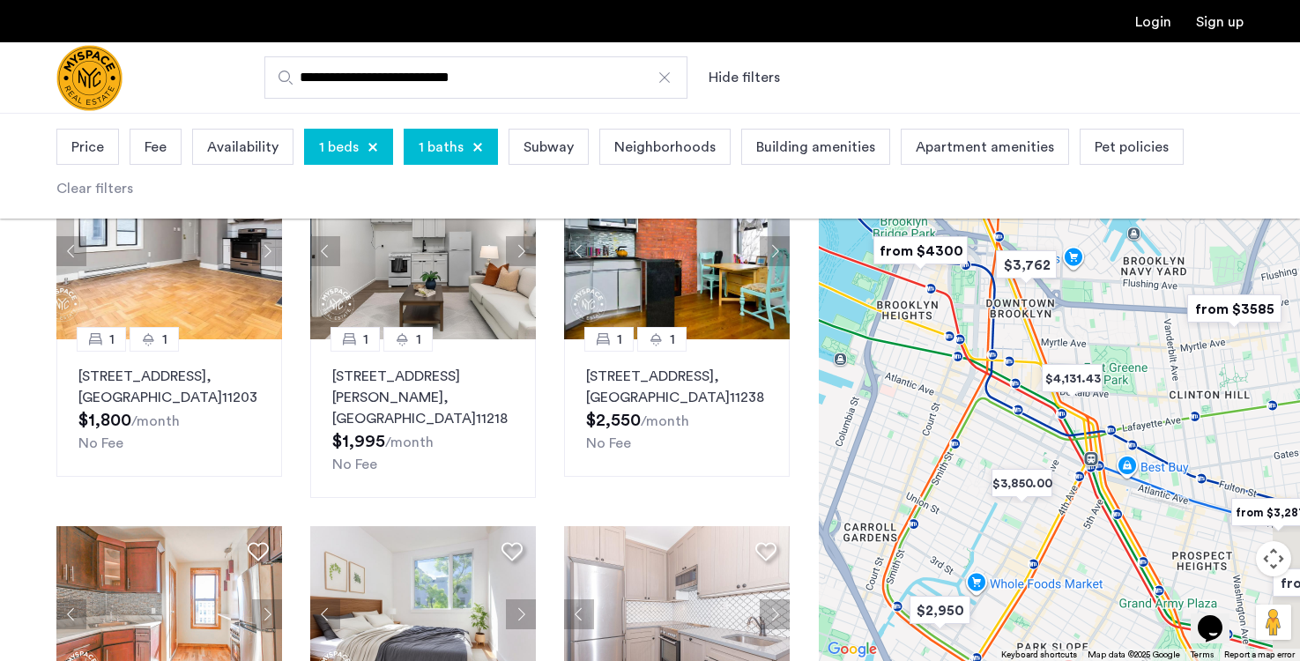
drag, startPoint x: 1142, startPoint y: 366, endPoint x: 1020, endPoint y: 503, distance: 183.5
click at [1020, 503] on div "To navigate, press the arrow keys." at bounding box center [1059, 387] width 481 height 548
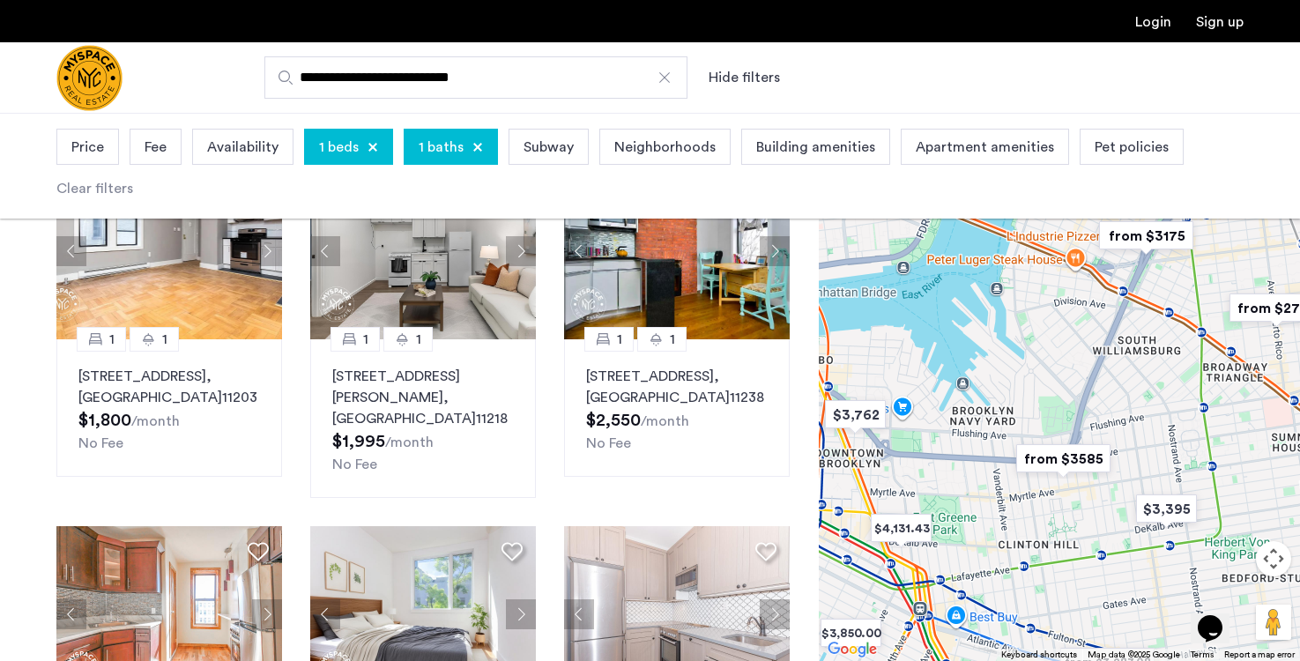
drag, startPoint x: 1099, startPoint y: 311, endPoint x: 926, endPoint y: 462, distance: 229.2
click at [927, 463] on div at bounding box center [1059, 387] width 481 height 548
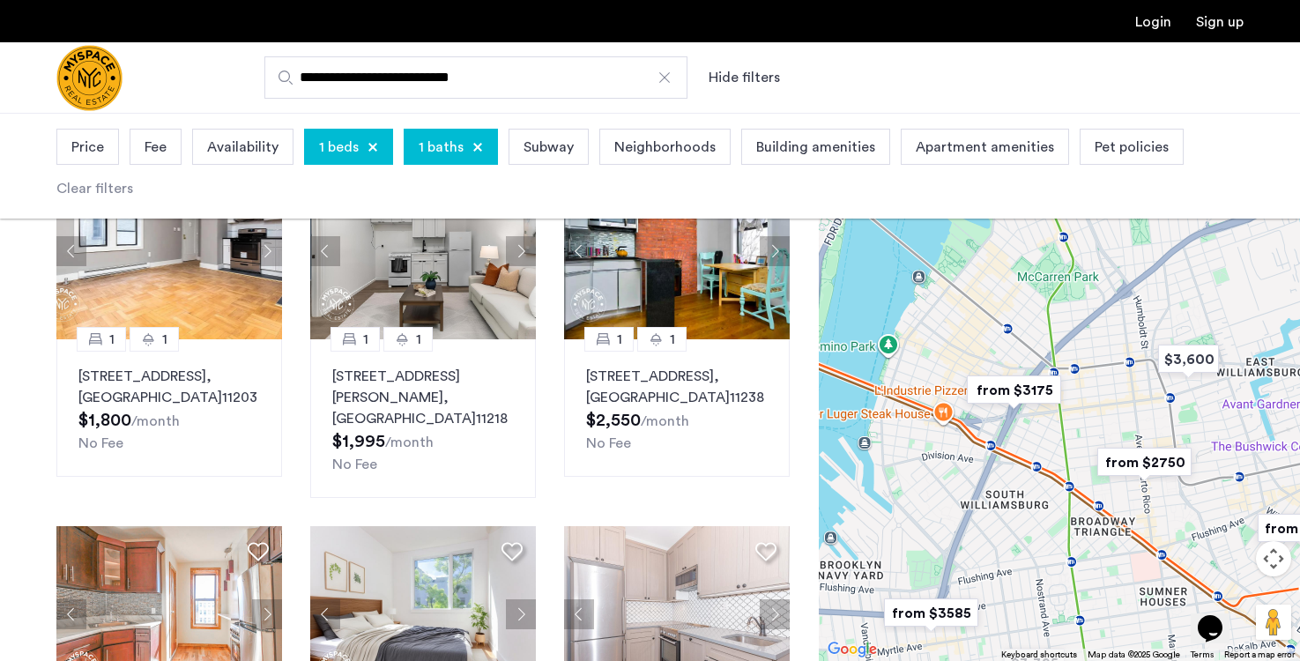
drag, startPoint x: 1083, startPoint y: 318, endPoint x: 949, endPoint y: 476, distance: 206.9
click at [949, 476] on div at bounding box center [1059, 387] width 481 height 548
click at [1023, 387] on img "from $3175" at bounding box center [1014, 390] width 108 height 40
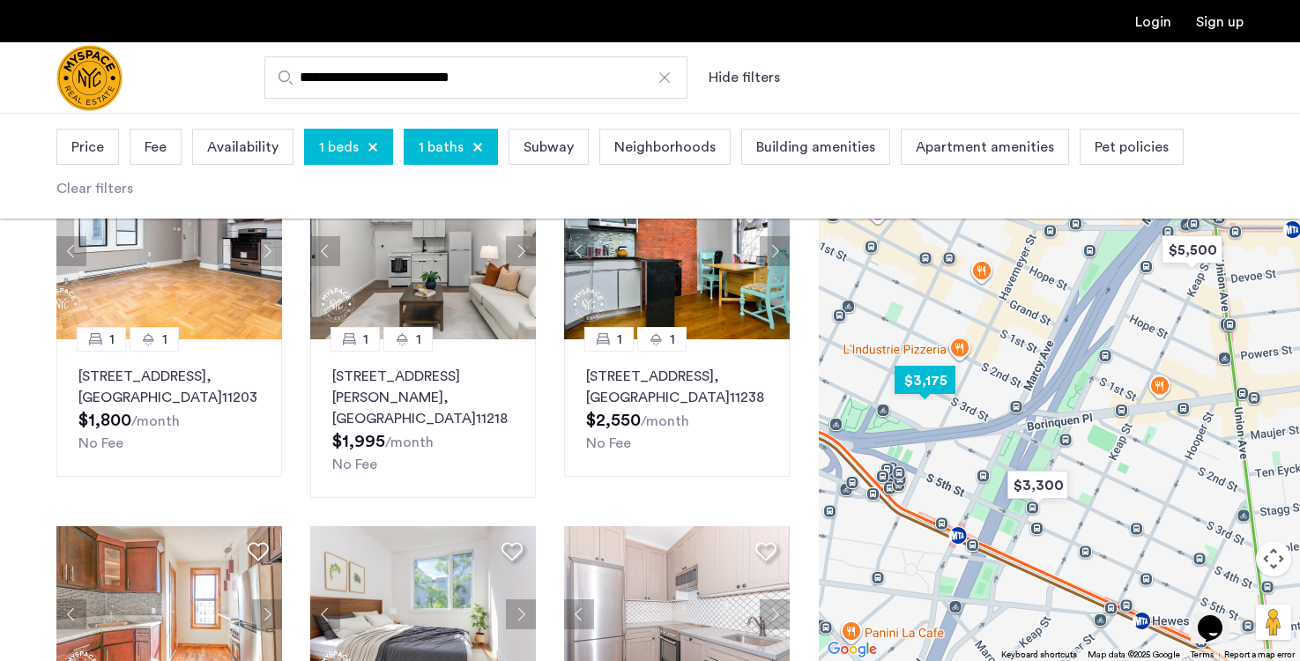
click at [909, 368] on img "$3,175" at bounding box center [924, 380] width 75 height 40
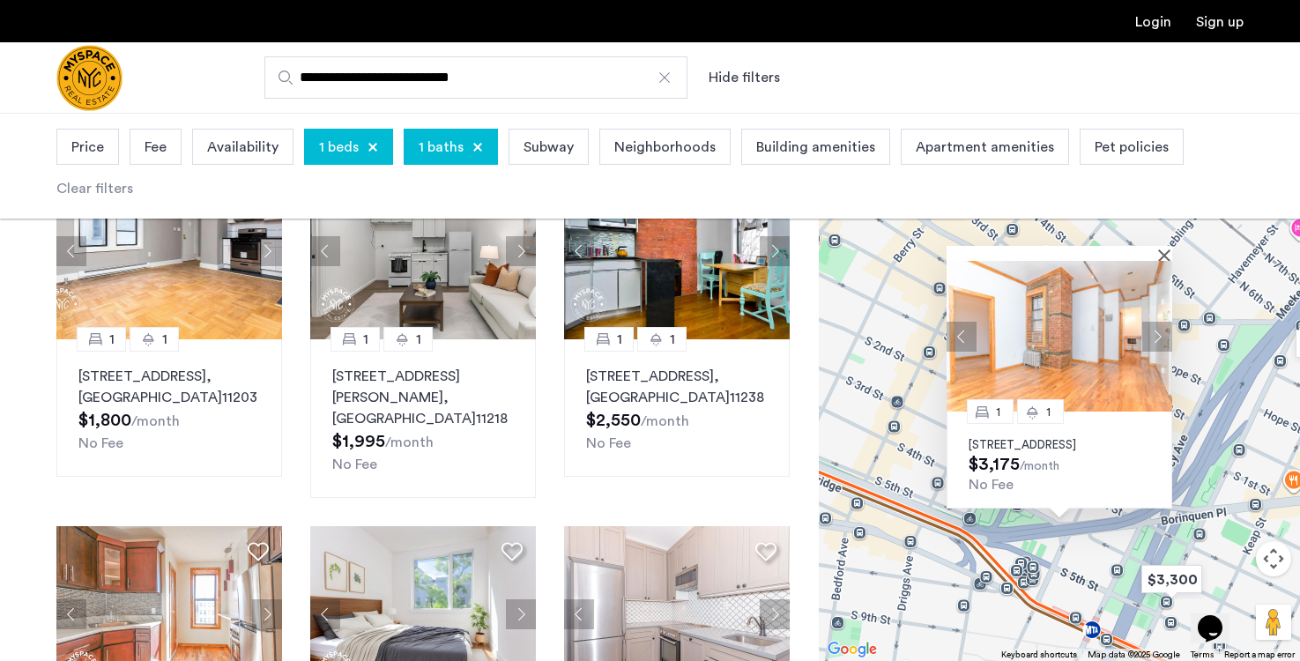
click at [1154, 325] on button "Next apartment" at bounding box center [1157, 337] width 30 height 30
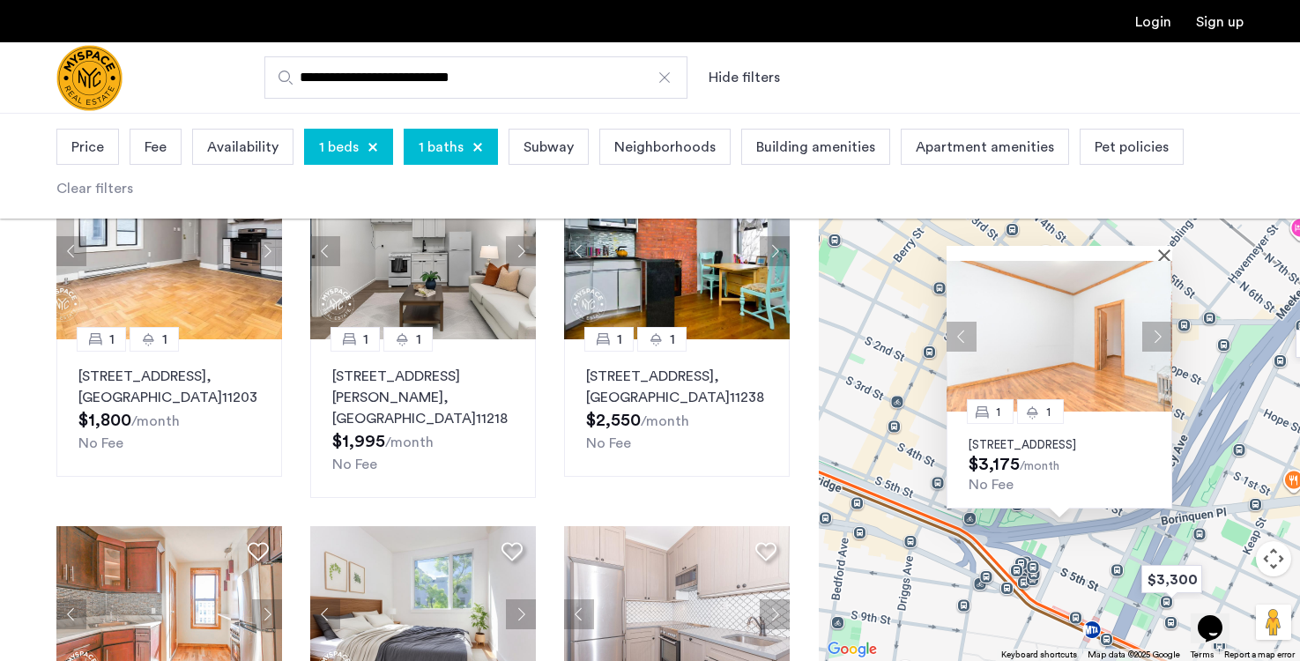
click at [982, 307] on img at bounding box center [1059, 336] width 226 height 151
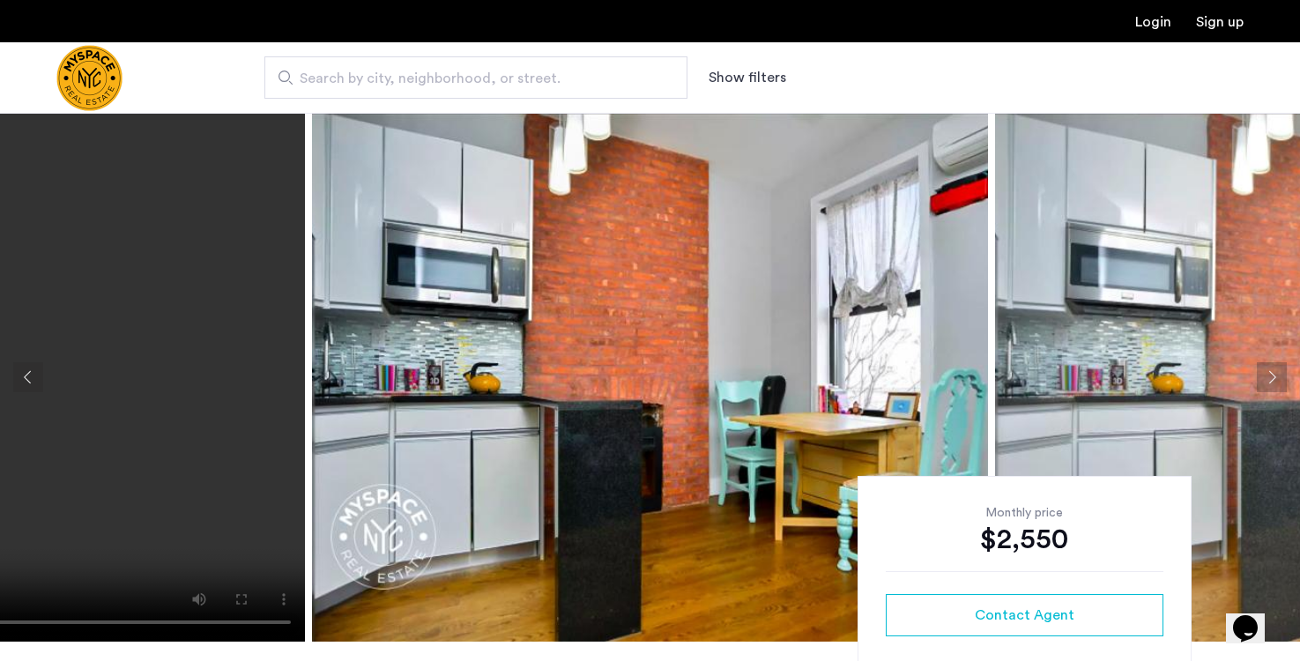
click at [1280, 379] on button "Next apartment" at bounding box center [1272, 377] width 30 height 30
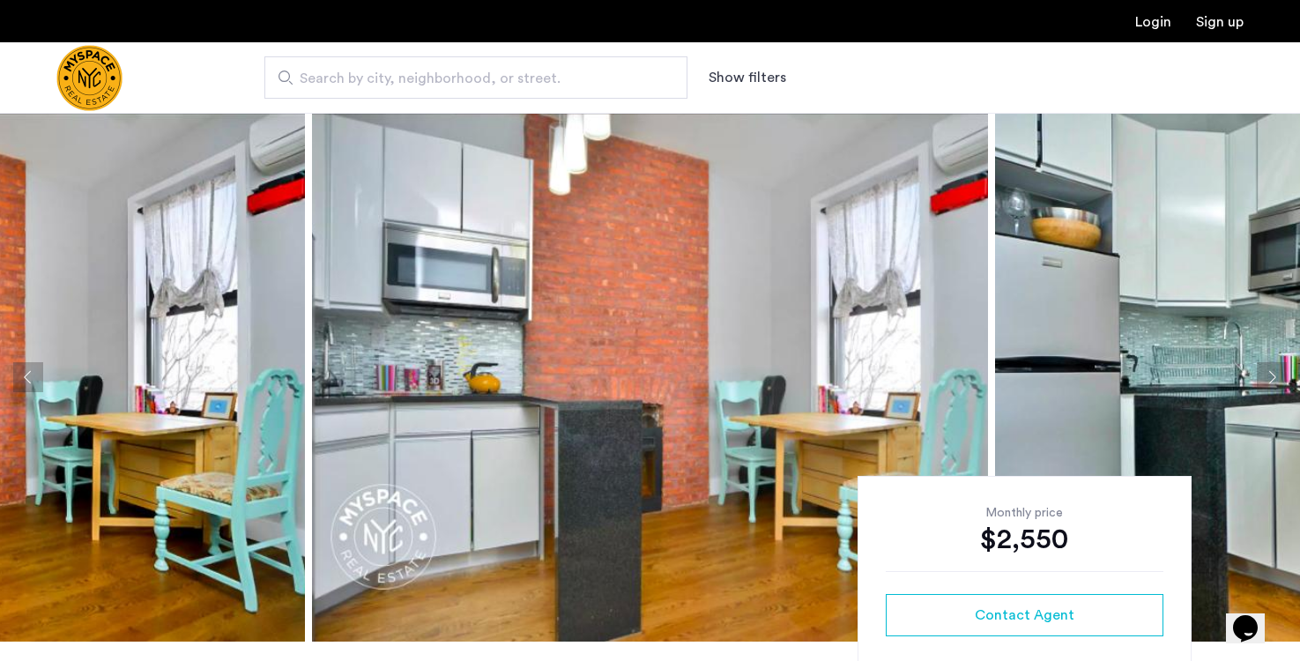
click at [1280, 379] on button "Next apartment" at bounding box center [1272, 377] width 30 height 30
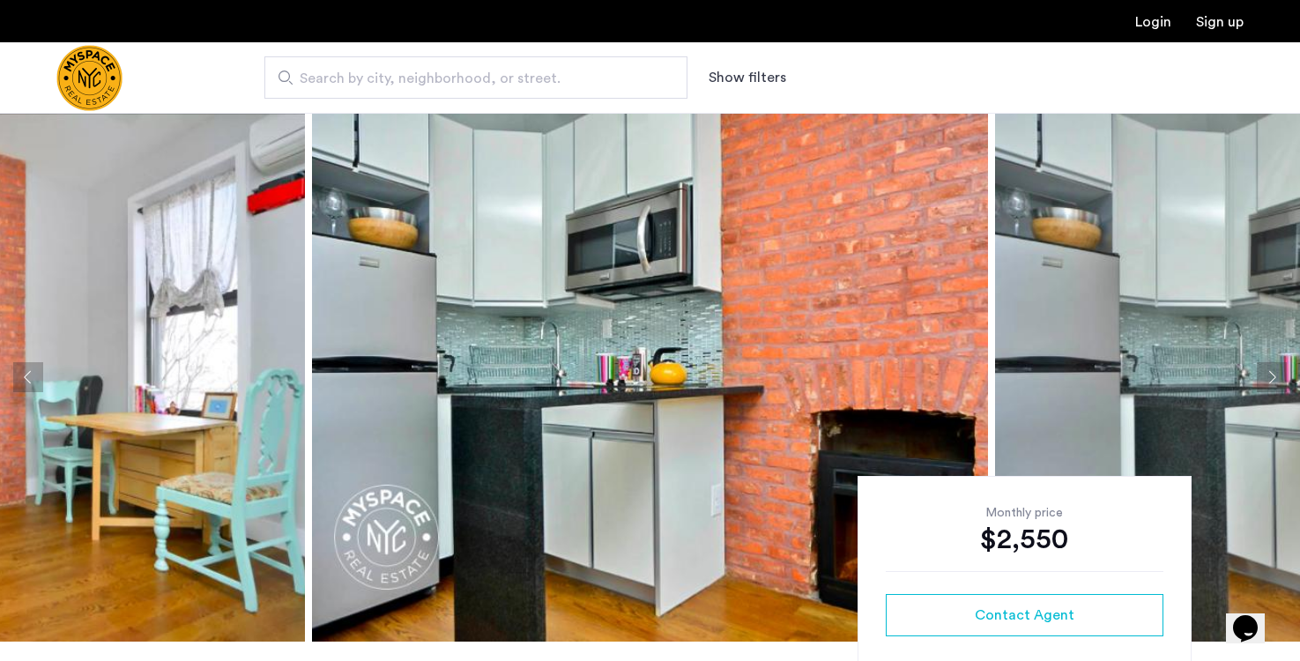
click at [1280, 379] on button "Next apartment" at bounding box center [1272, 377] width 30 height 30
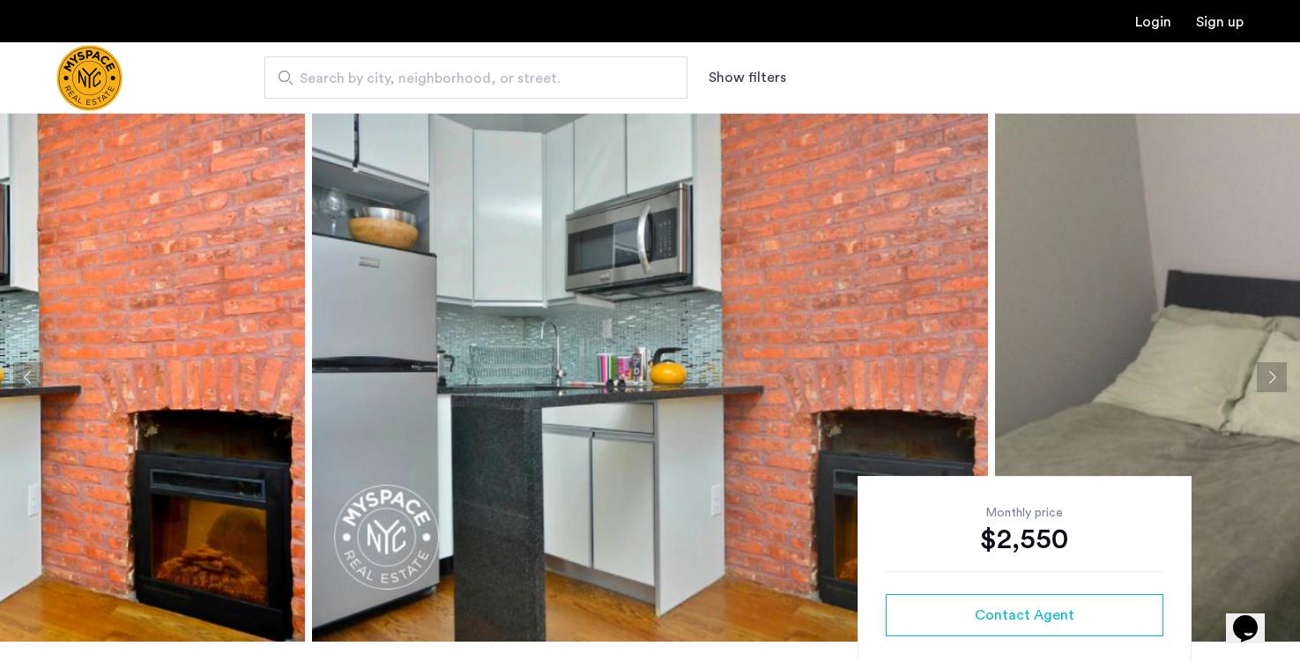
click at [1280, 379] on button "Next apartment" at bounding box center [1272, 377] width 30 height 30
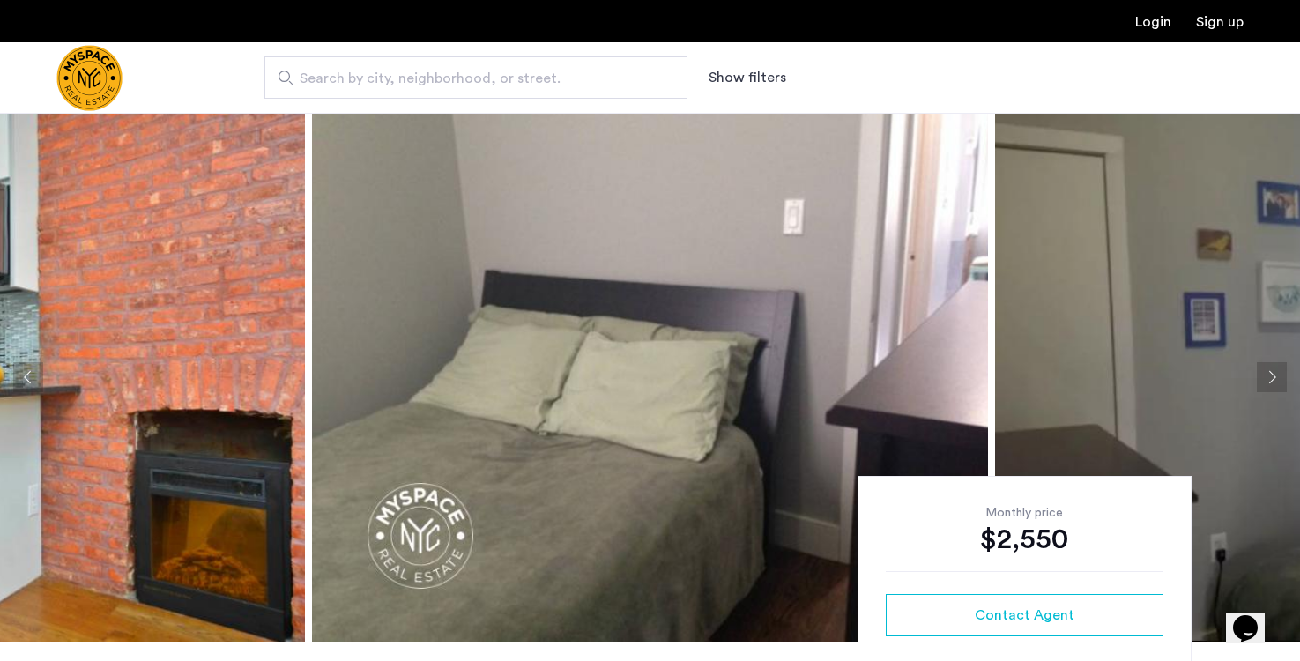
click at [1280, 379] on button "Next apartment" at bounding box center [1272, 377] width 30 height 30
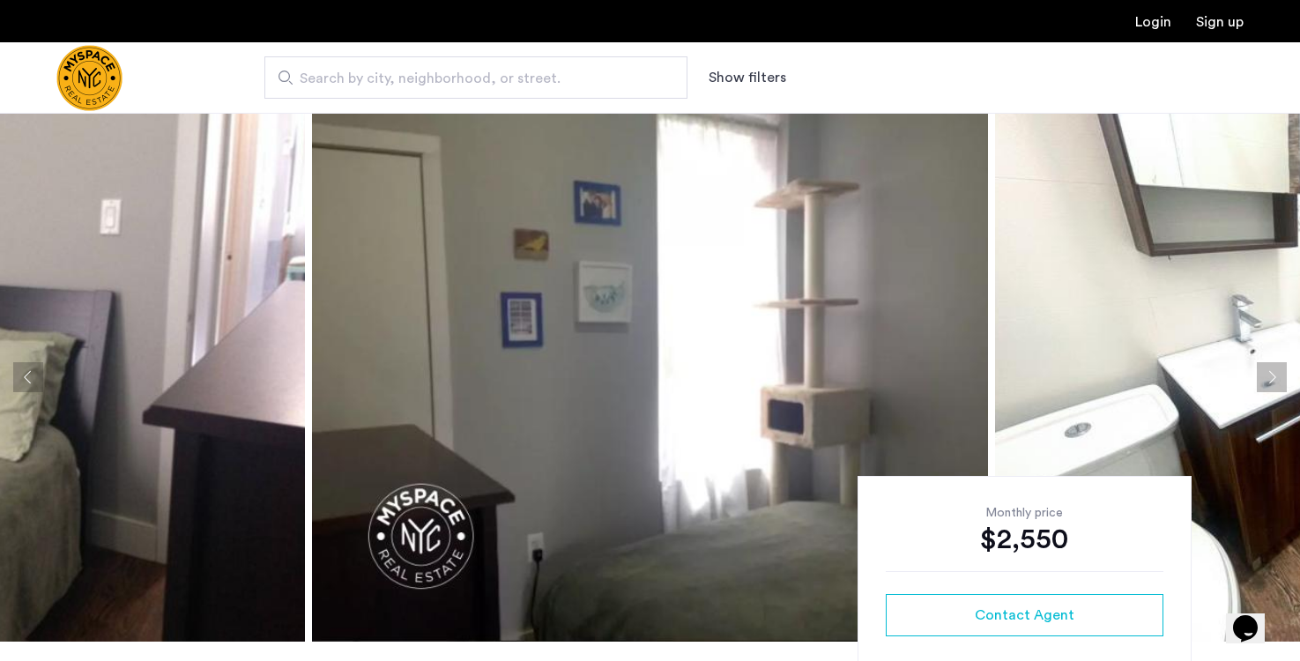
click at [1280, 379] on button "Next apartment" at bounding box center [1272, 377] width 30 height 30
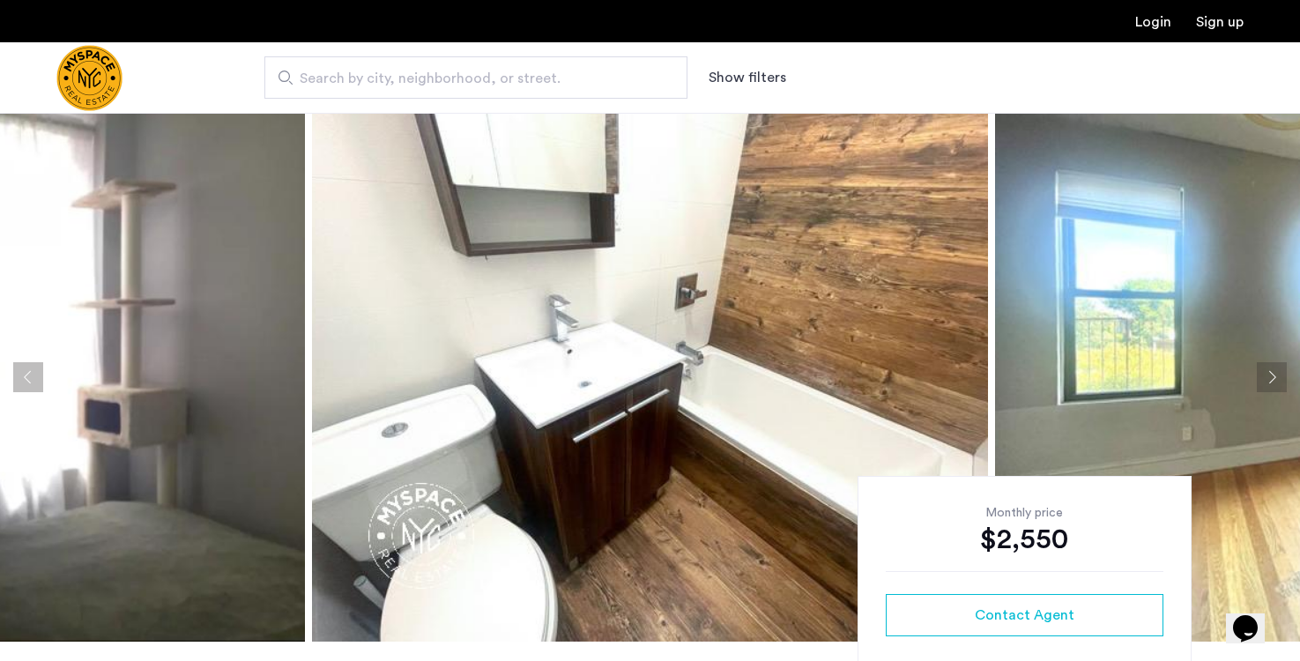
click at [1280, 379] on button "Next apartment" at bounding box center [1272, 377] width 30 height 30
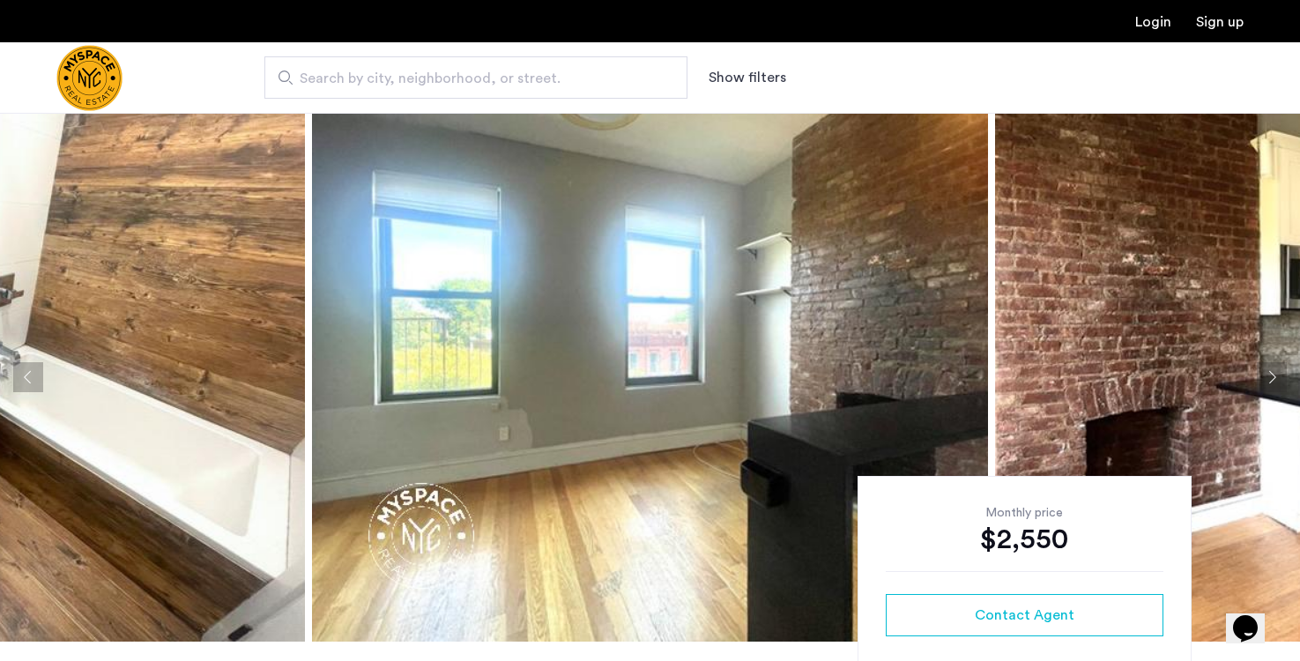
click at [40, 373] on button "Previous apartment" at bounding box center [28, 377] width 30 height 30
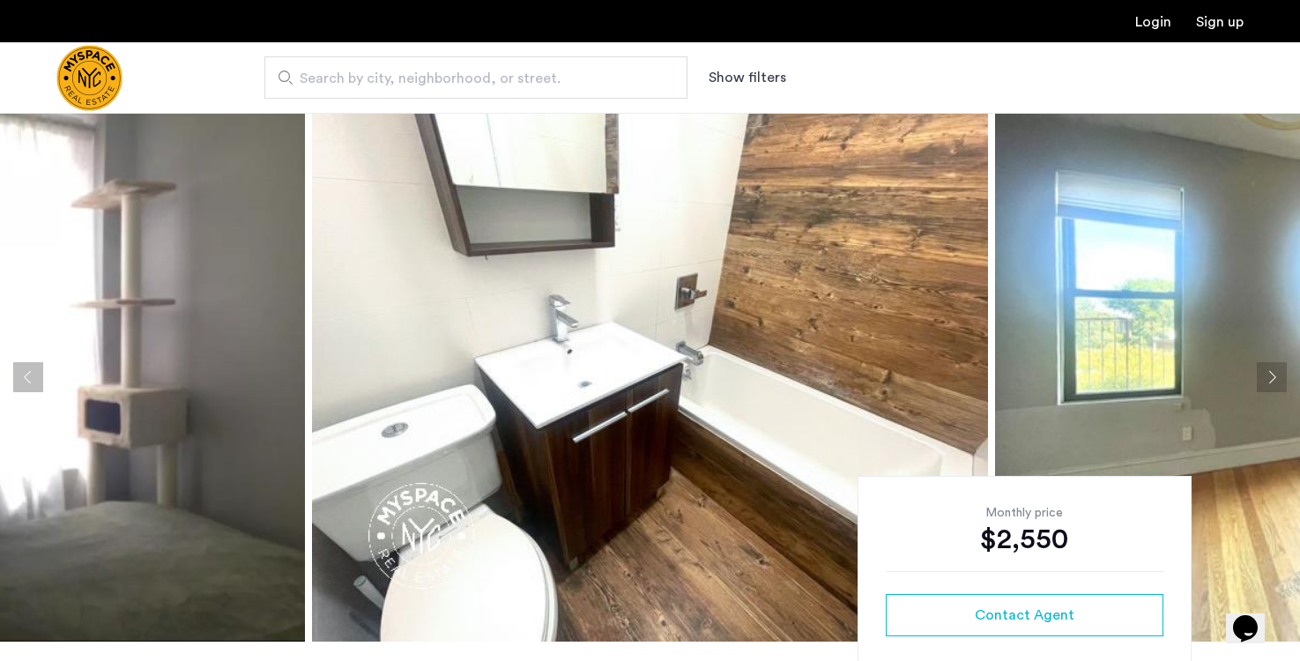
click at [437, 328] on img at bounding box center [650, 377] width 676 height 529
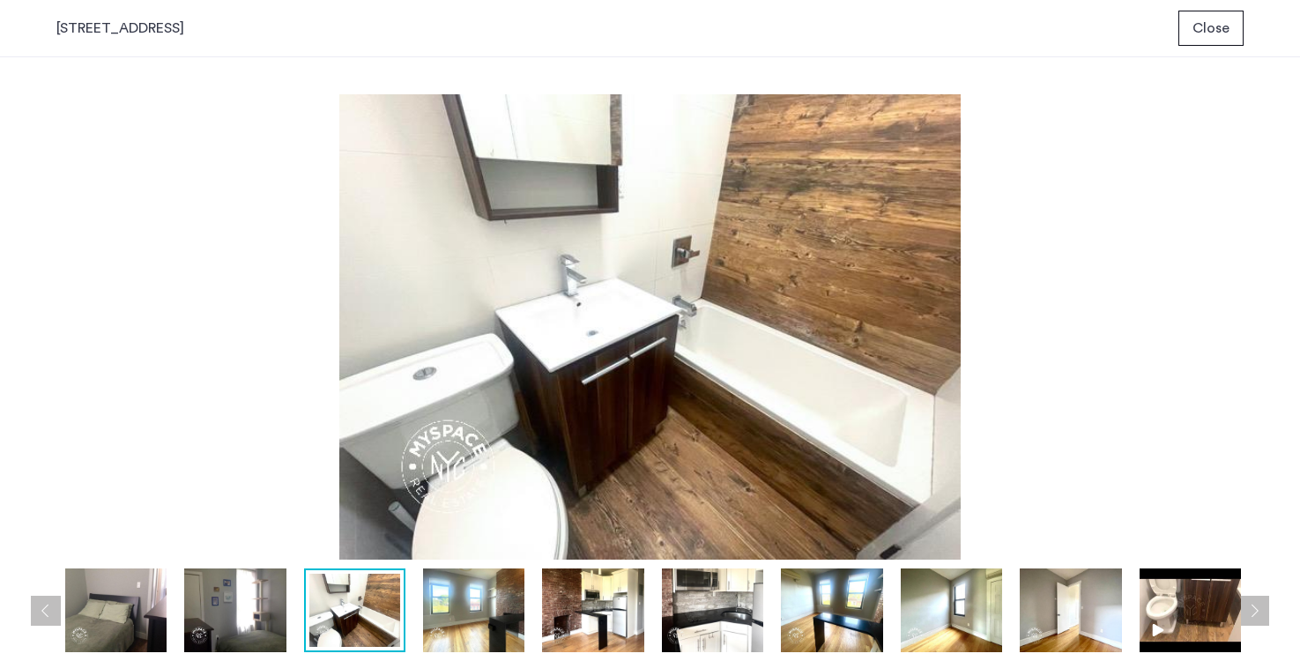
click at [1210, 26] on span "Close" at bounding box center [1210, 28] width 37 height 21
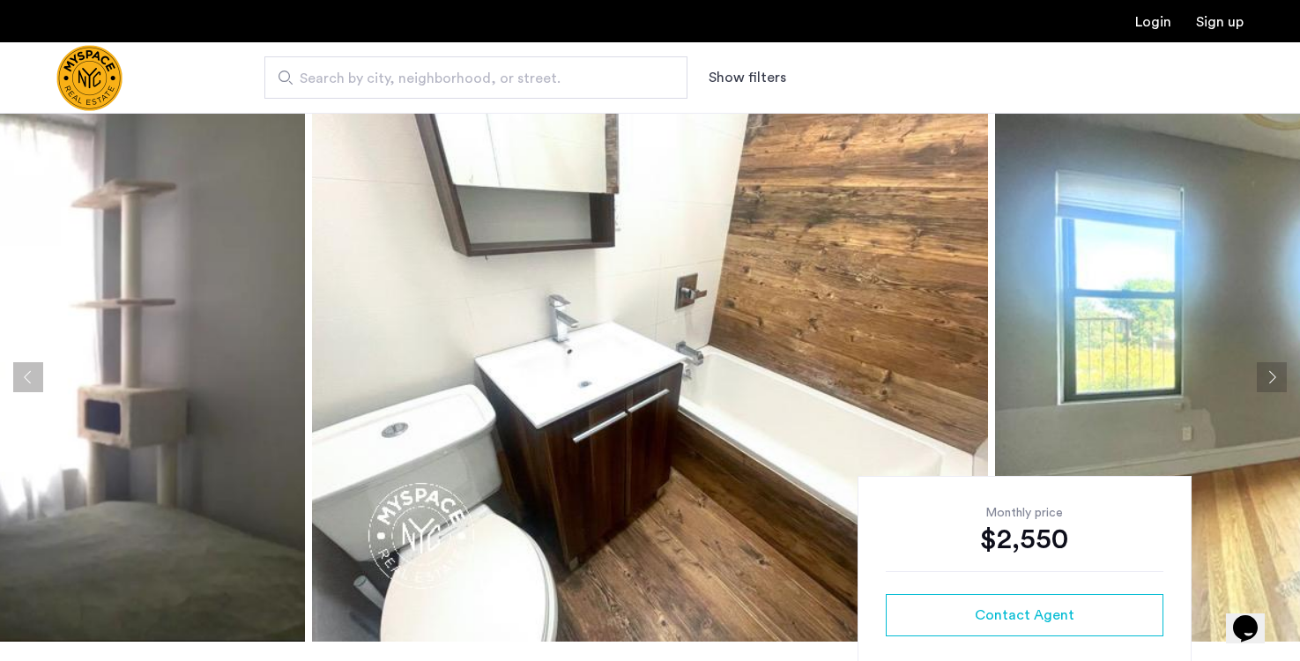
click at [1271, 388] on button "Next apartment" at bounding box center [1272, 377] width 30 height 30
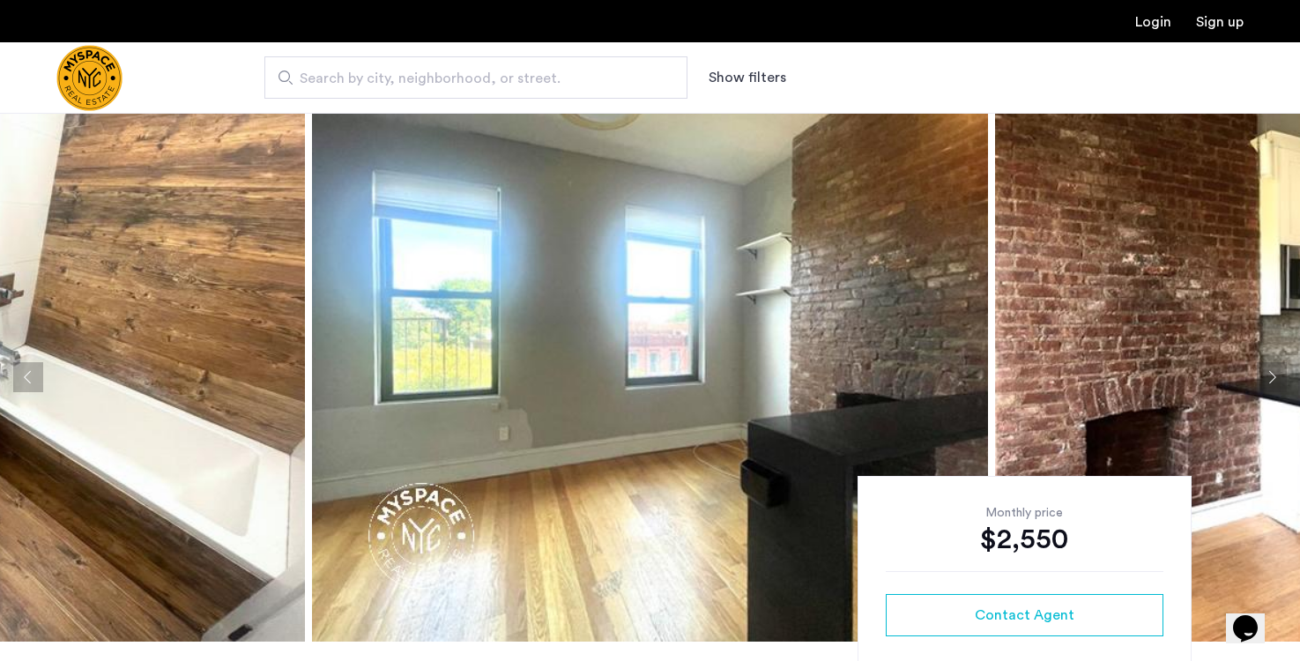
click at [1272, 382] on button "Next apartment" at bounding box center [1272, 377] width 30 height 30
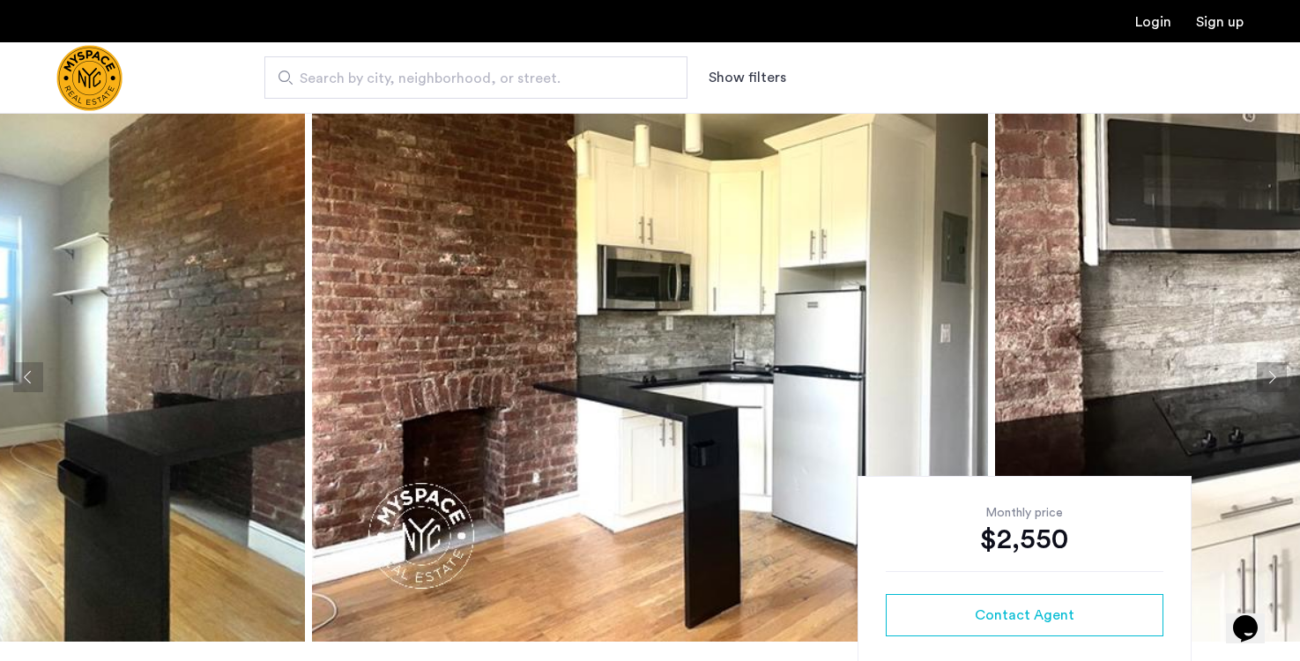
click at [1272, 381] on button "Next apartment" at bounding box center [1272, 377] width 30 height 30
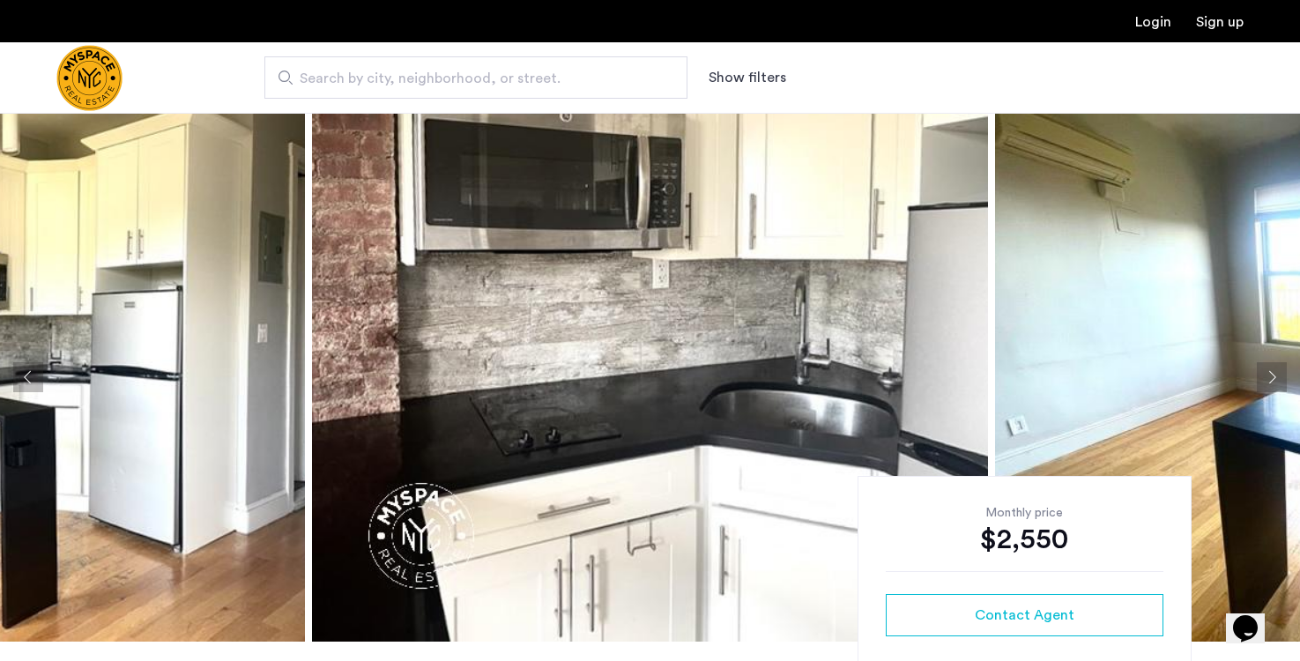
click at [1272, 381] on button "Next apartment" at bounding box center [1272, 377] width 30 height 30
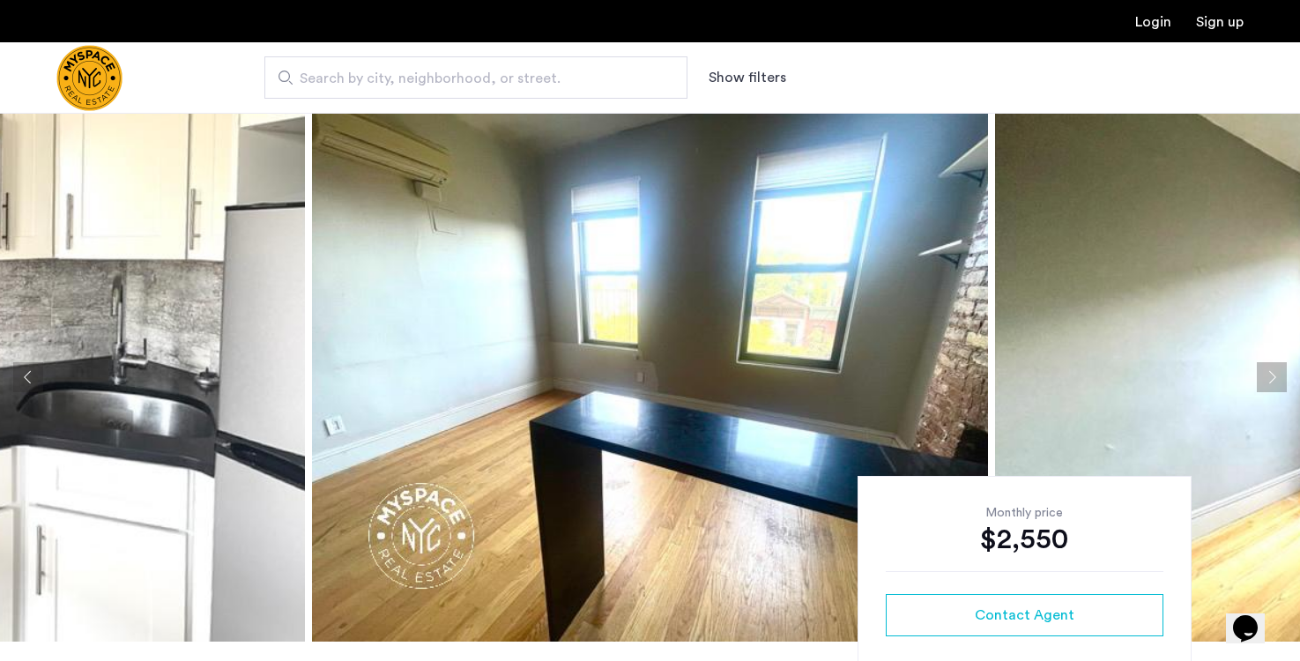
click at [1272, 381] on button "Next apartment" at bounding box center [1272, 377] width 30 height 30
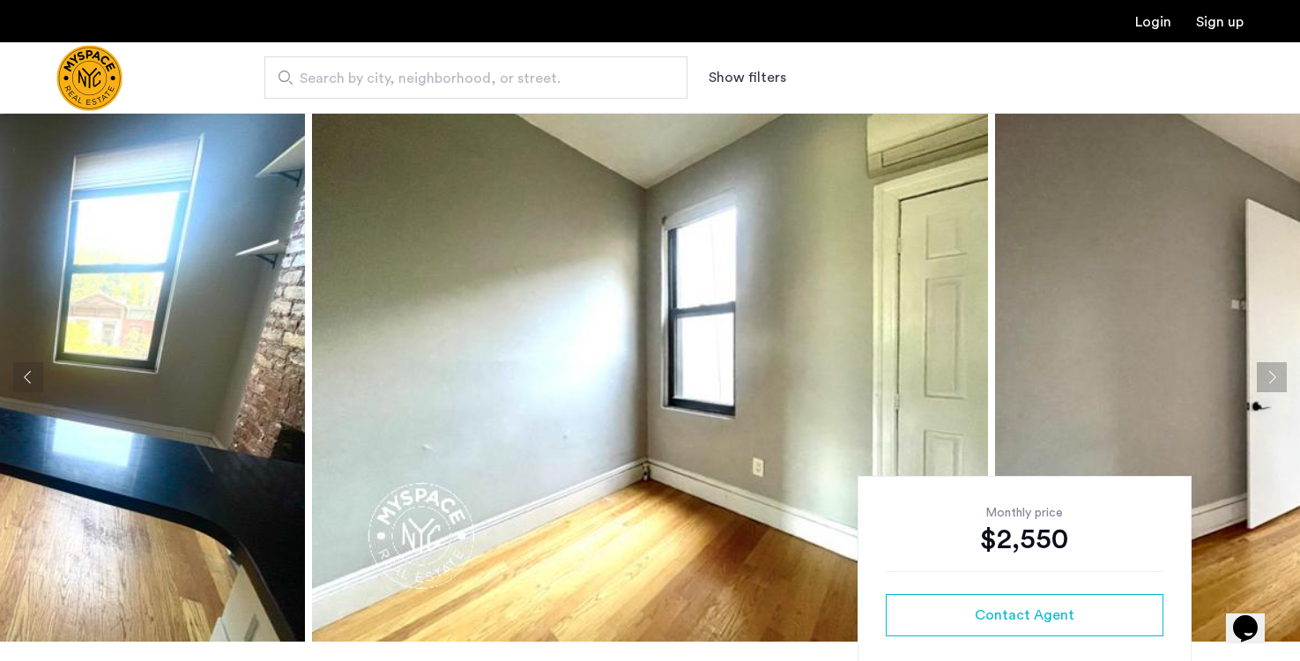
click at [1272, 381] on button "Next apartment" at bounding box center [1272, 377] width 30 height 30
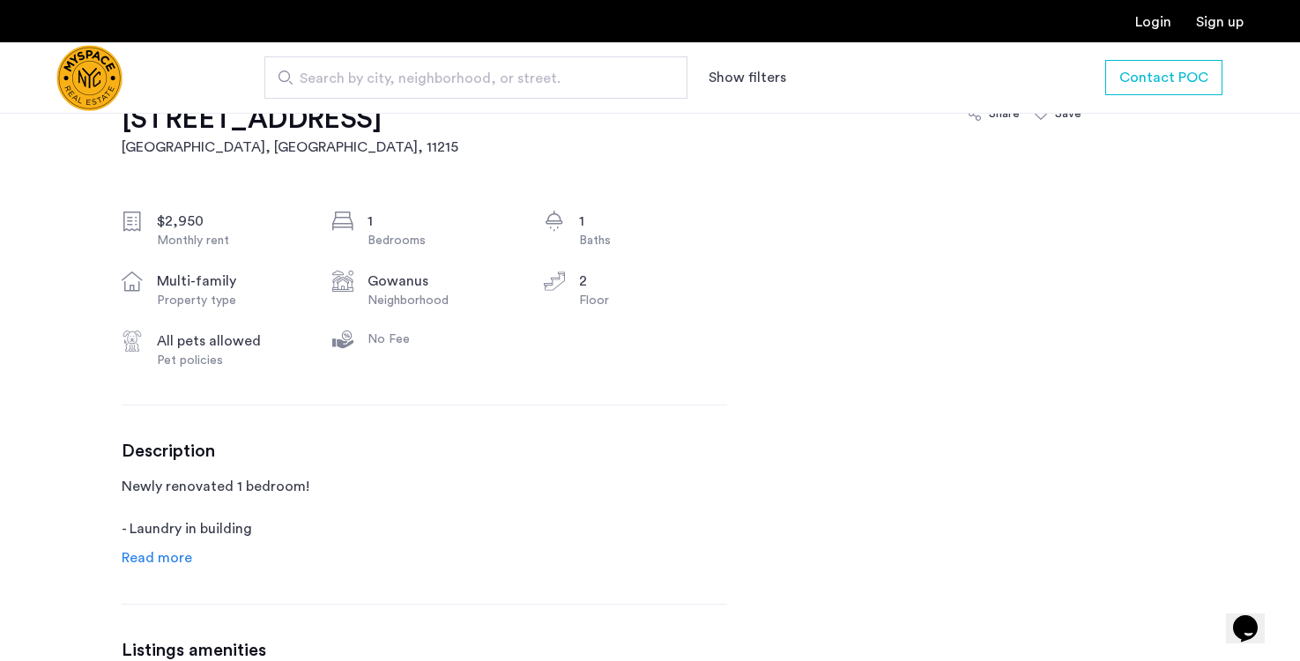
scroll to position [592, 0]
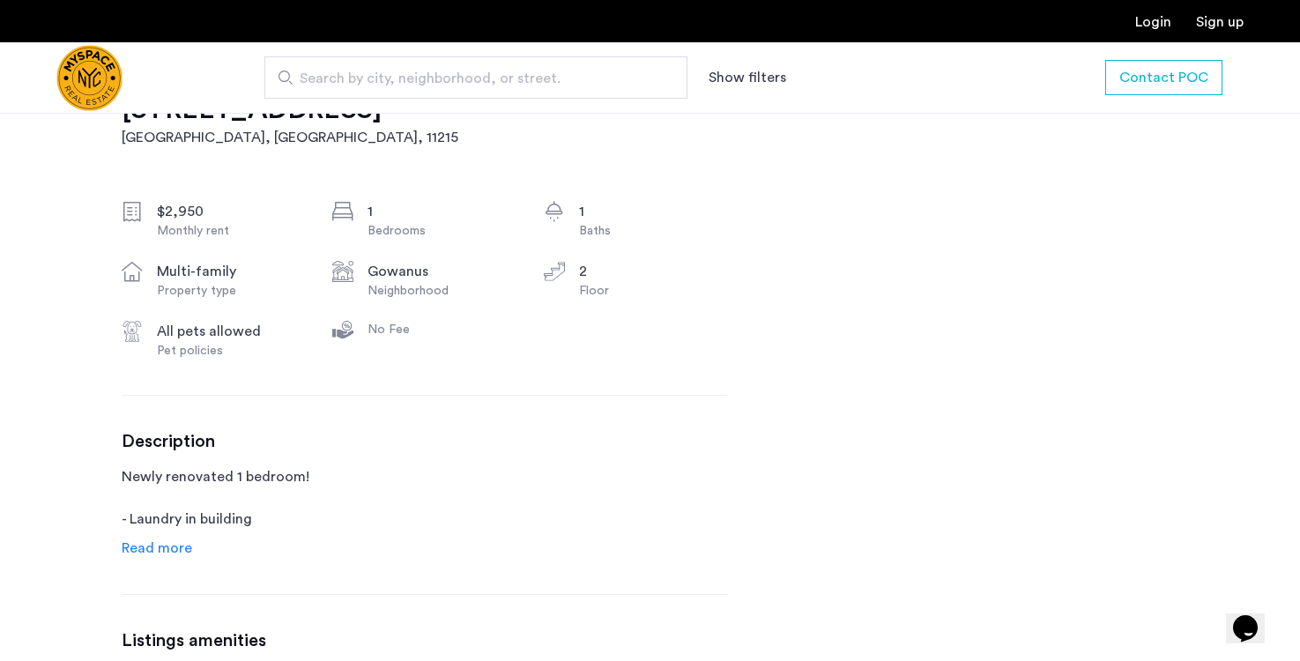
click at [160, 554] on span "Read more" at bounding box center [157, 548] width 70 height 14
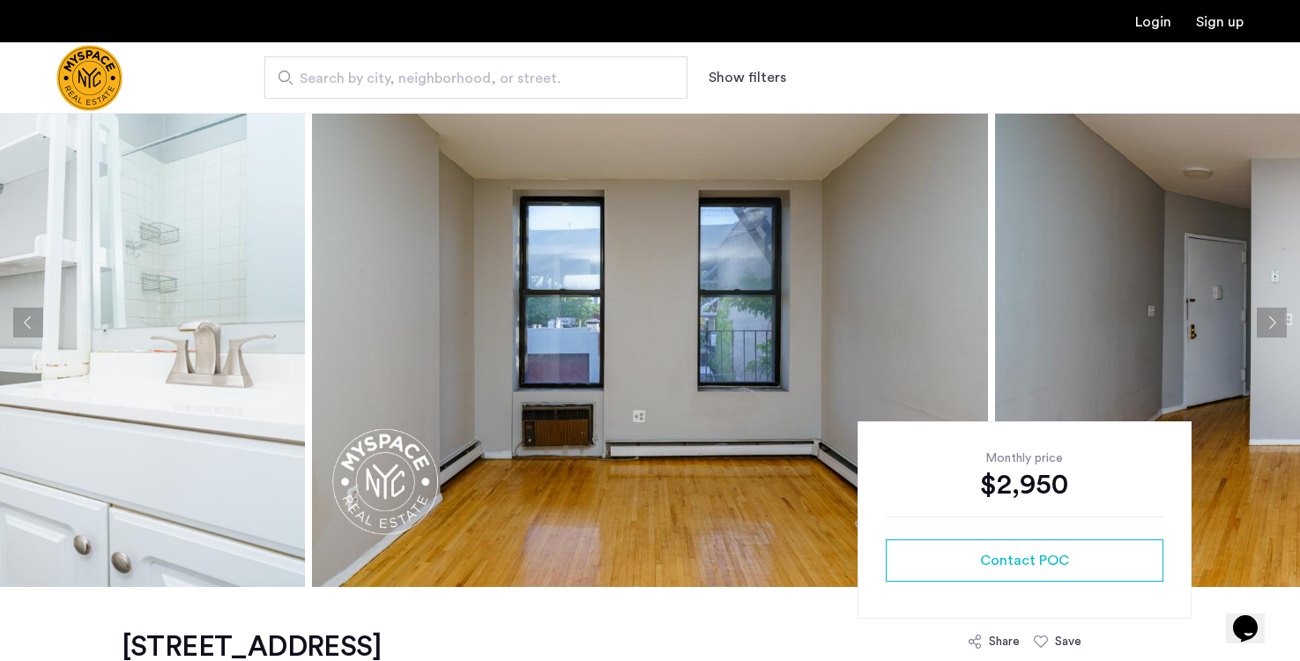
scroll to position [0, 0]
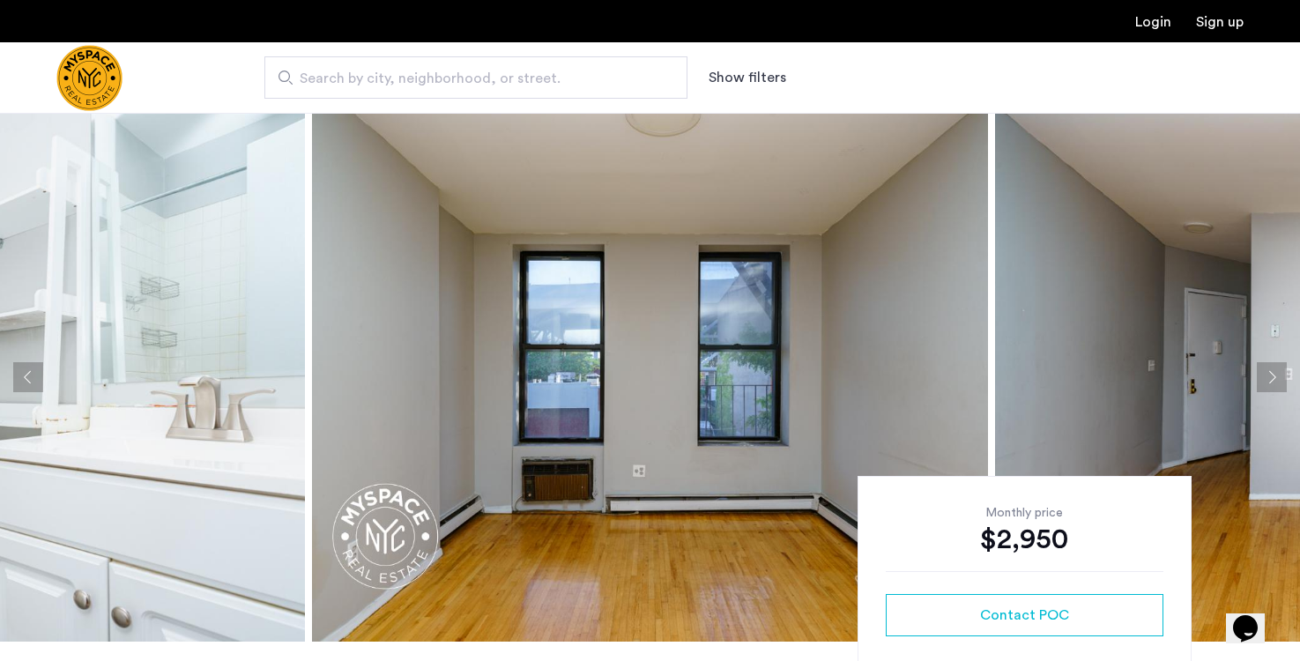
click at [1270, 367] on button "Next apartment" at bounding box center [1272, 377] width 30 height 30
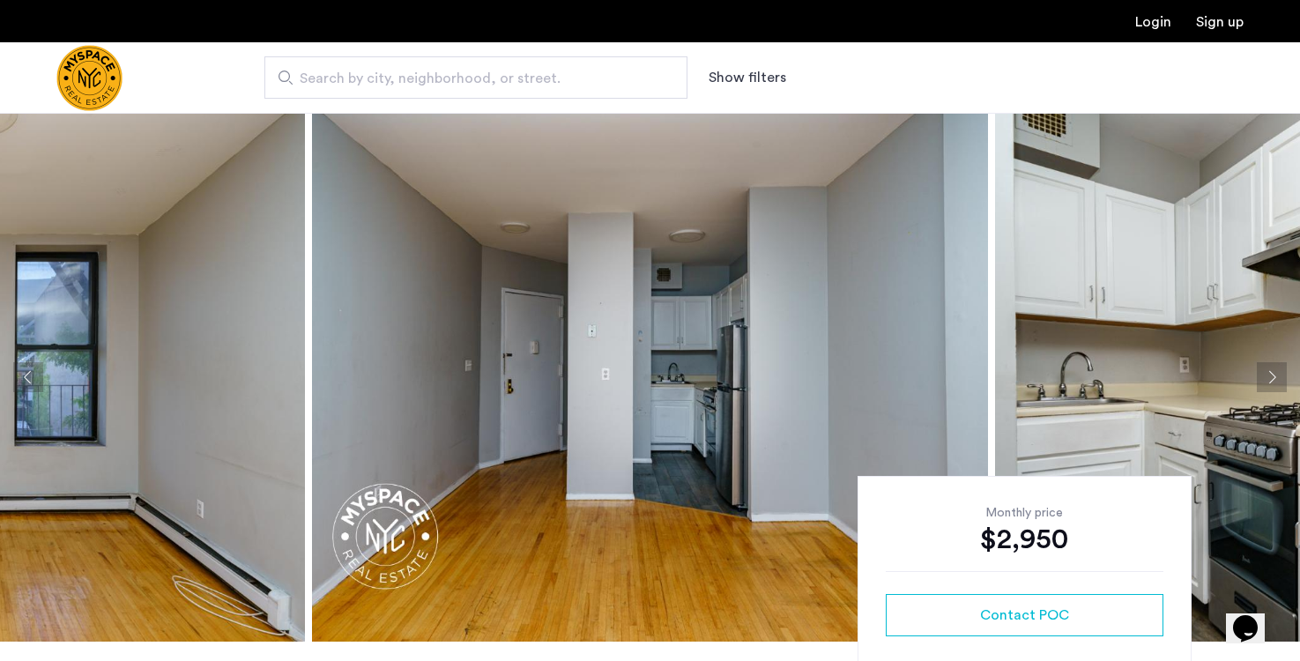
click at [1270, 367] on button "Next apartment" at bounding box center [1272, 377] width 30 height 30
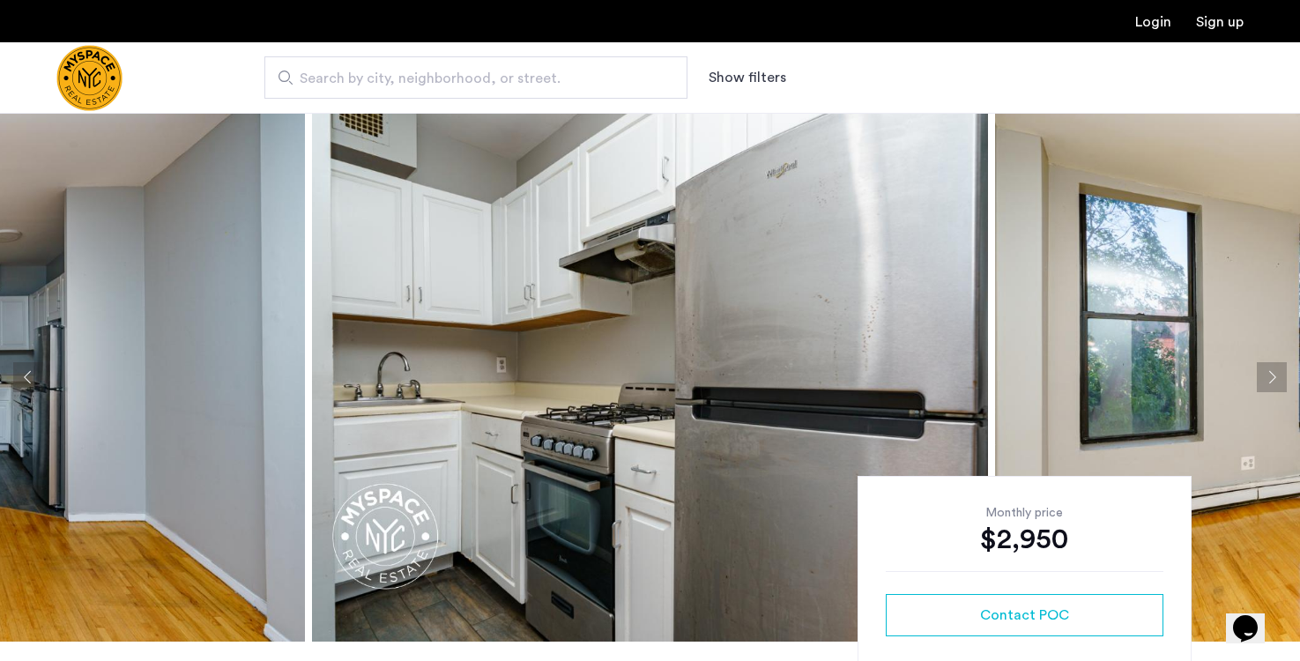
click at [1270, 367] on button "Next apartment" at bounding box center [1272, 377] width 30 height 30
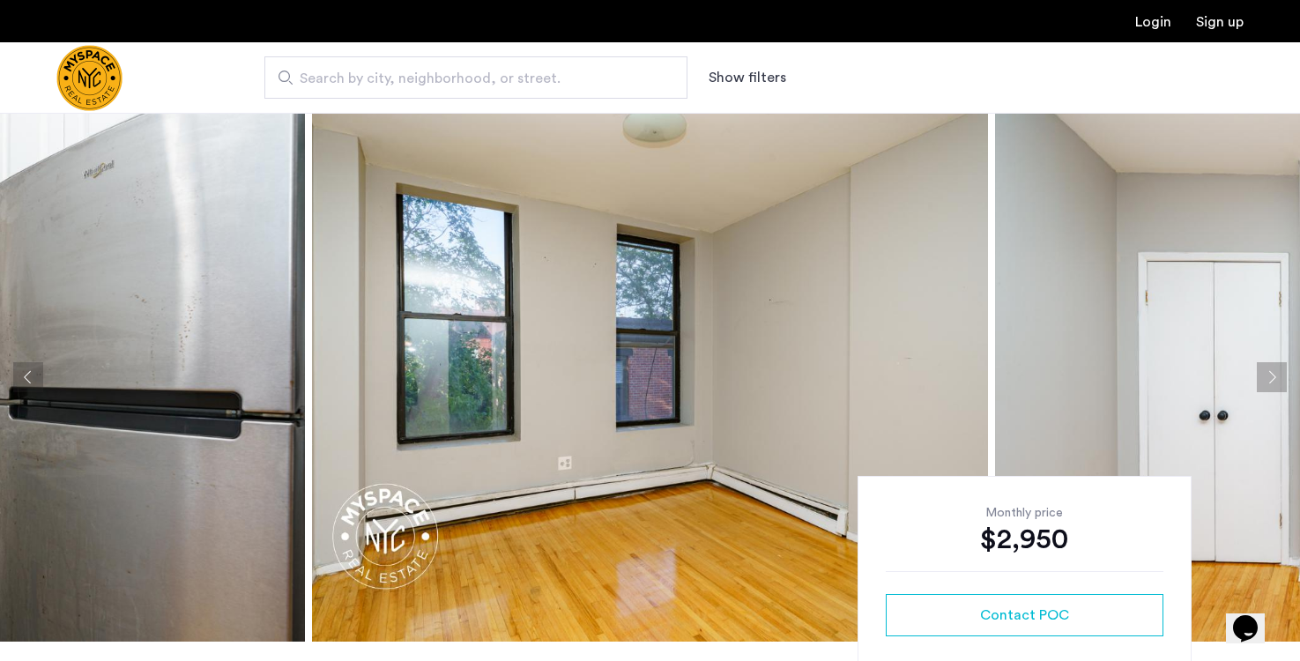
click at [1270, 367] on button "Next apartment" at bounding box center [1272, 377] width 30 height 30
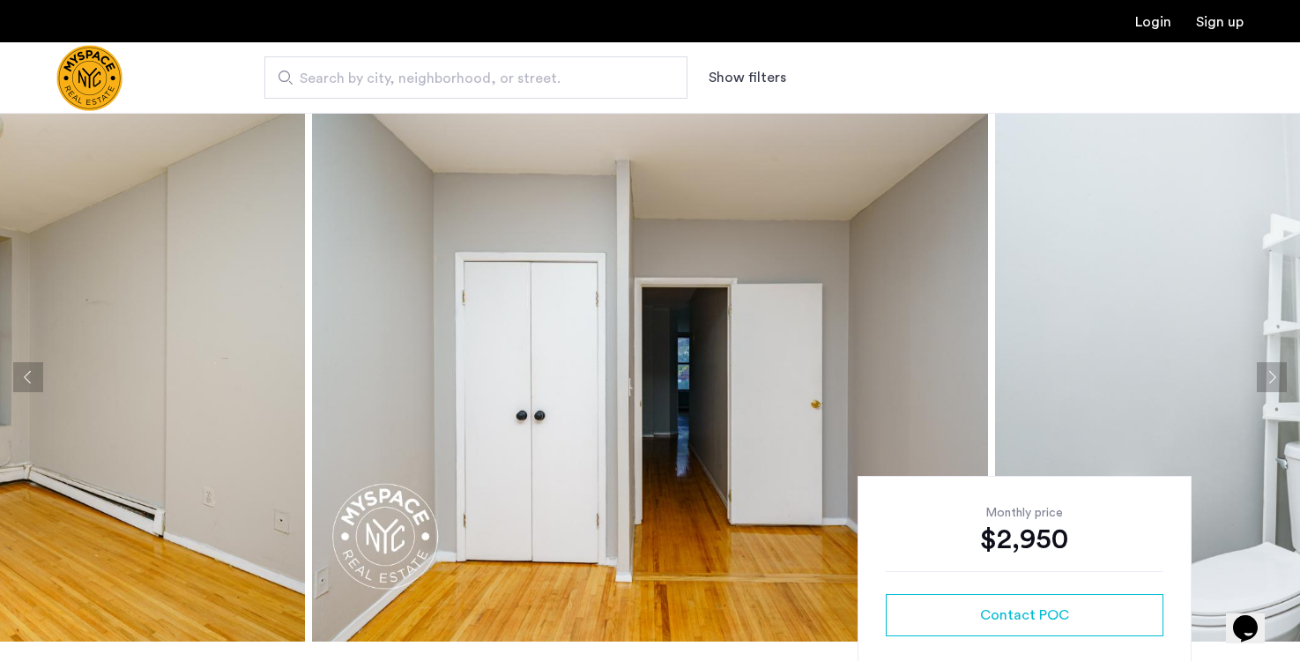
click at [1270, 367] on button "Next apartment" at bounding box center [1272, 377] width 30 height 30
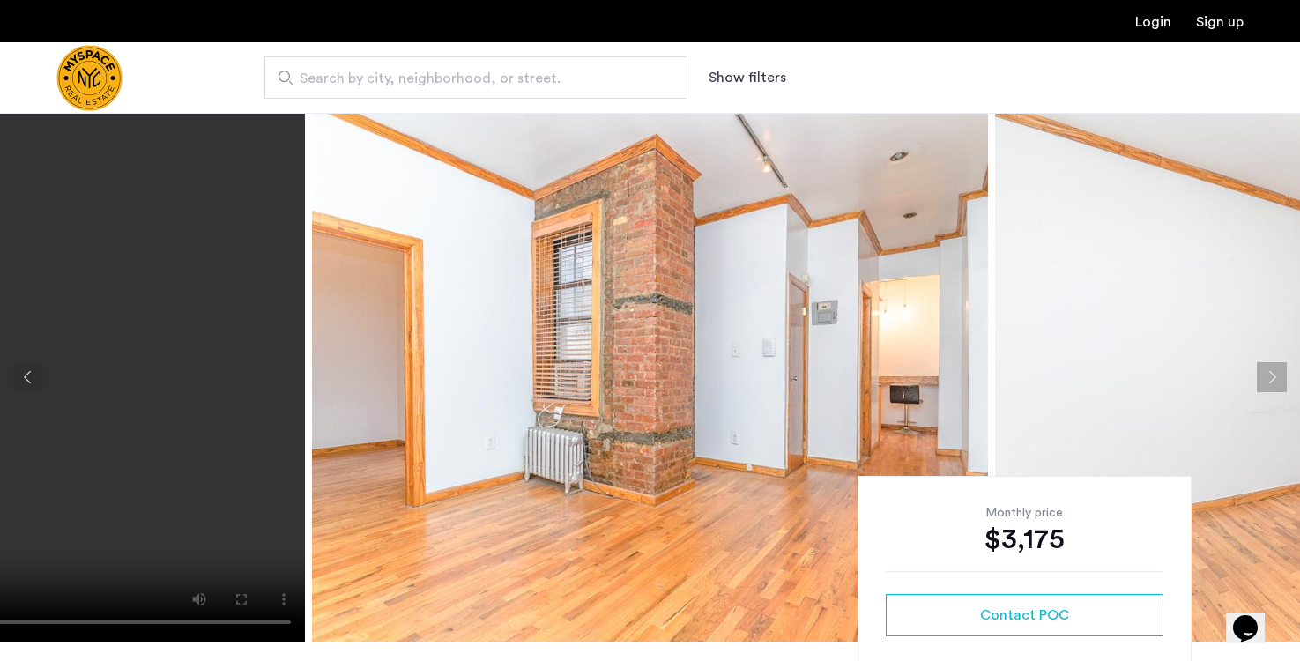
click at [1268, 382] on button "Next apartment" at bounding box center [1272, 377] width 30 height 30
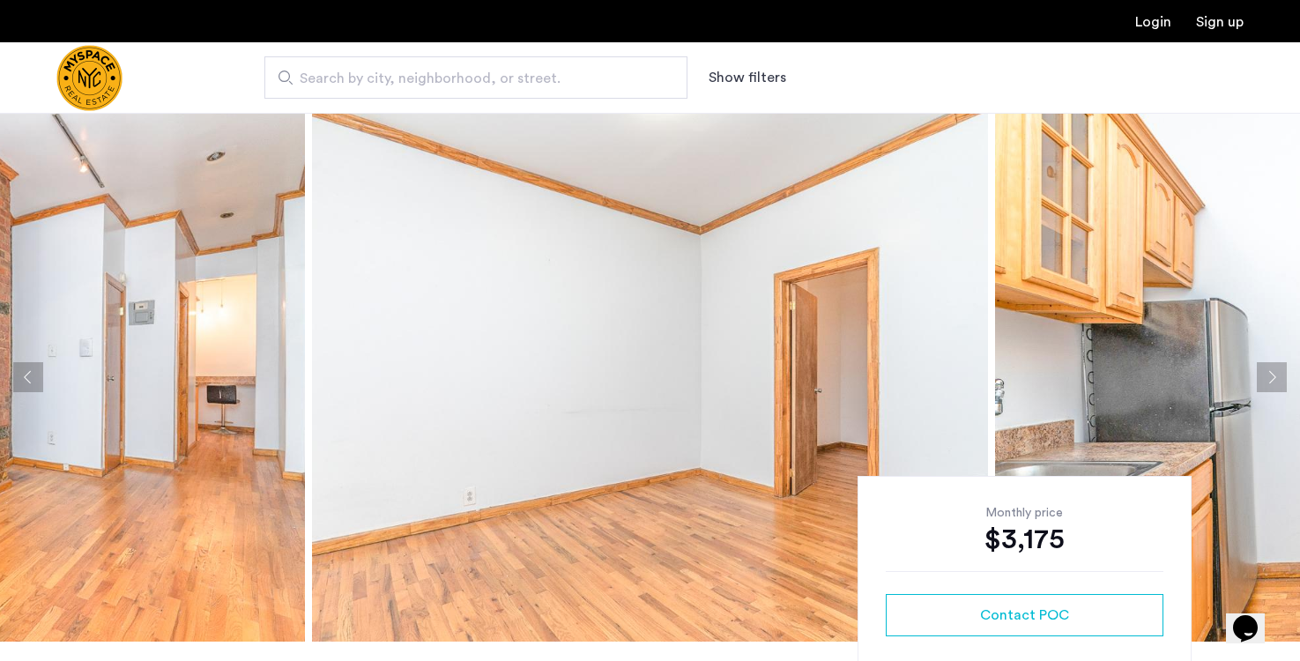
click at [1269, 382] on button "Next apartment" at bounding box center [1272, 377] width 30 height 30
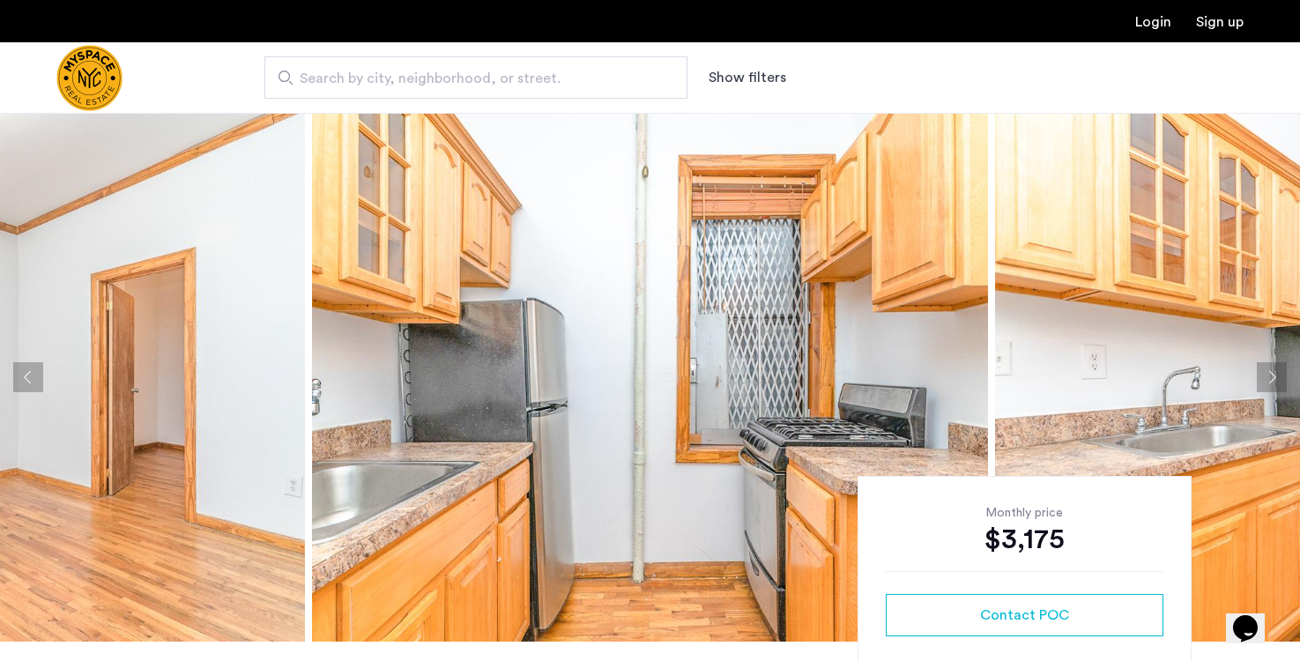
click at [1269, 382] on button "Next apartment" at bounding box center [1272, 377] width 30 height 30
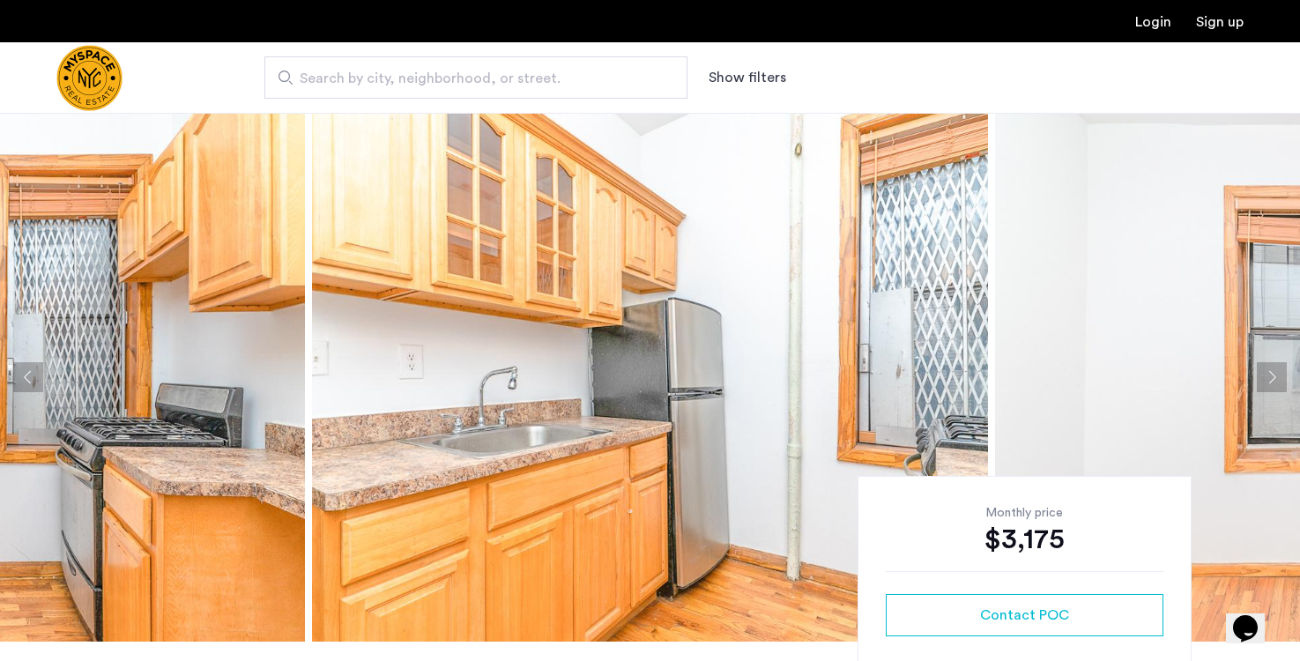
click at [1269, 382] on button "Next apartment" at bounding box center [1272, 377] width 30 height 30
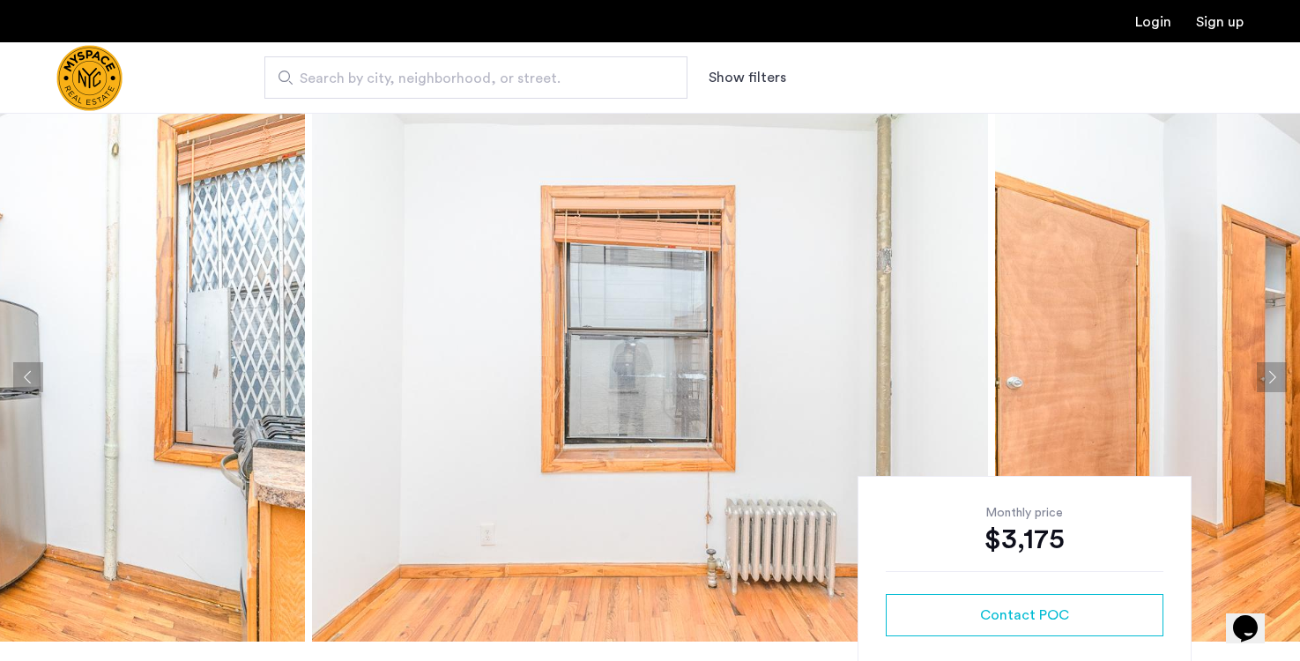
click at [1269, 382] on button "Next apartment" at bounding box center [1272, 377] width 30 height 30
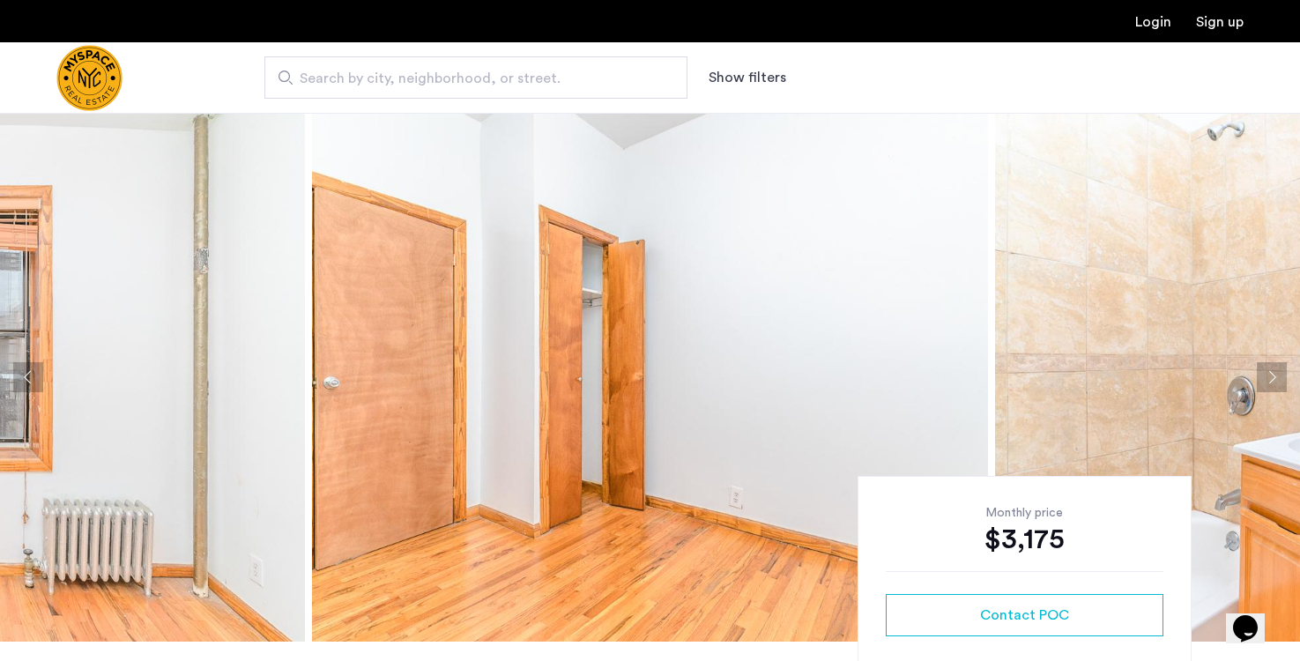
click at [1269, 382] on button "Next apartment" at bounding box center [1272, 377] width 30 height 30
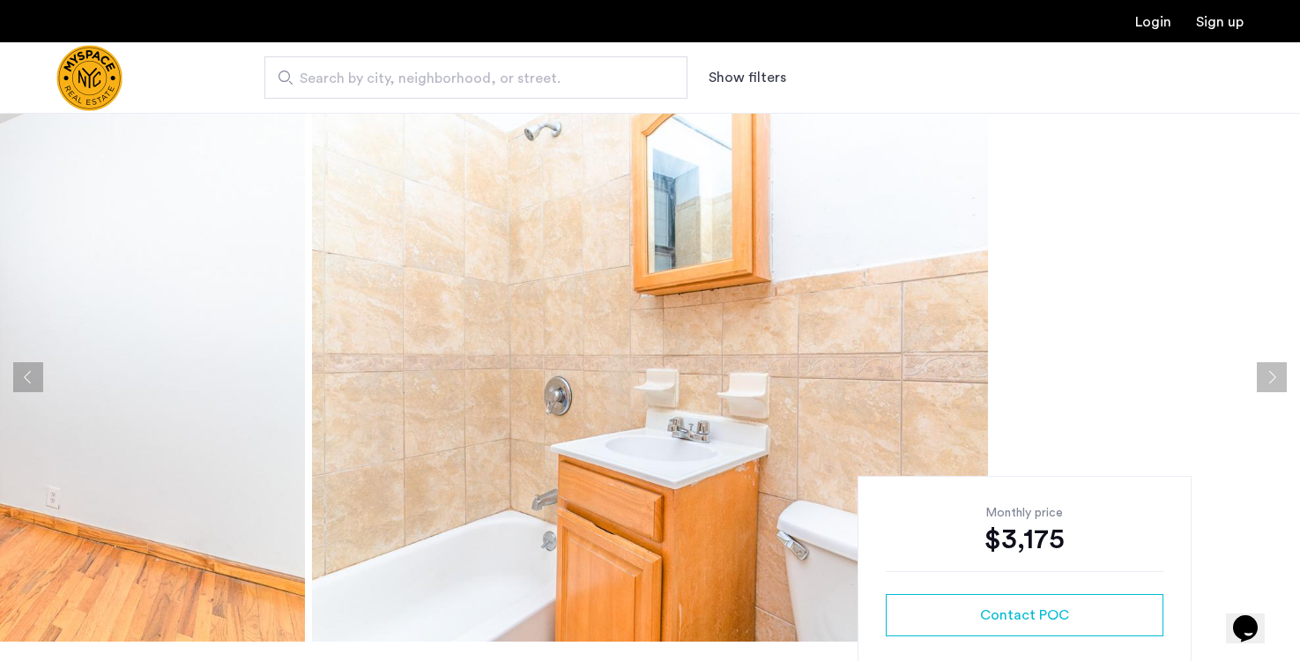
click at [1269, 382] on button "Next apartment" at bounding box center [1272, 377] width 30 height 30
